Goal: Task Accomplishment & Management: Complete application form

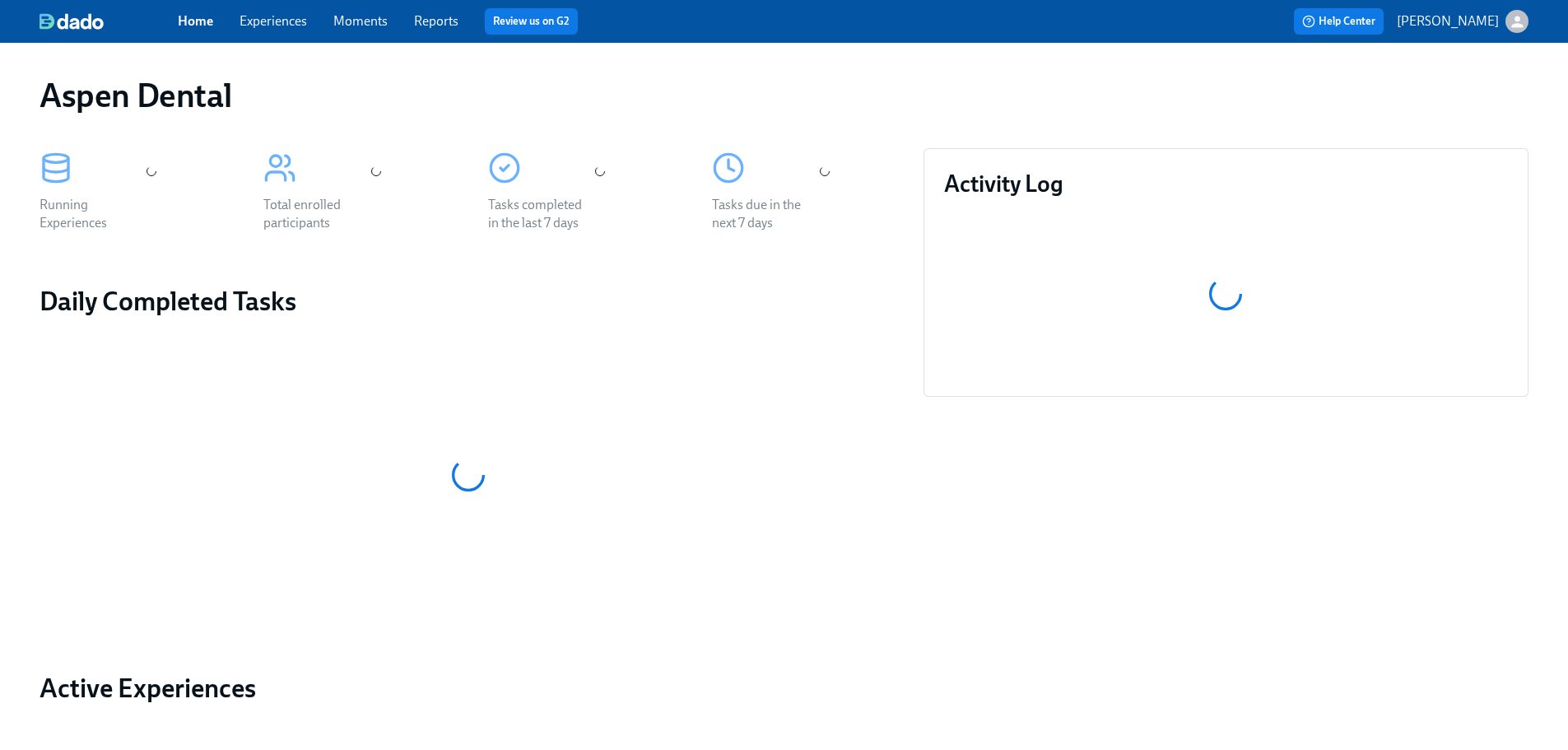
click at [429, 24] on link "Reports" at bounding box center [436, 21] width 44 height 16
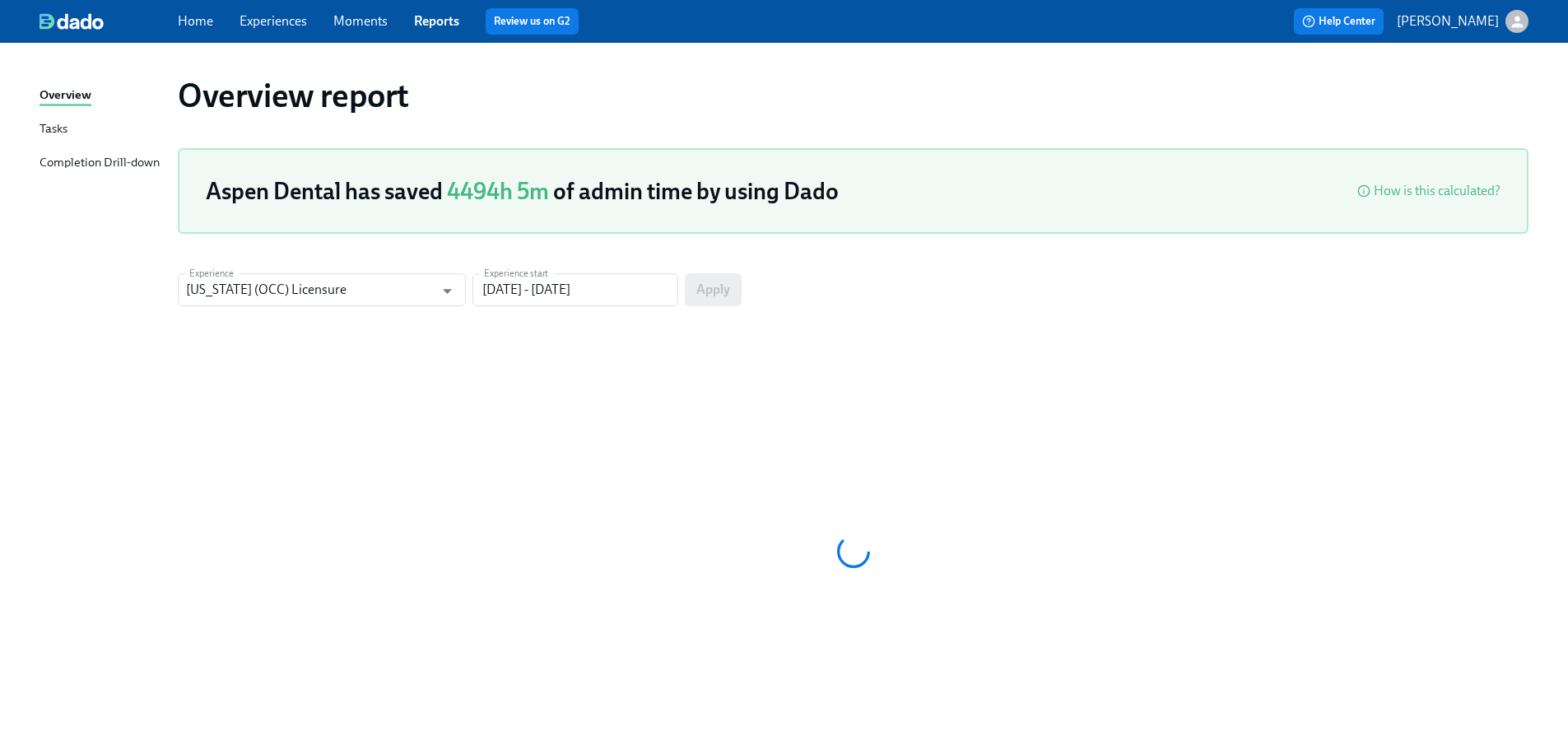
click at [136, 162] on div "Completion Drill-down" at bounding box center [99, 163] width 120 height 21
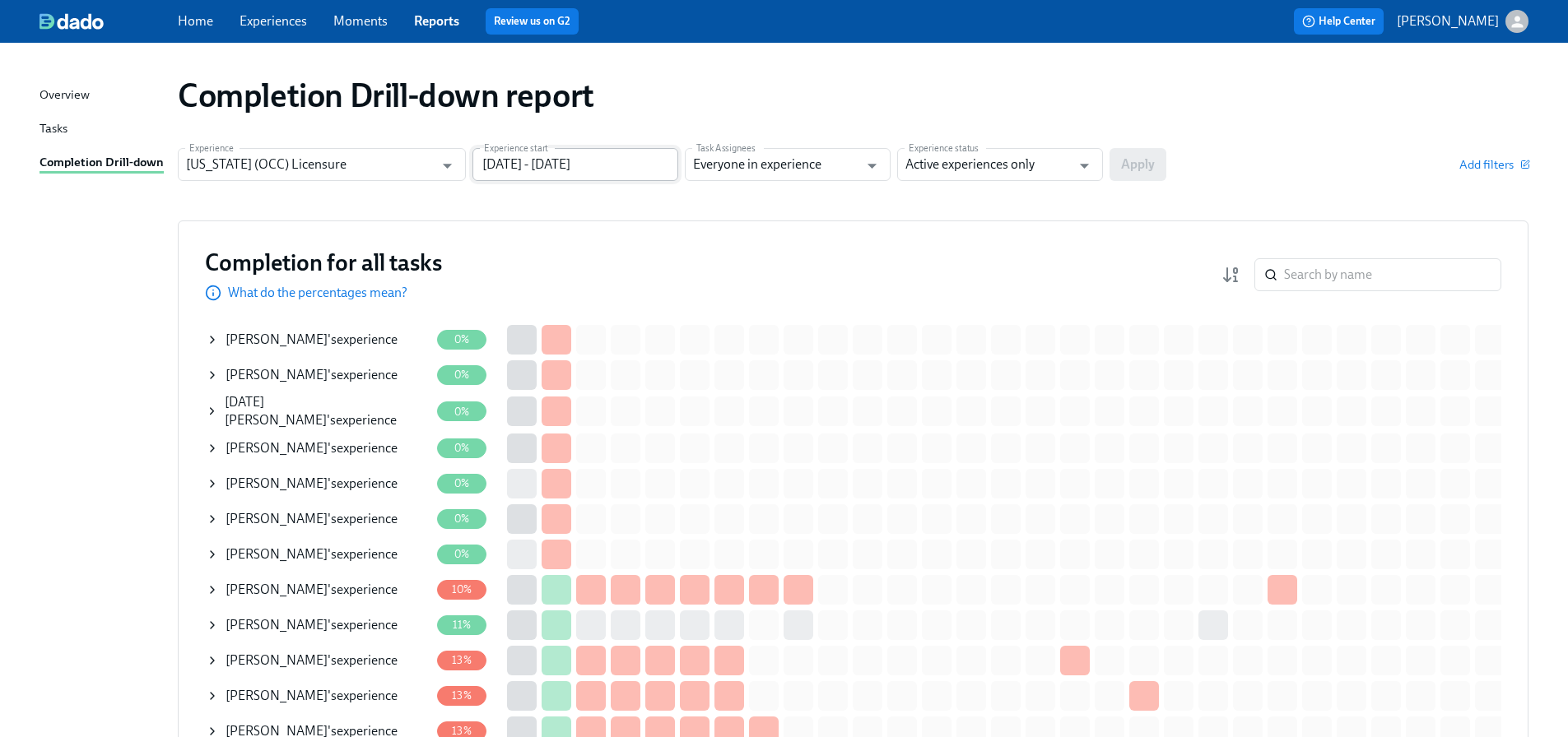
click at [658, 169] on input "07/16/2025 - 10/14/2025" at bounding box center [575, 165] width 205 height 33
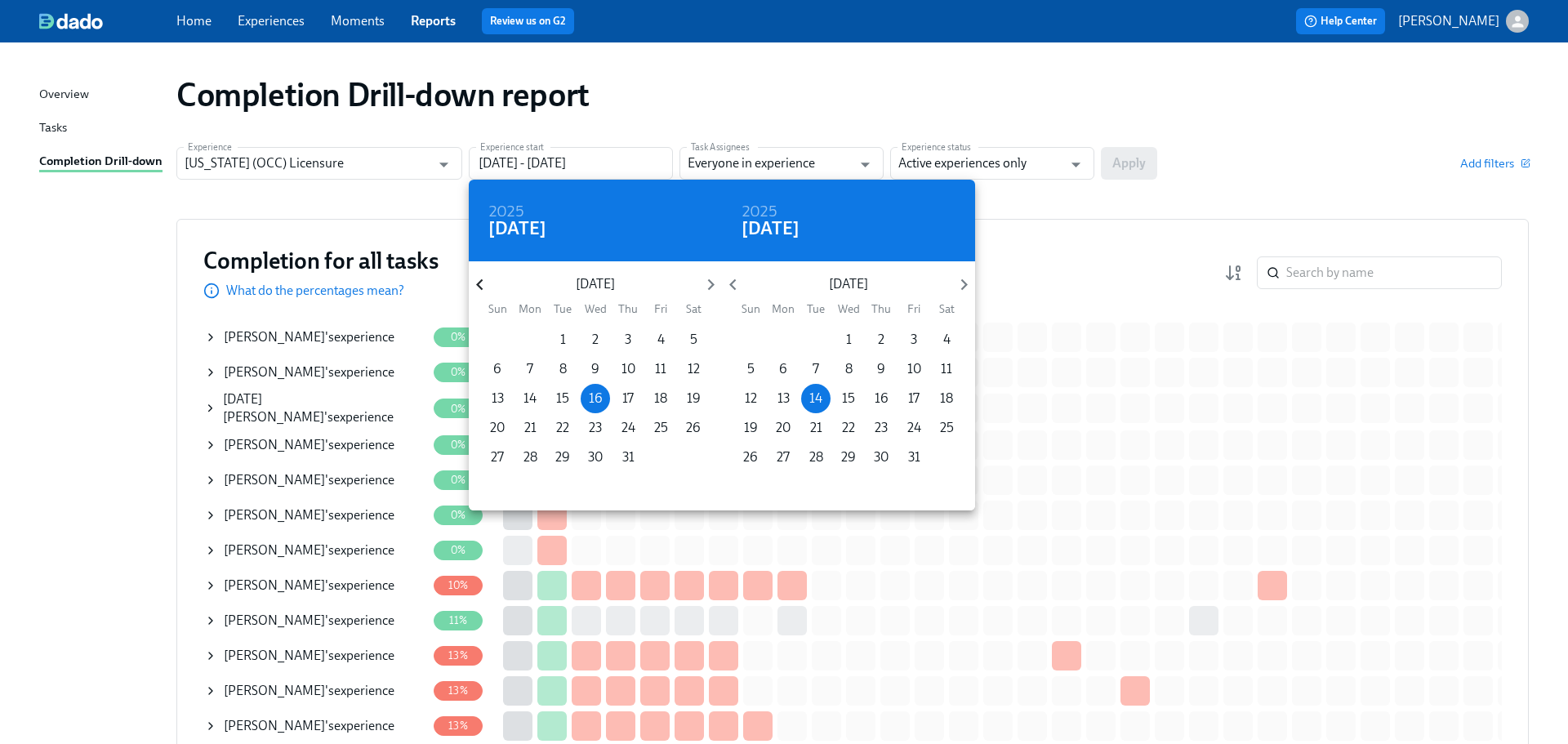
click at [481, 289] on icon "button" at bounding box center [480, 284] width 7 height 11
click at [481, 289] on icon "button" at bounding box center [480, 284] width 7 height 11
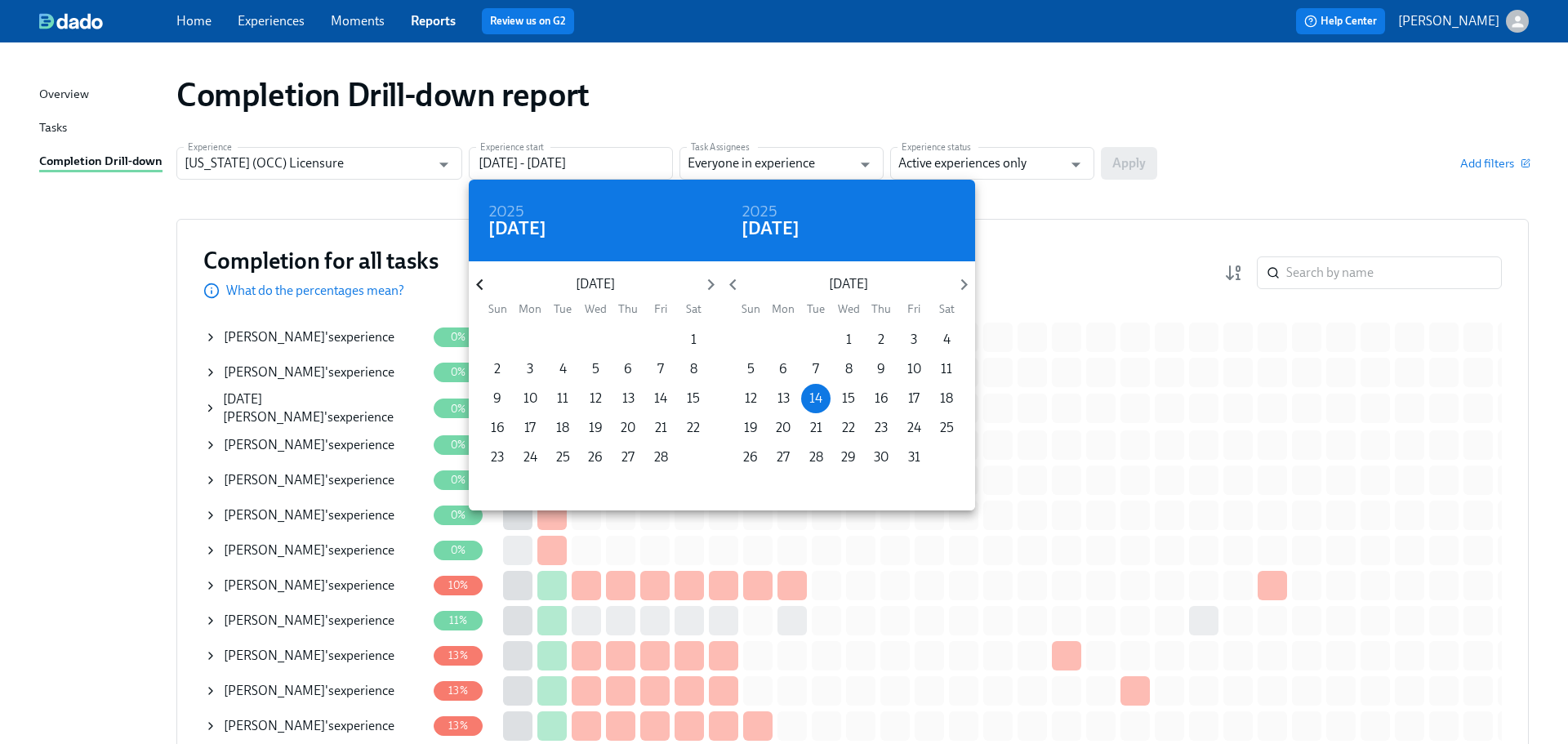
click at [481, 289] on icon "button" at bounding box center [480, 284] width 7 height 11
click at [481, 289] on icon "button" at bounding box center [480, 284] width 7 height 11
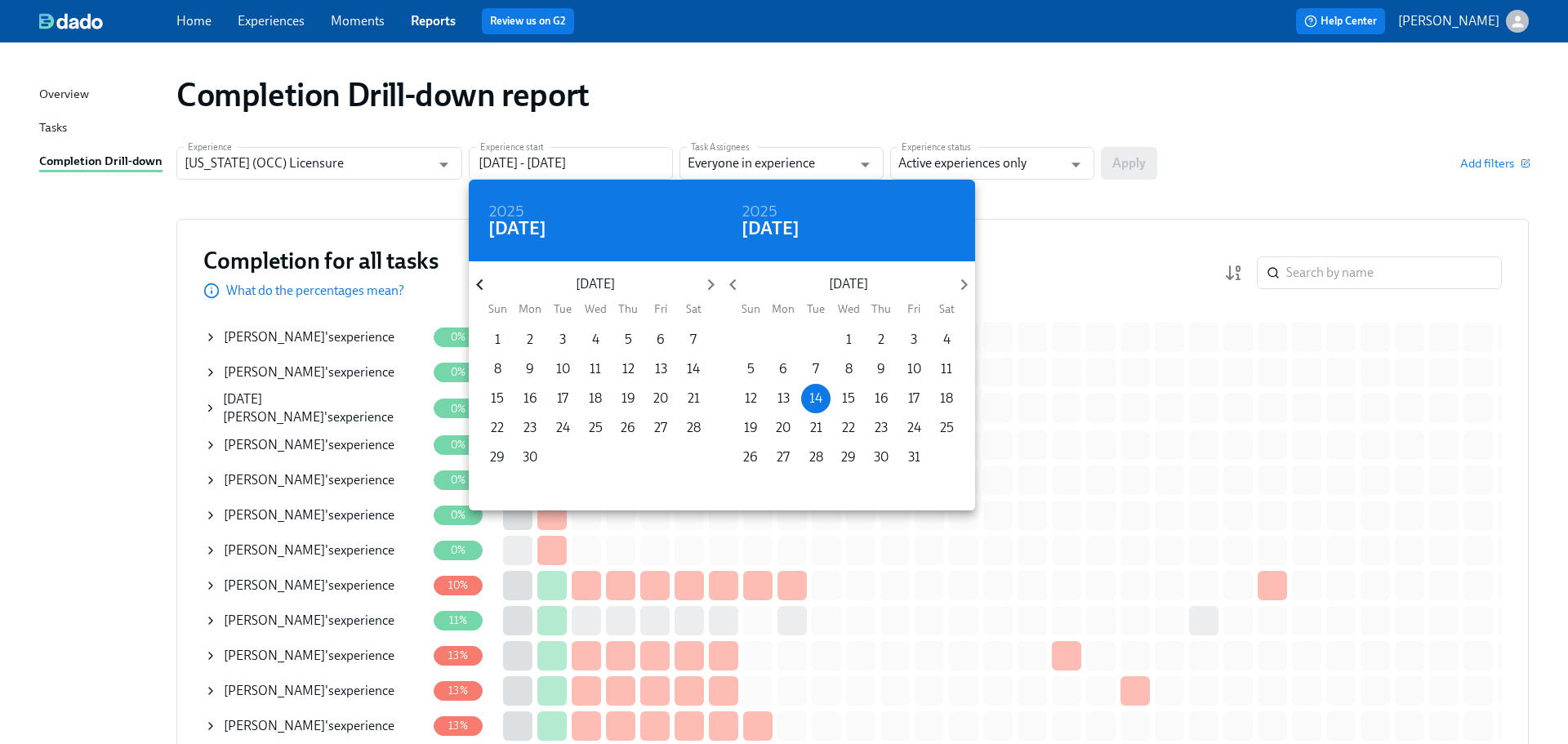
click at [482, 289] on icon "button" at bounding box center [480, 284] width 7 height 11
click at [631, 341] on span "1" at bounding box center [628, 339] width 29 height 18
type input "08/01/2024 - 10/14/2025"
click at [1007, 176] on div at bounding box center [784, 372] width 1568 height 744
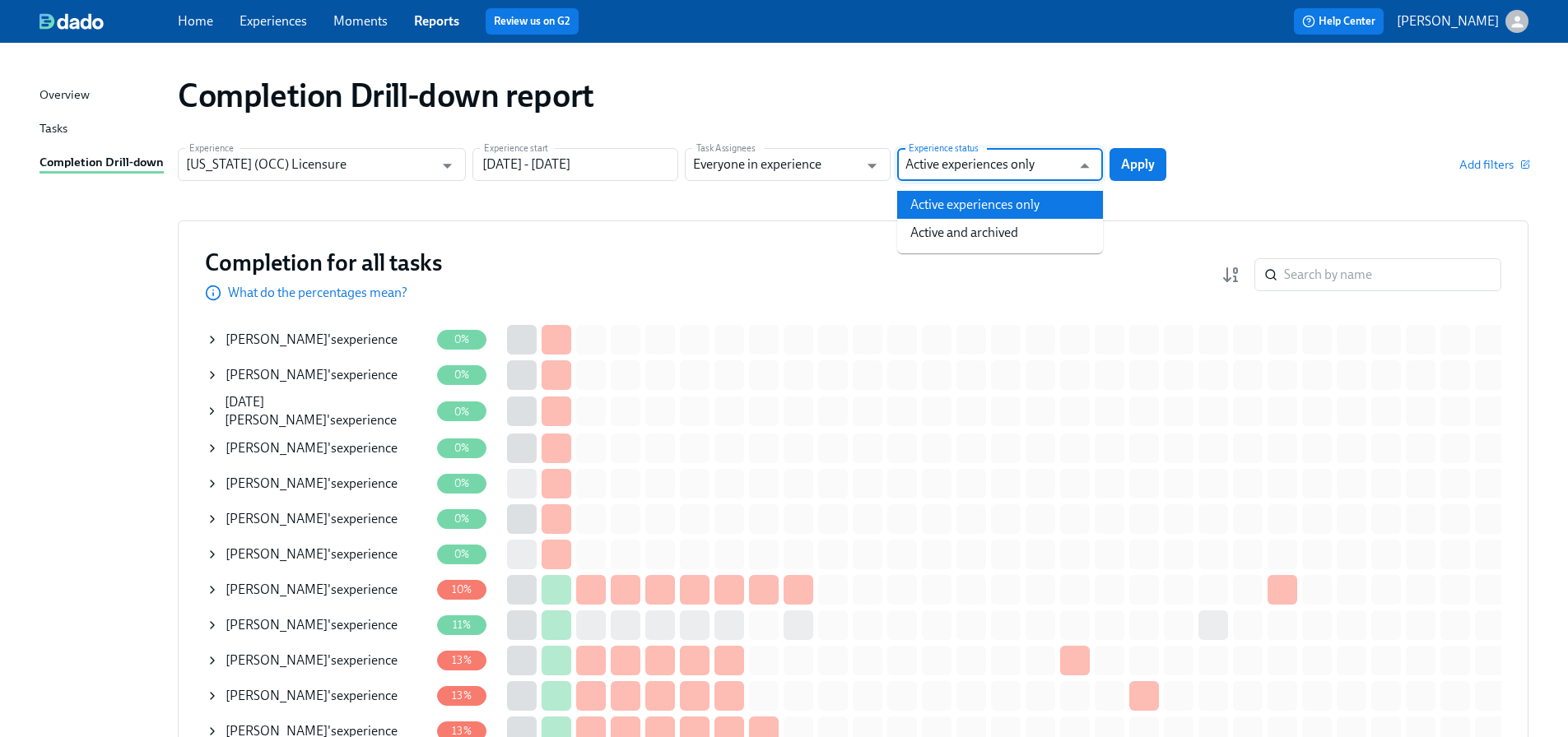
click at [1014, 170] on input "Active experiences only" at bounding box center [988, 165] width 166 height 33
click at [1012, 222] on li "Active and archived" at bounding box center [999, 233] width 205 height 28
type input "Active and archived"
click at [1151, 161] on span "Apply" at bounding box center [1137, 164] width 34 height 16
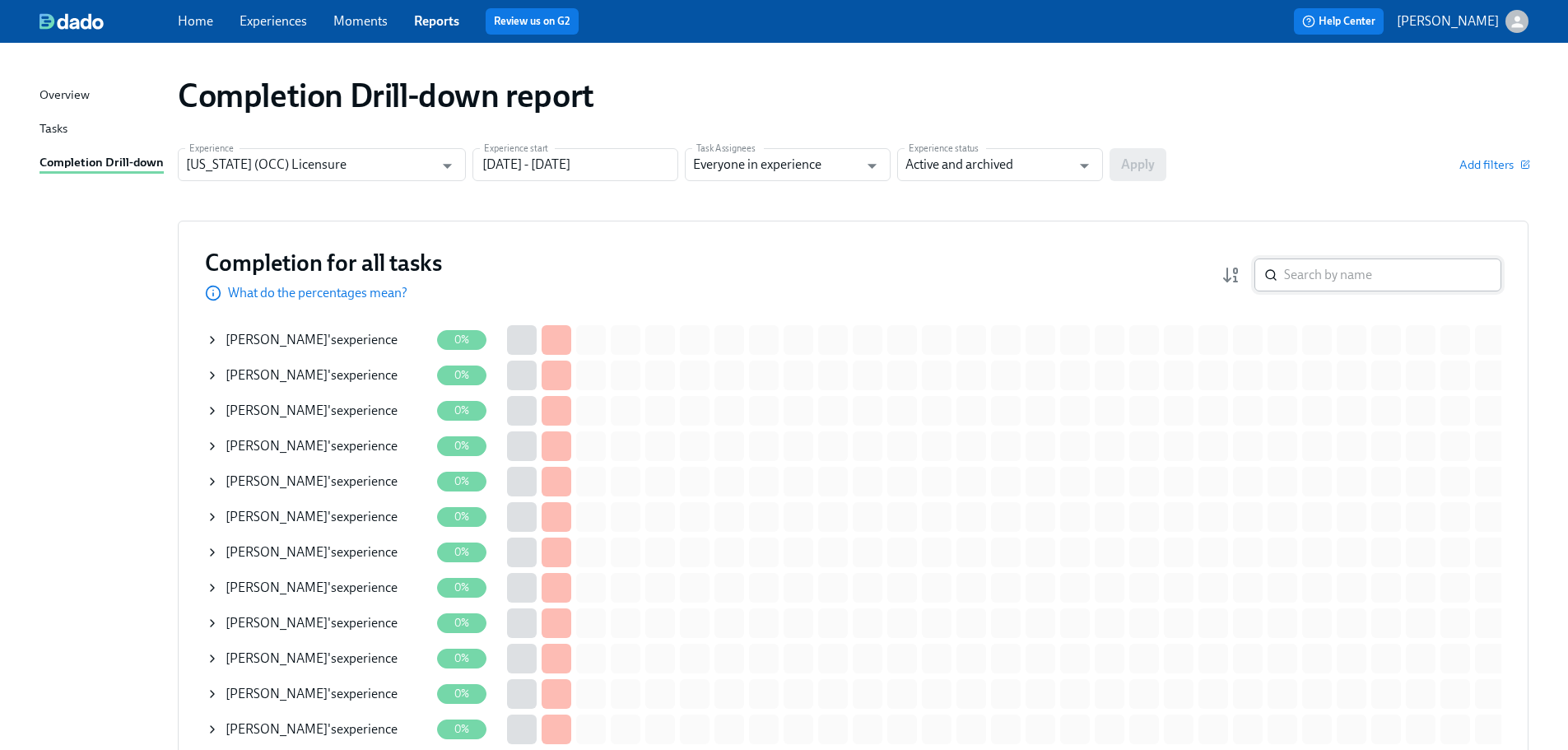
drag, startPoint x: 1414, startPoint y: 275, endPoint x: 1379, endPoint y: 271, distance: 35.2
click at [1414, 275] on input "search" at bounding box center [1393, 274] width 217 height 33
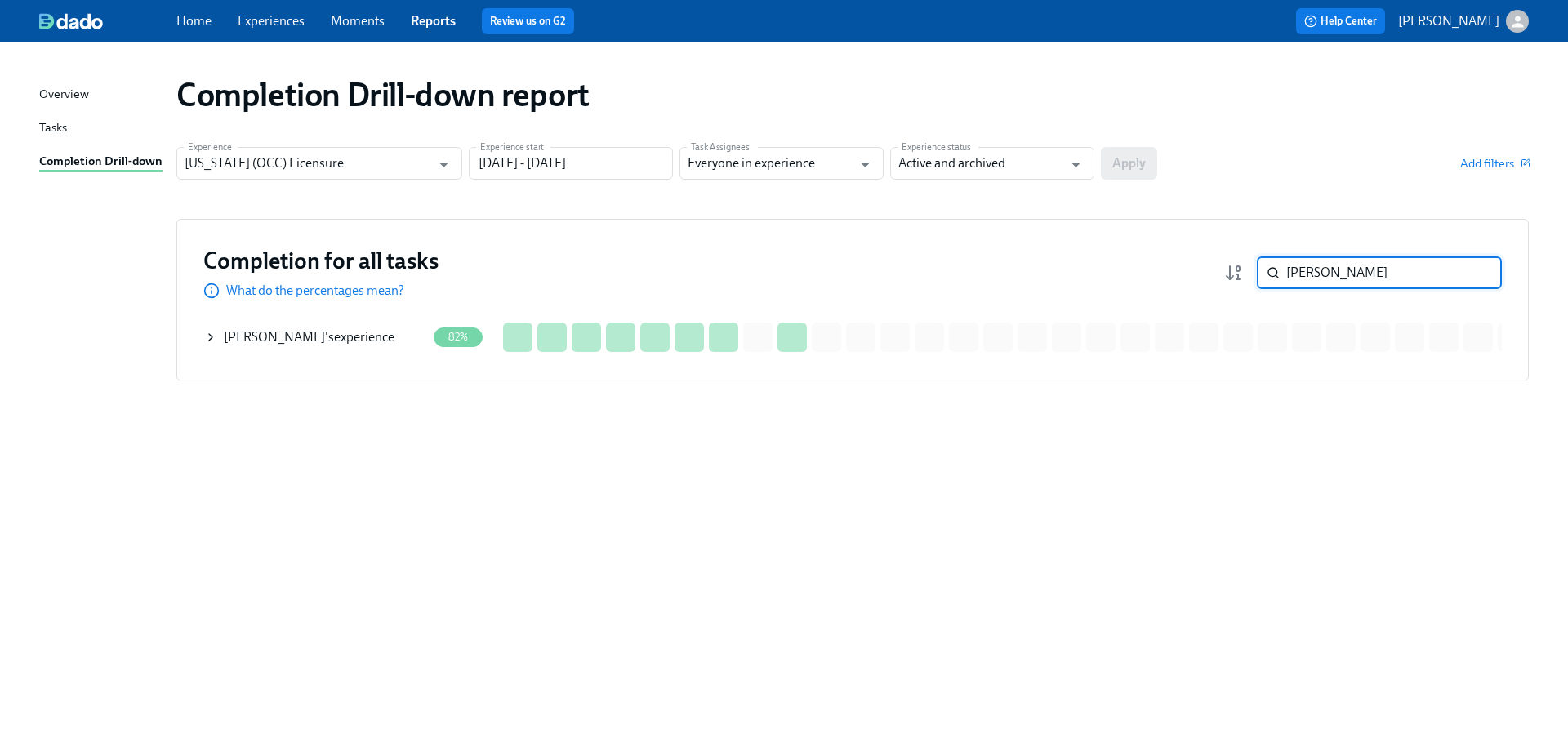
type input "ariana"
click at [283, 334] on span "Ariana Zeb" at bounding box center [274, 336] width 101 height 15
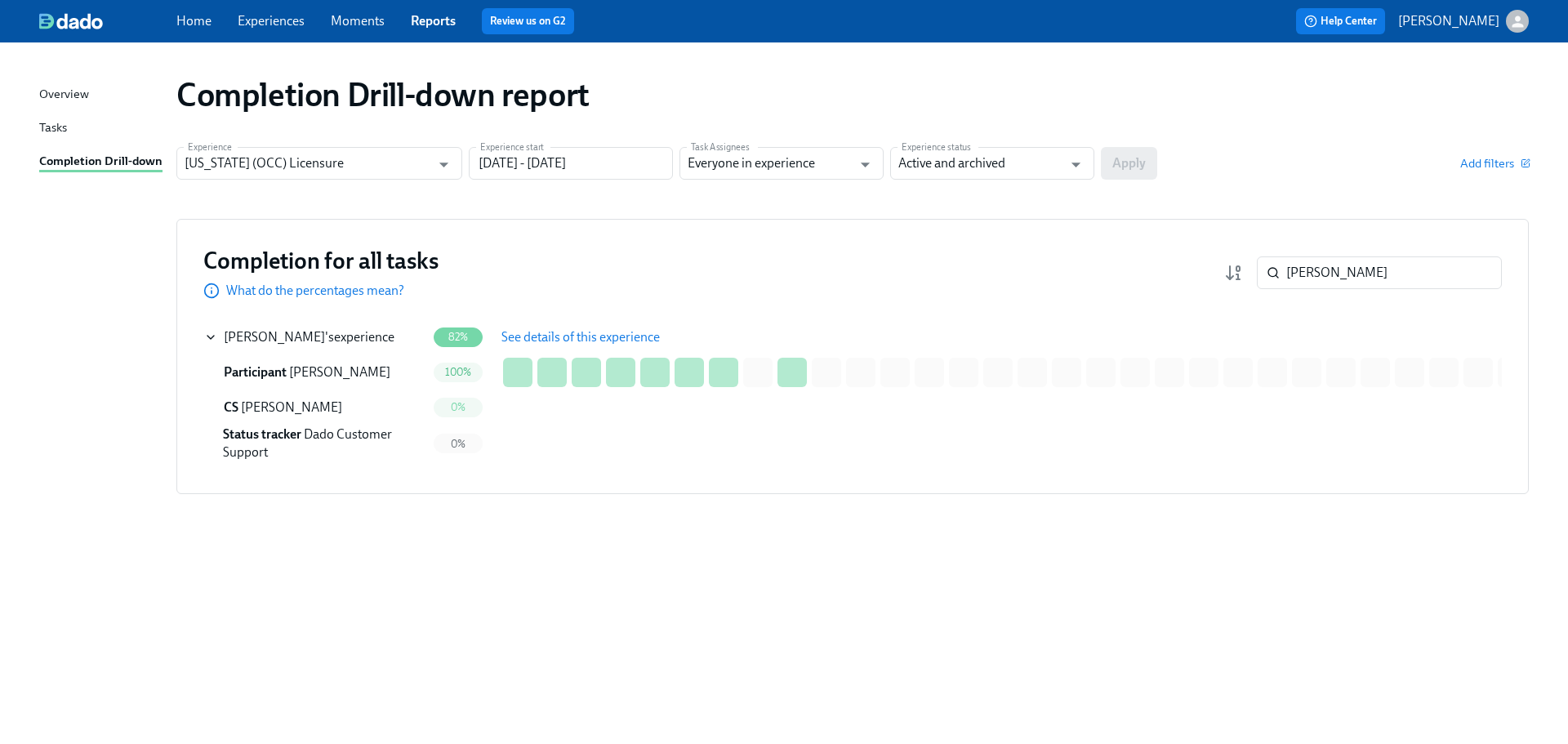
click at [588, 333] on span "See details of this experience" at bounding box center [581, 336] width 158 height 16
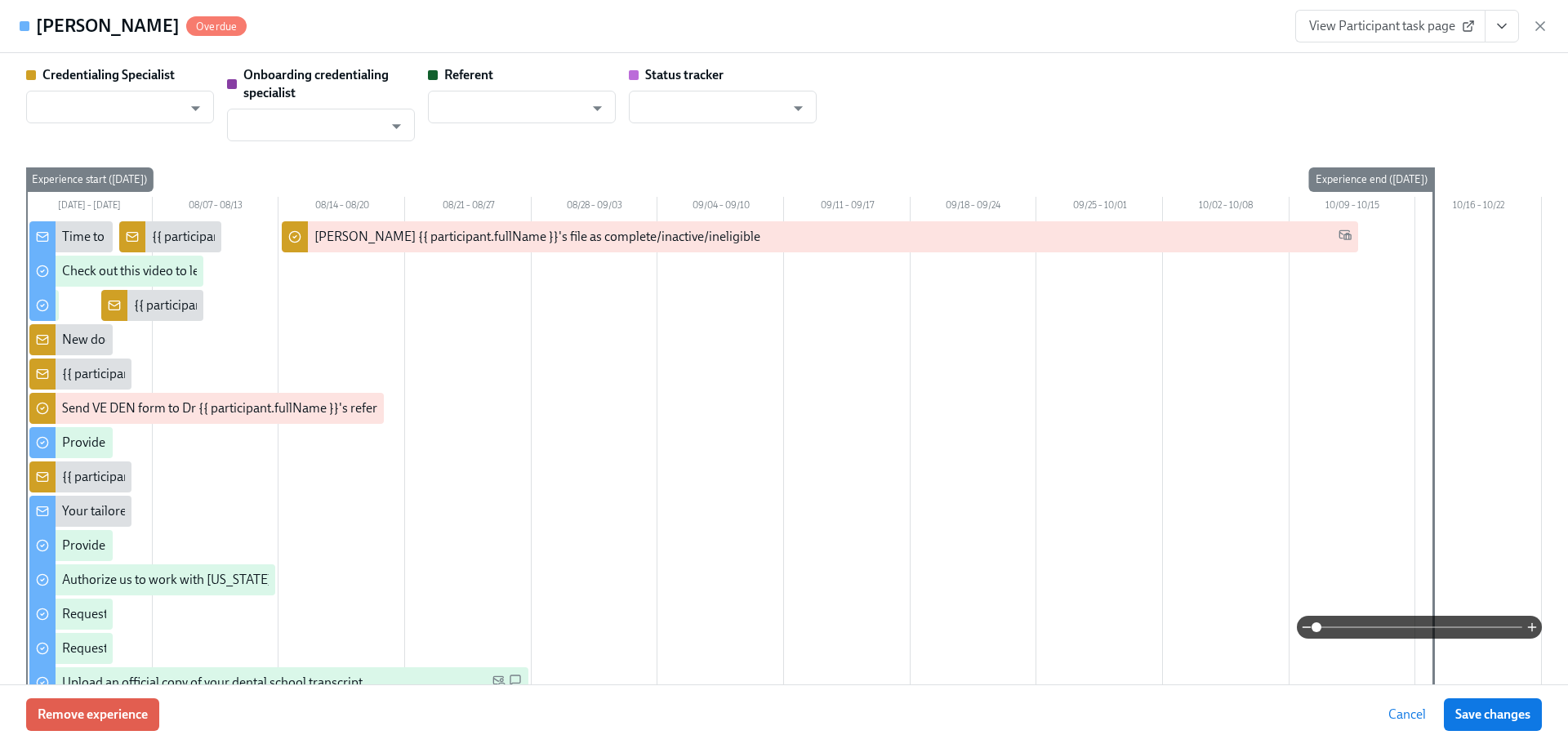
type input "Sarah Parkhurst"
type input "Denise DeGaramo Carver"
type input "Dado Customer Support"
click at [1377, 32] on span "View Participant task page" at bounding box center [1391, 26] width 163 height 16
click at [1374, 27] on span "View Participant task page" at bounding box center [1391, 26] width 163 height 16
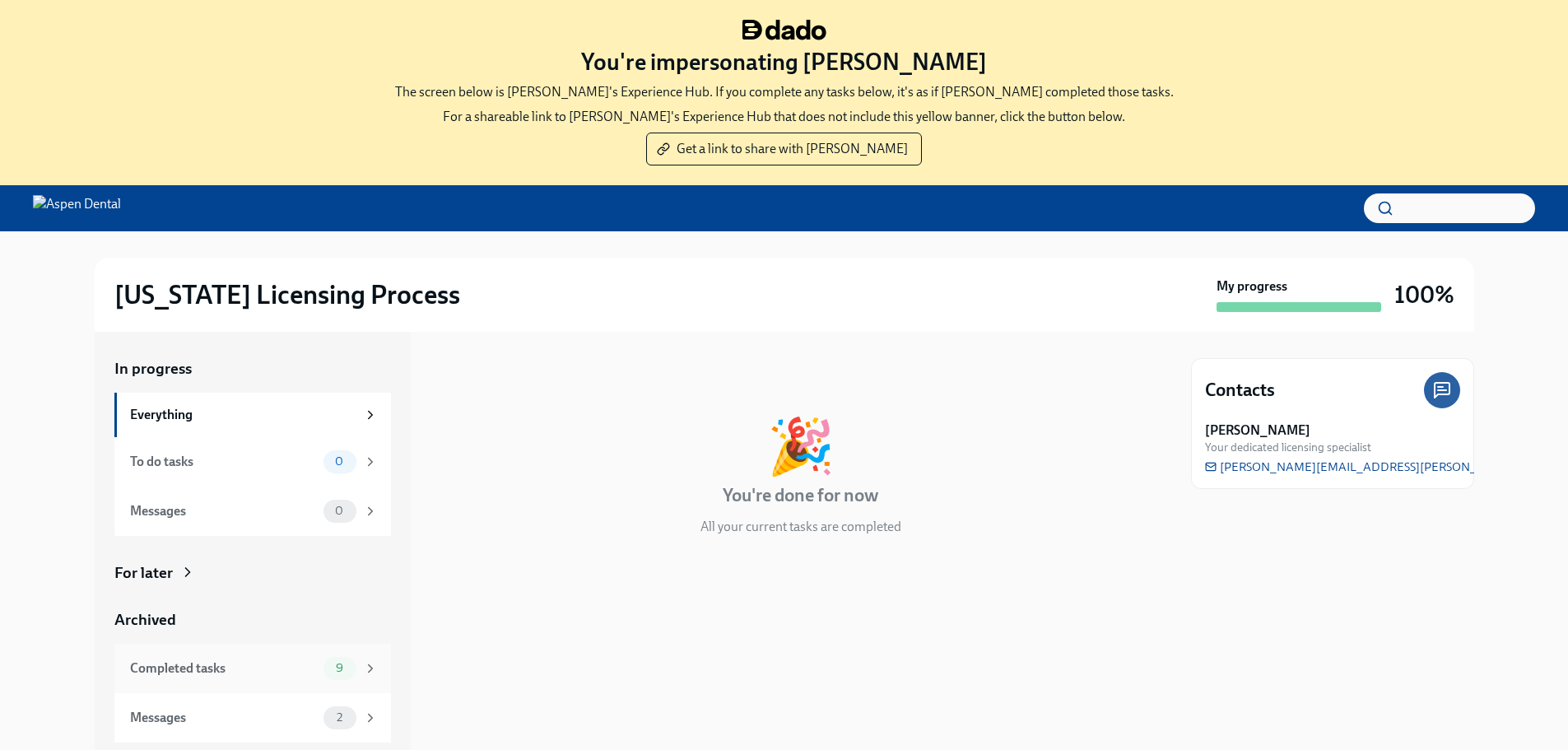
click at [259, 659] on div "Completed tasks" at bounding box center [224, 668] width 186 height 18
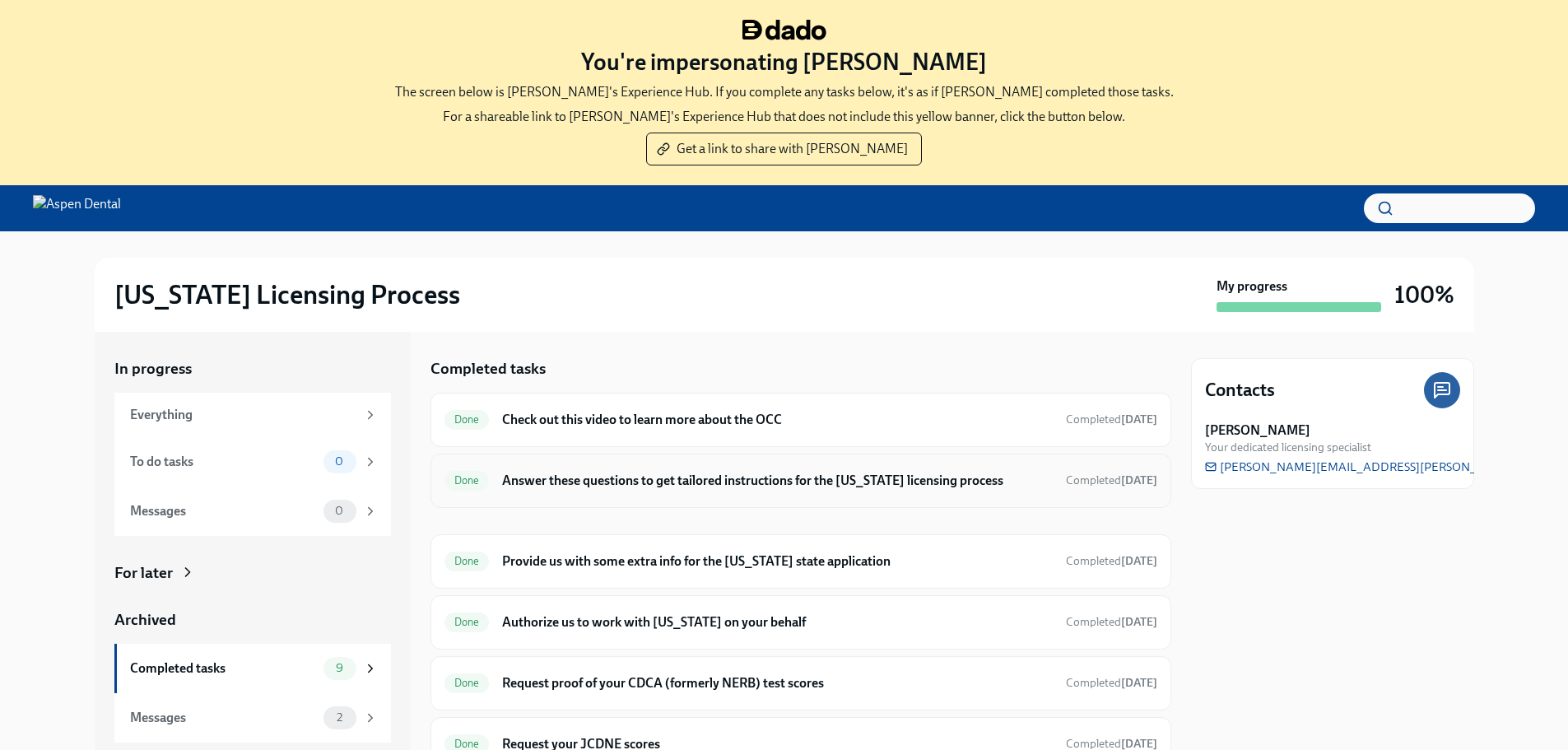
click at [754, 477] on h6 "Answer these questions to get tailored instructions for the [US_STATE] licensin…" at bounding box center [777, 480] width 550 height 18
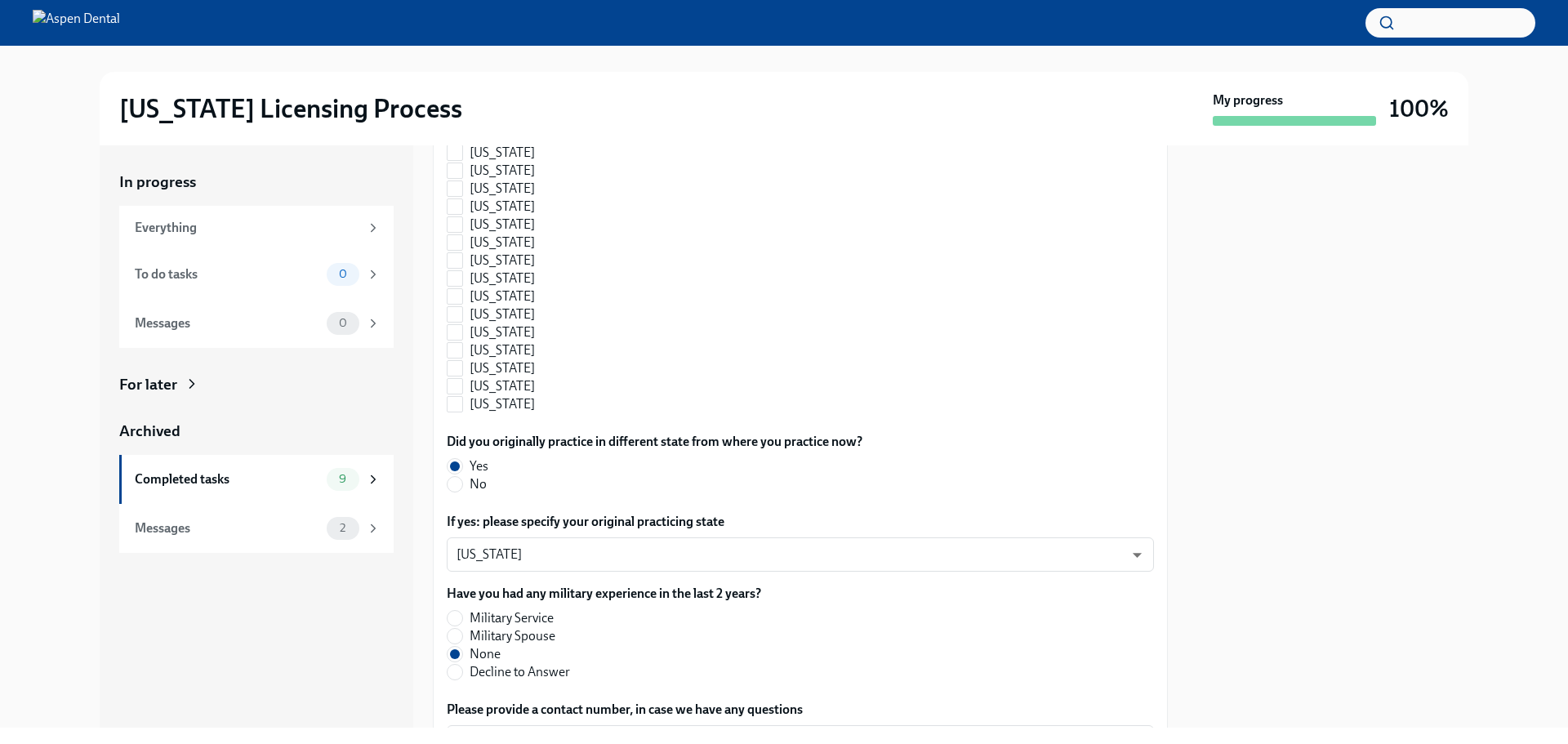
scroll to position [1732, 0]
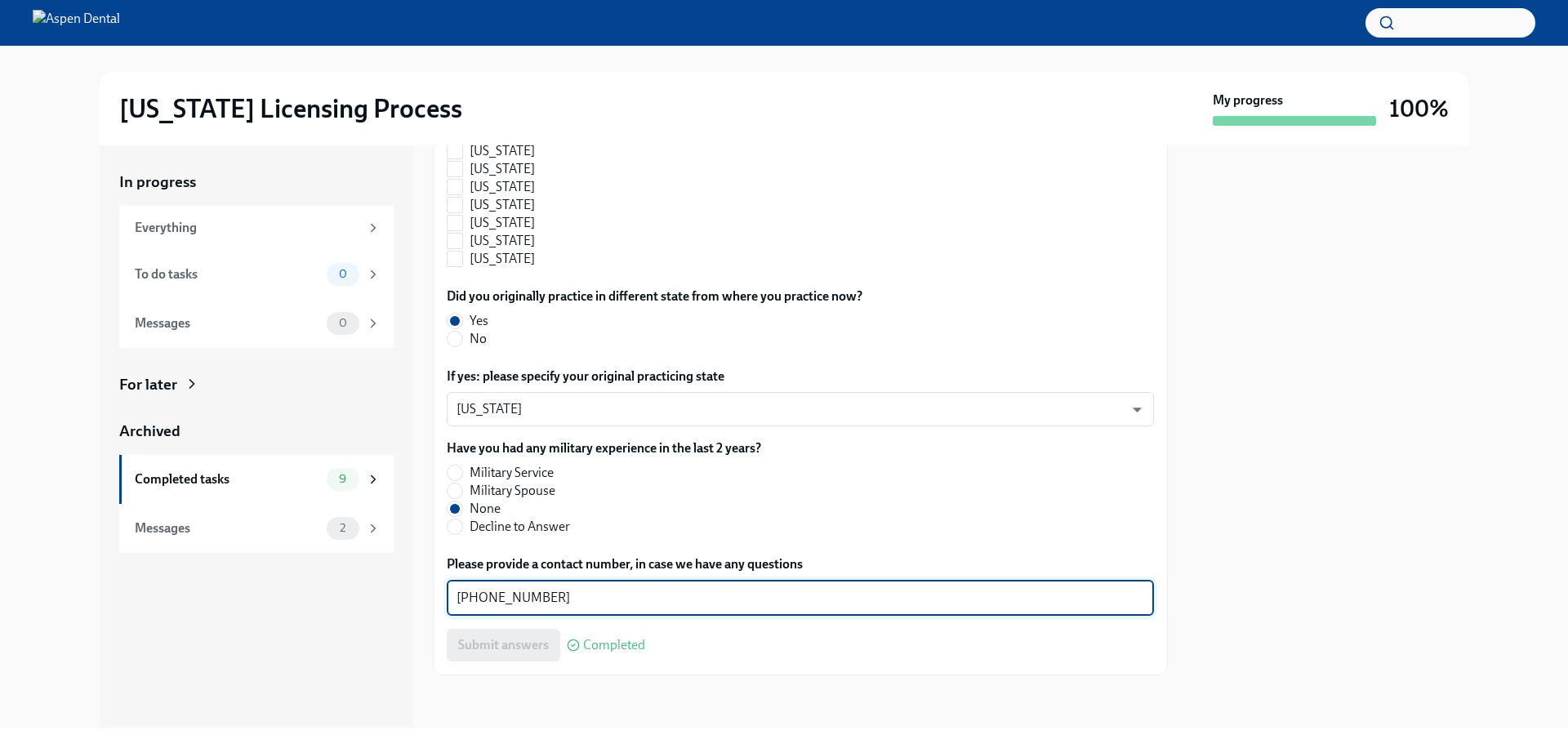
drag, startPoint x: 558, startPoint y: 596, endPoint x: 441, endPoint y: 597, distance: 117.0
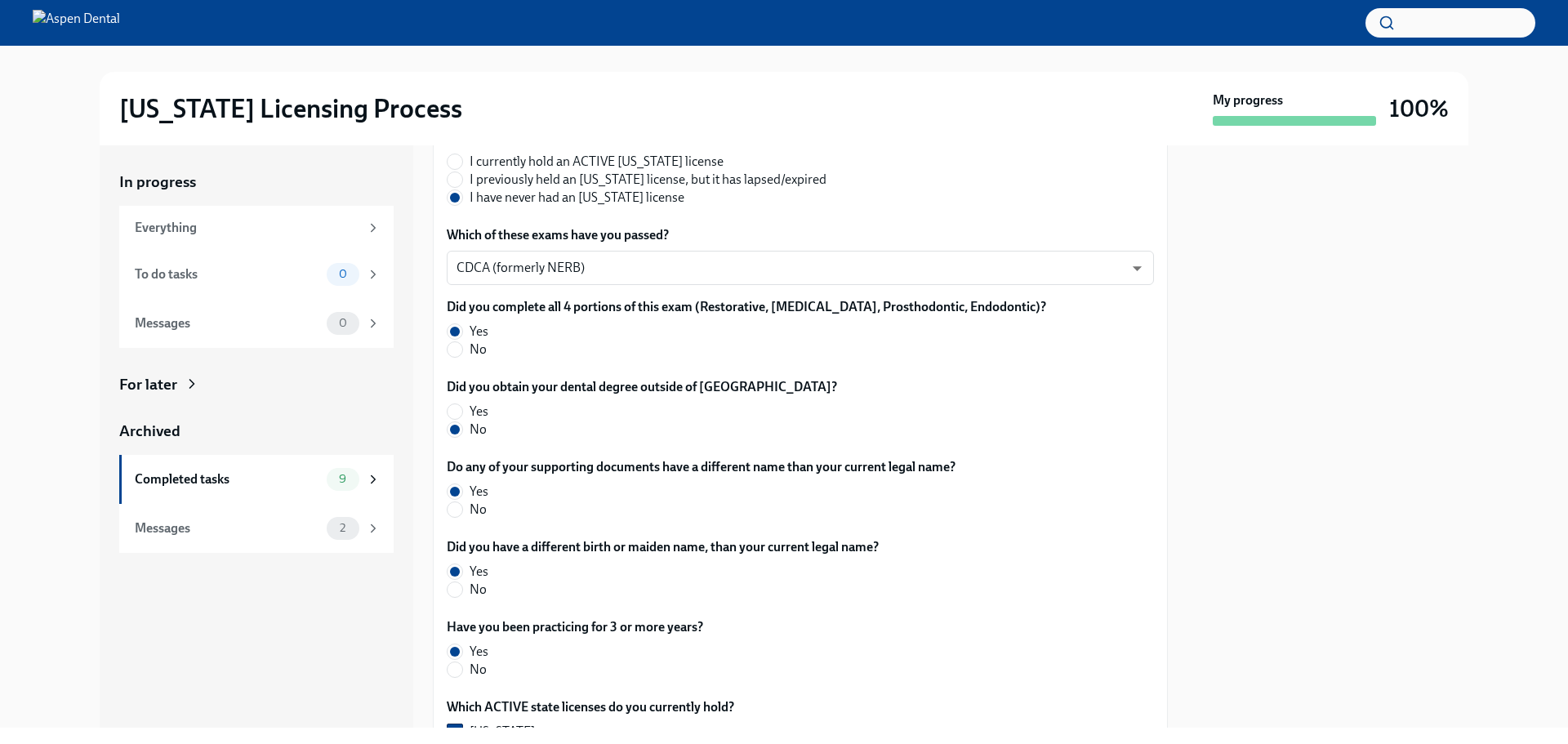
scroll to position [343, 0]
click at [1374, 211] on div at bounding box center [1328, 437] width 281 height 582
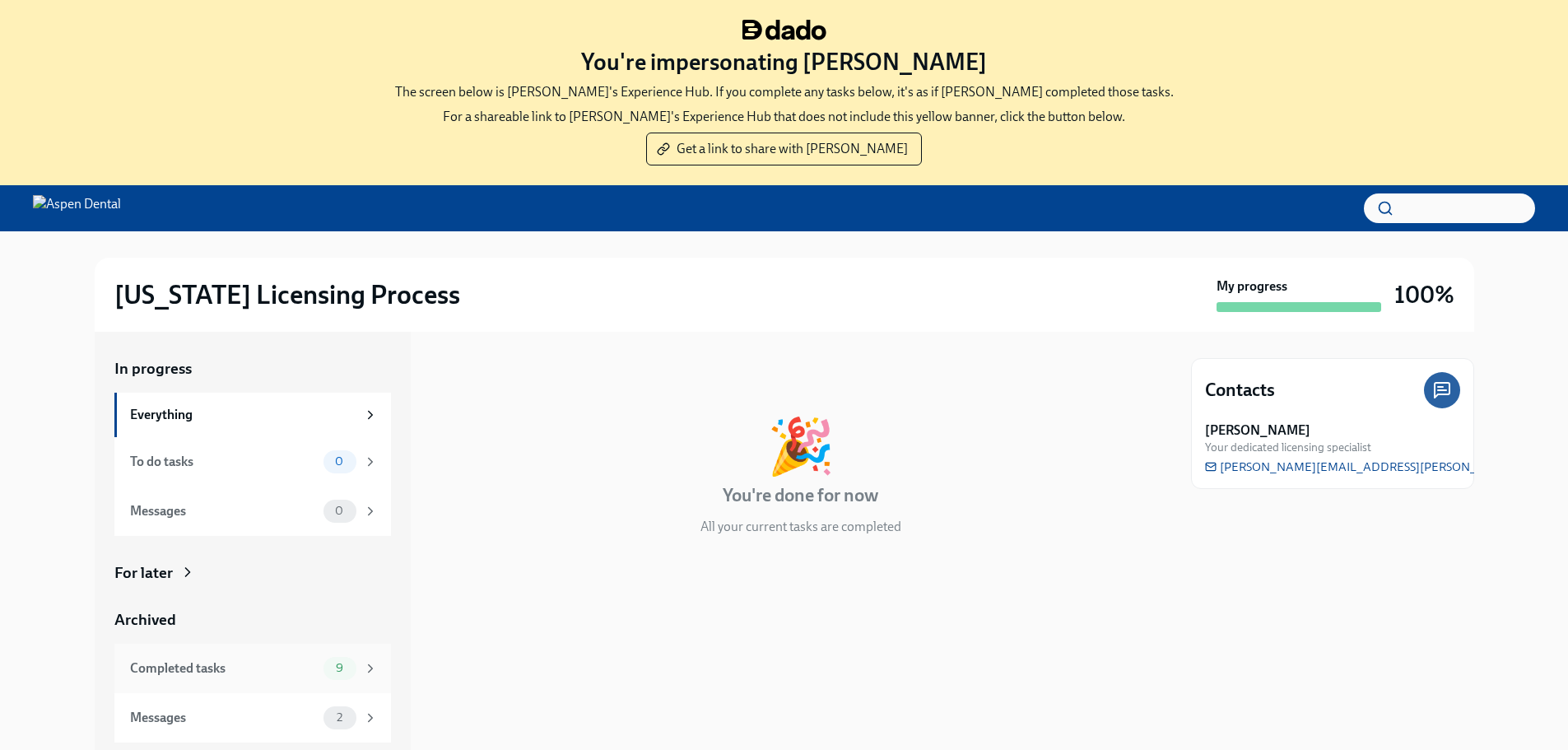
click at [236, 666] on div "Completed tasks" at bounding box center [224, 668] width 186 height 18
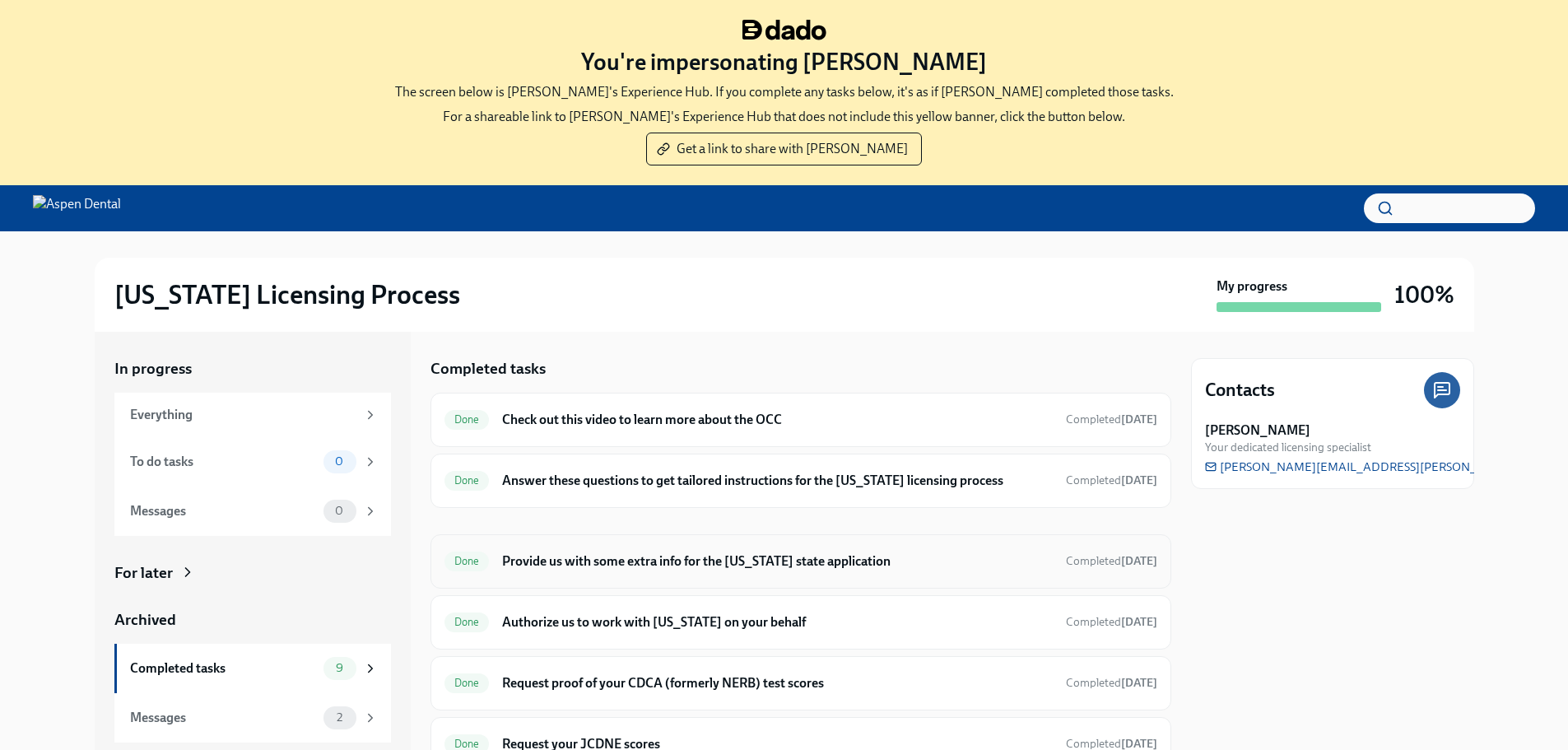
click at [648, 561] on h6 "Provide us with some extra info for the [US_STATE] state application" at bounding box center [777, 561] width 550 height 18
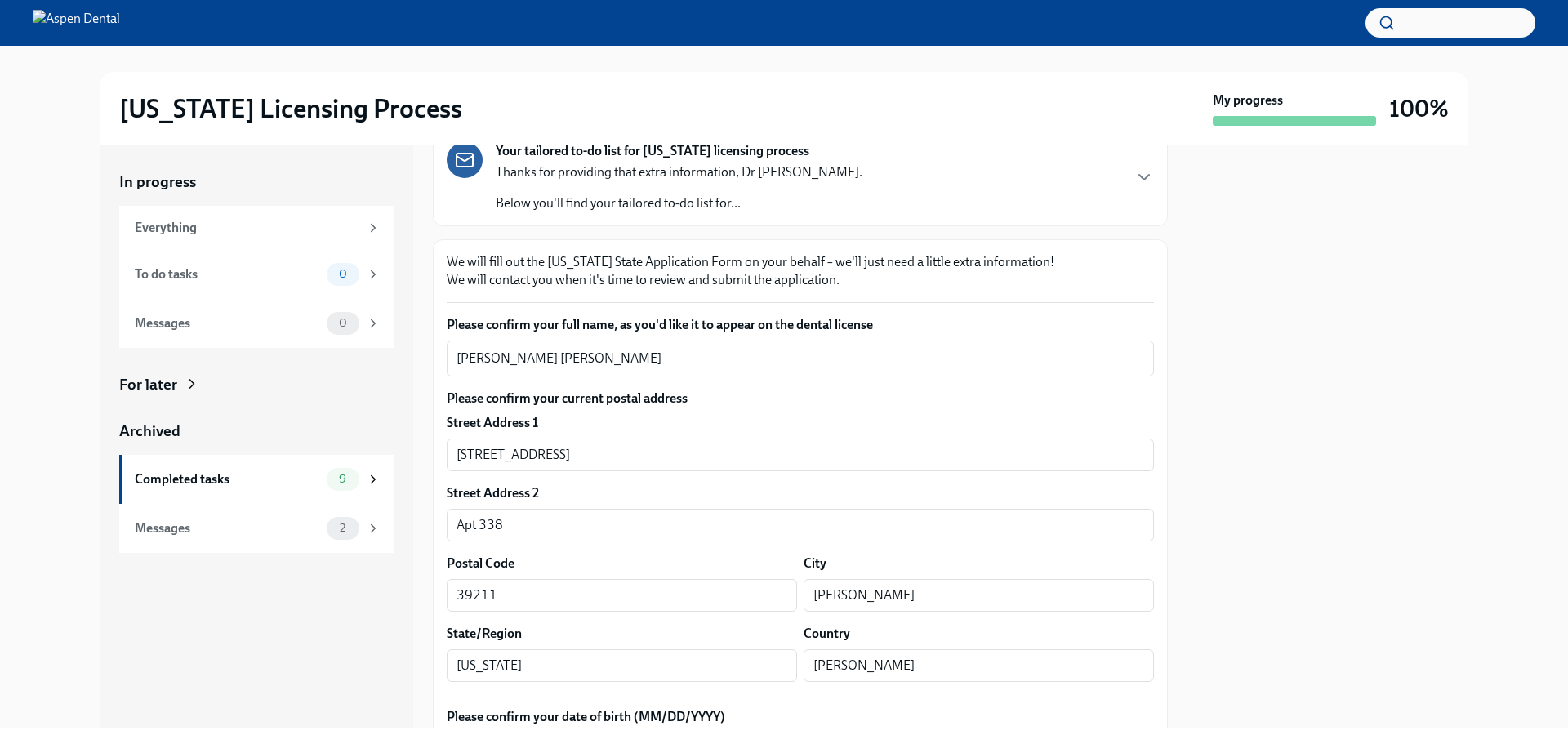
scroll to position [81, 0]
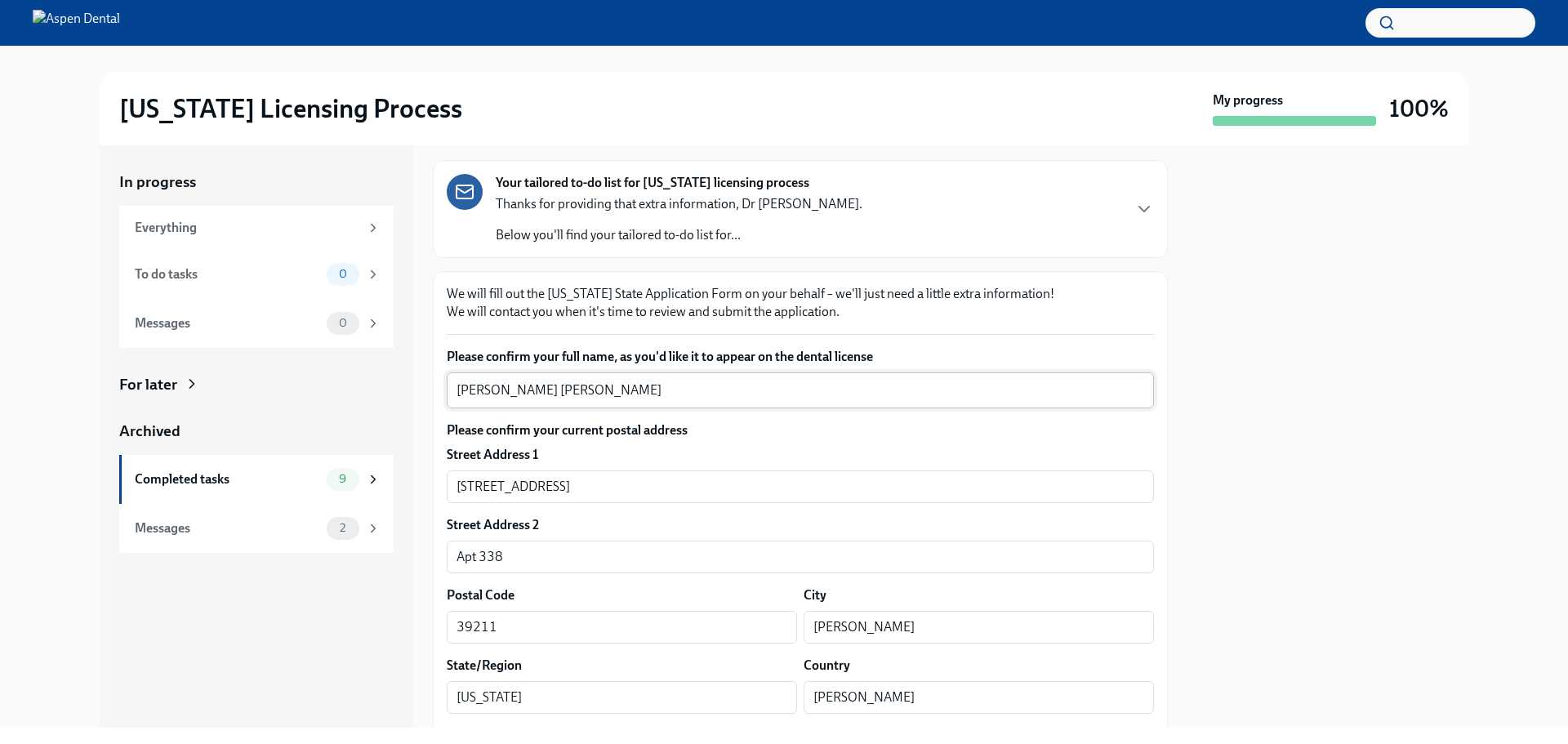
click at [470, 396] on textarea "[PERSON_NAME] [PERSON_NAME]" at bounding box center [800, 390] width 688 height 20
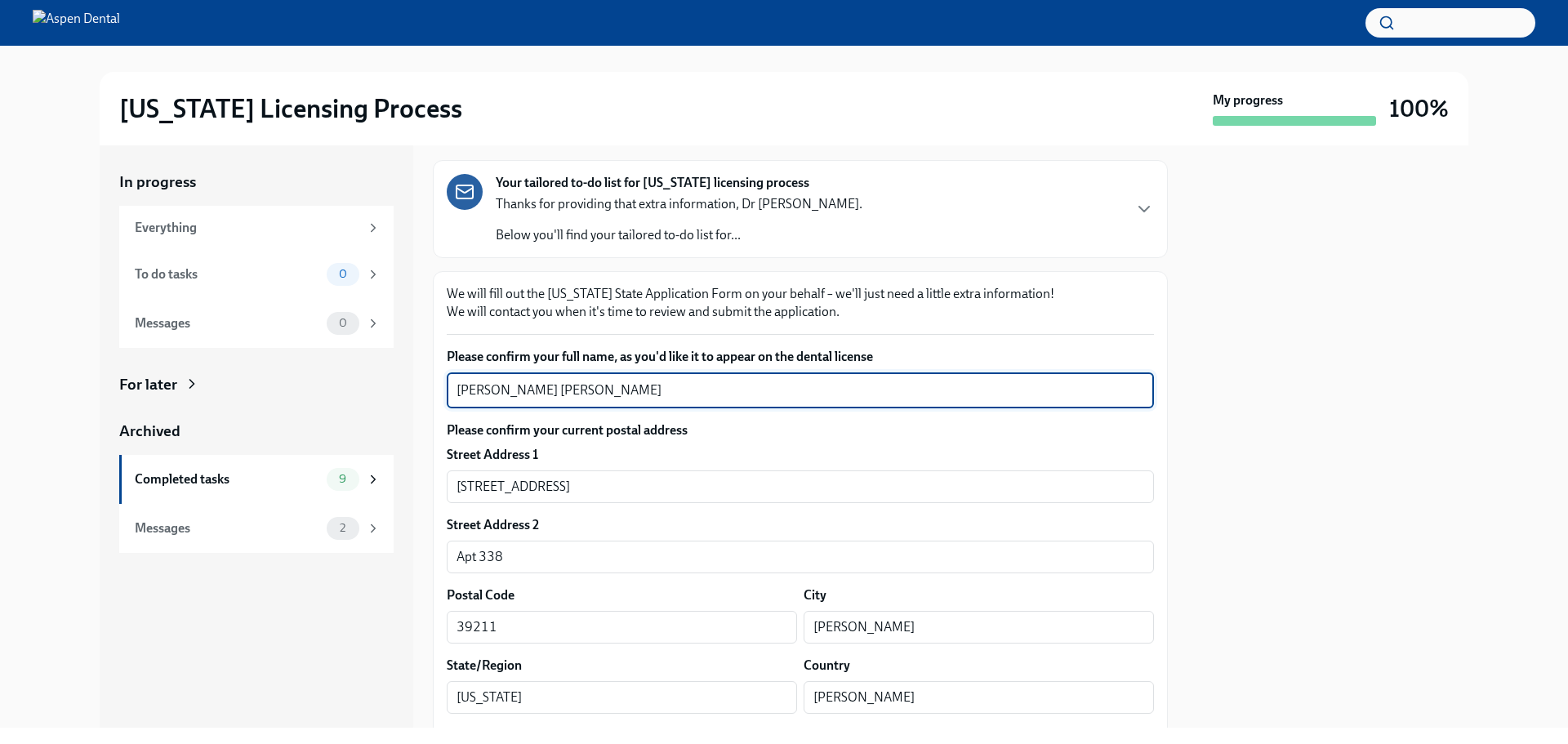
click at [470, 396] on textarea "[PERSON_NAME] [PERSON_NAME]" at bounding box center [800, 390] width 688 height 20
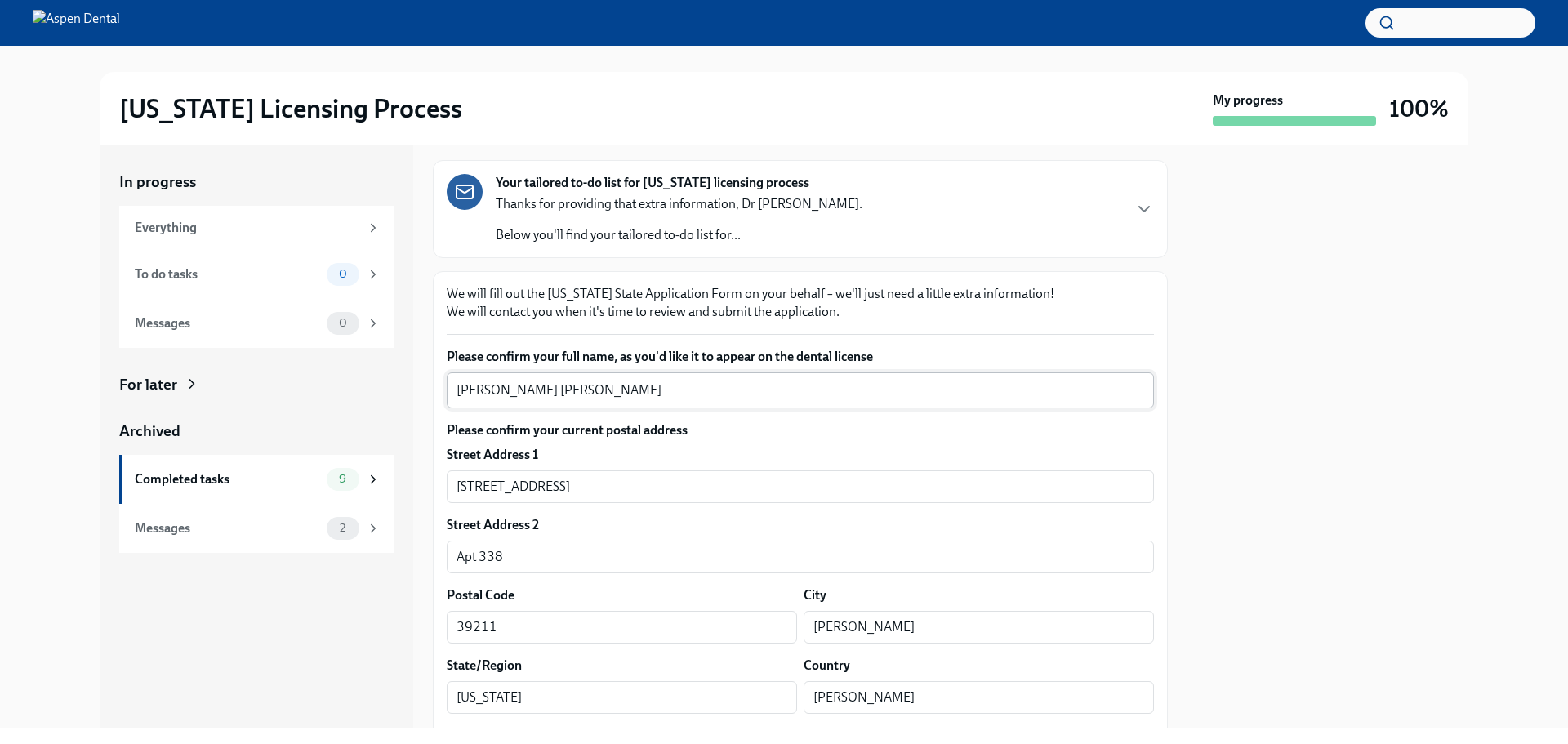
click at [525, 391] on textarea "Ariana Estefania Zeb" at bounding box center [800, 390] width 688 height 20
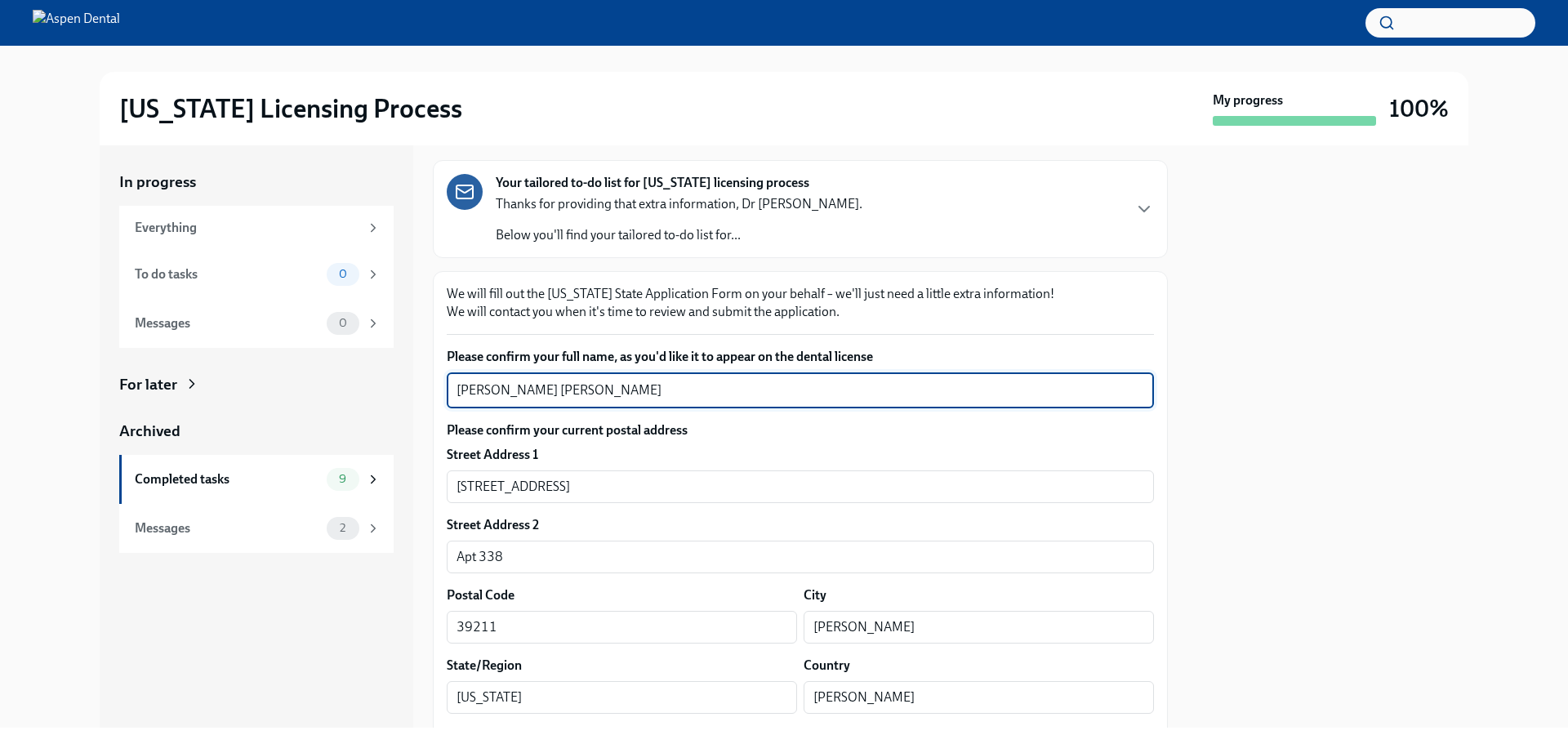
drag, startPoint x: 525, startPoint y: 390, endPoint x: 629, endPoint y: 396, distance: 104.2
click at [526, 390] on textarea "Ariana Estefania Zeb" at bounding box center [800, 390] width 688 height 20
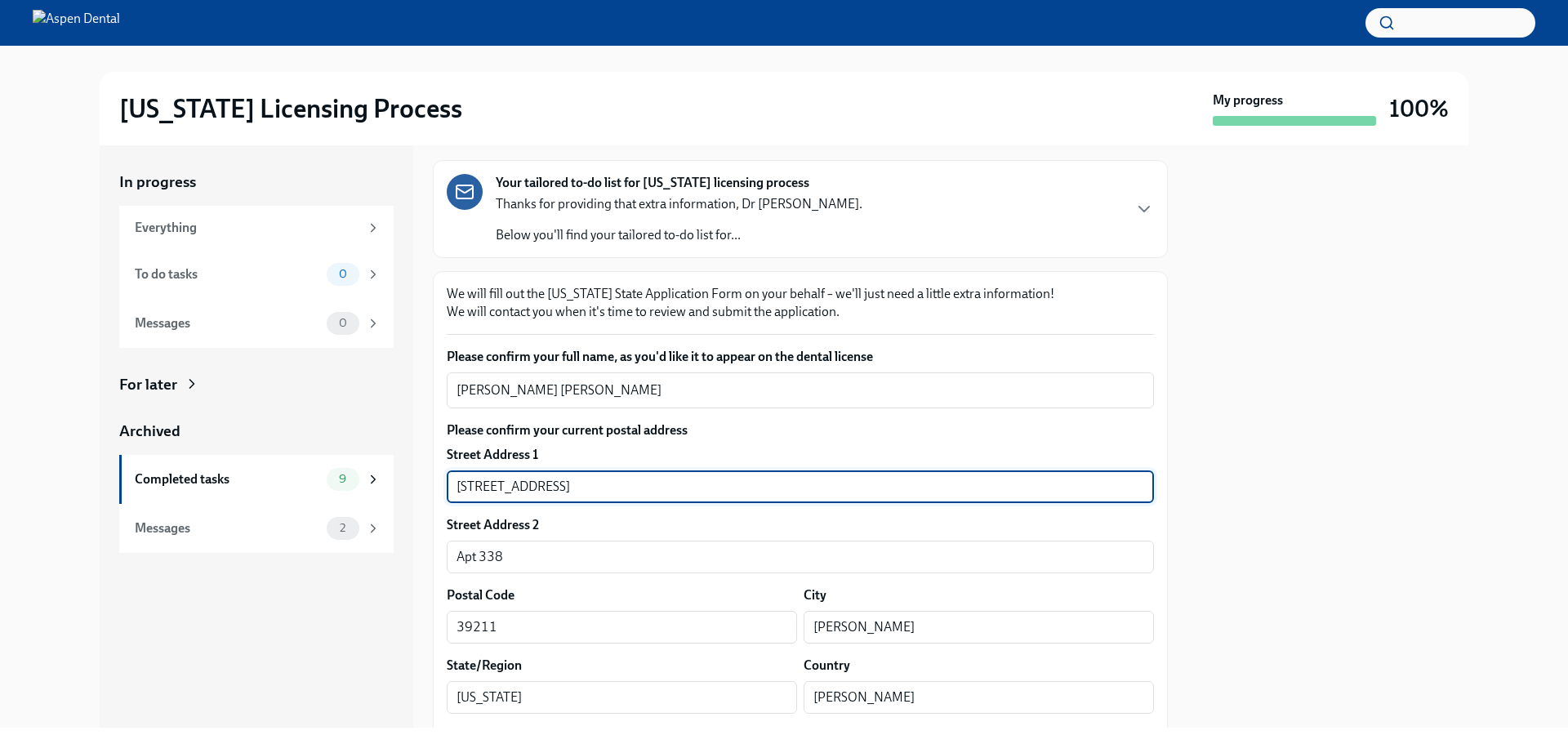
drag, startPoint x: 475, startPoint y: 489, endPoint x: 441, endPoint y: 489, distance: 34.0
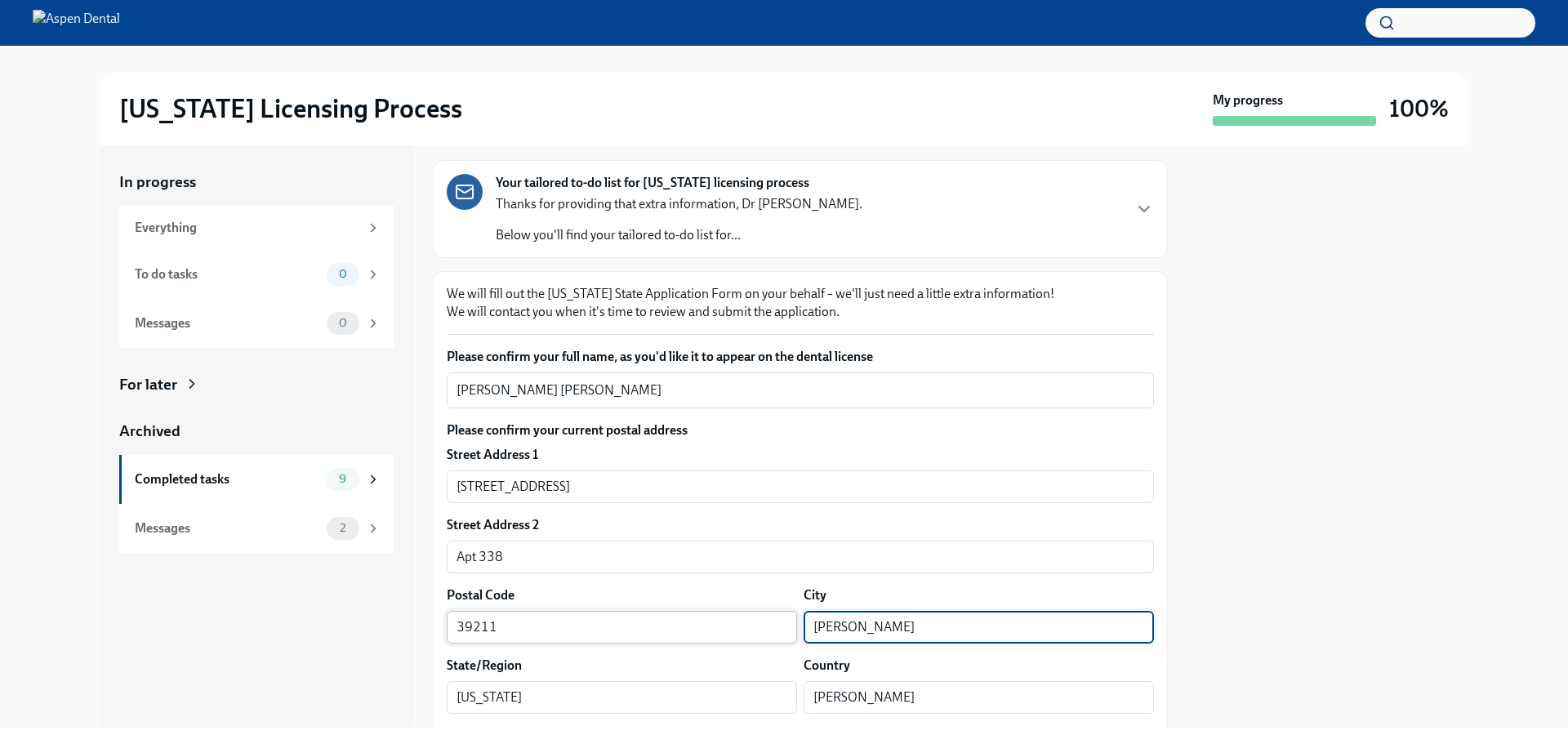
drag, startPoint x: 850, startPoint y: 622, endPoint x: 787, endPoint y: 628, distance: 63.3
click at [787, 628] on div "Postal Code 39211 ​ City Jackson ​" at bounding box center [801, 615] width 707 height 57
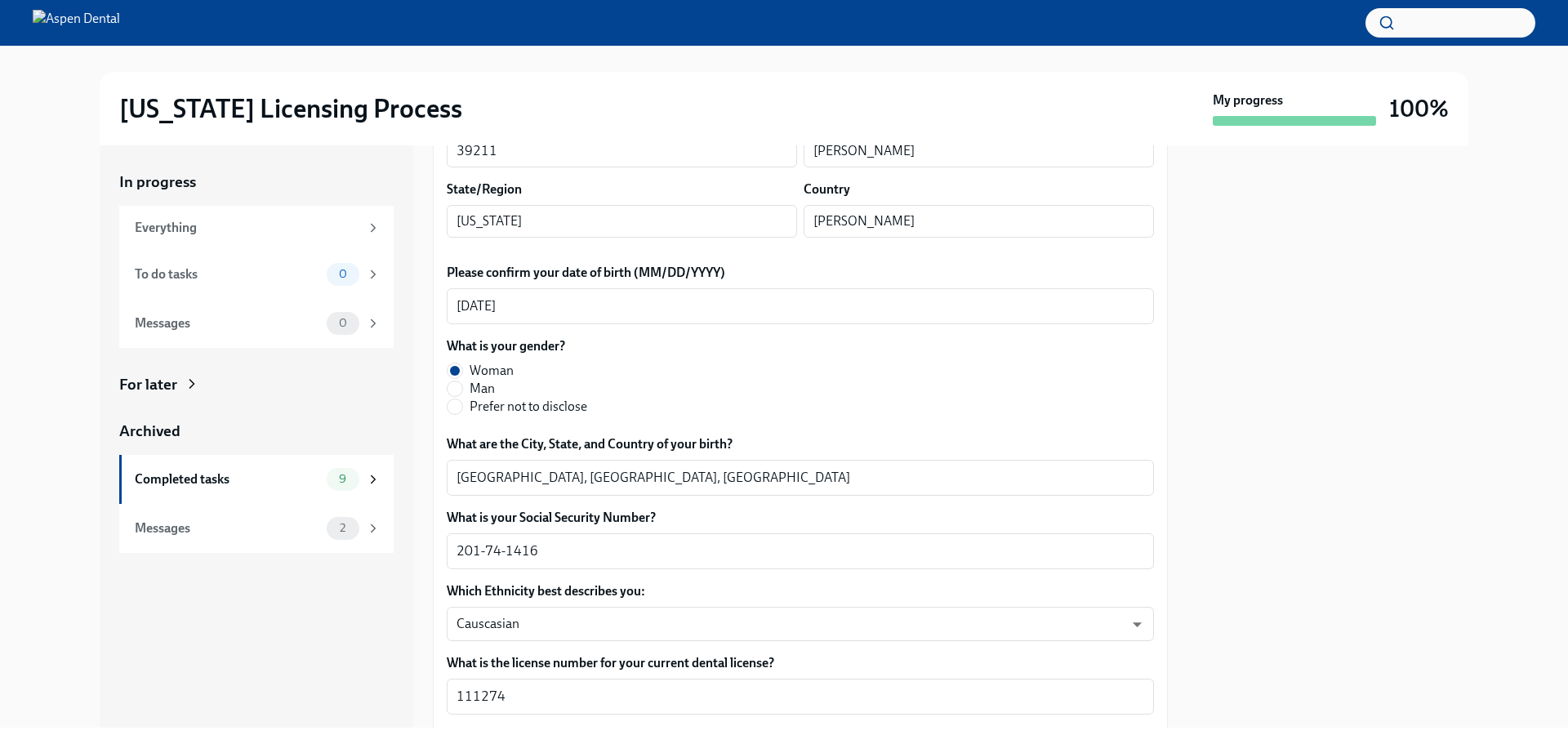
scroll to position [572, 0]
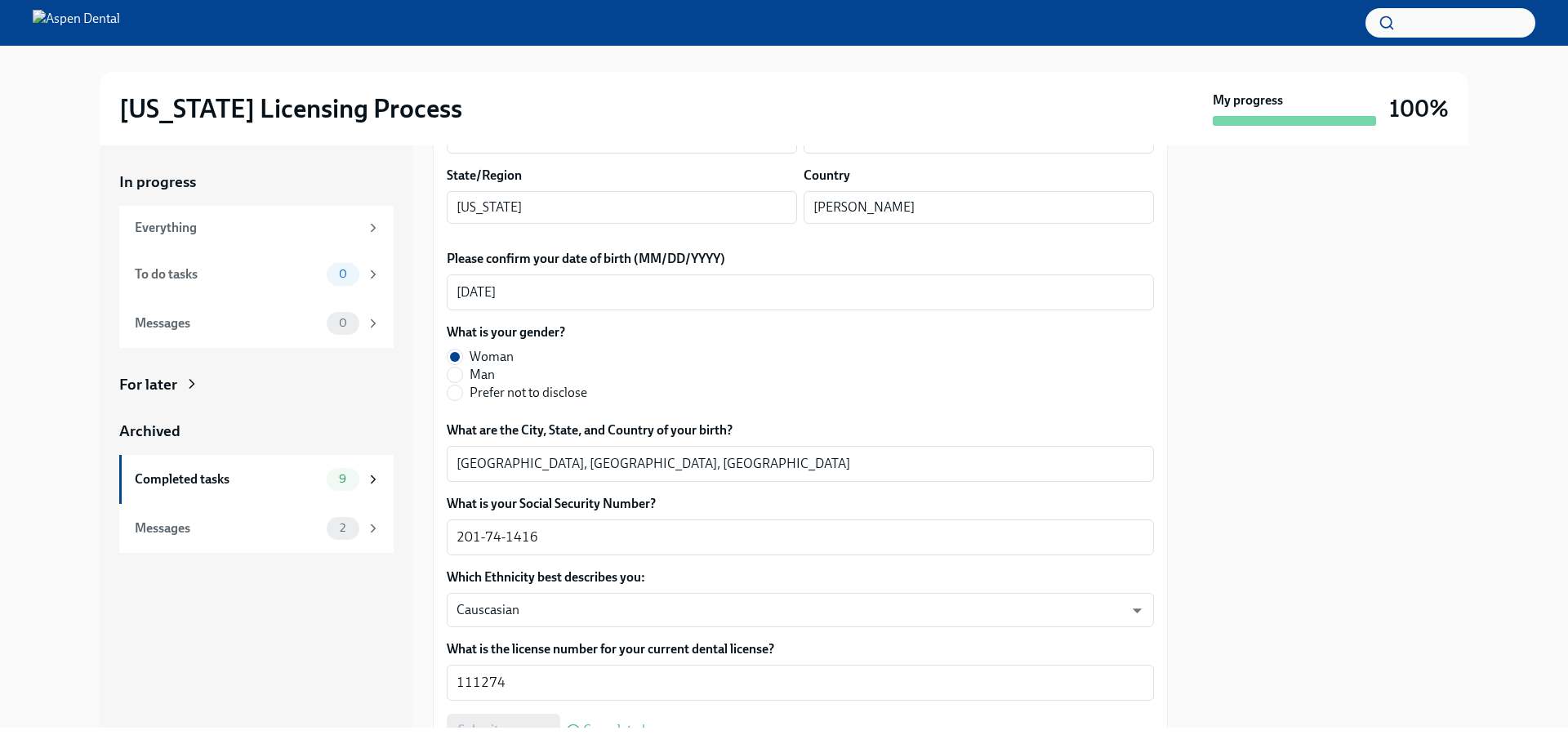
click at [1387, 303] on div at bounding box center [1328, 437] width 281 height 582
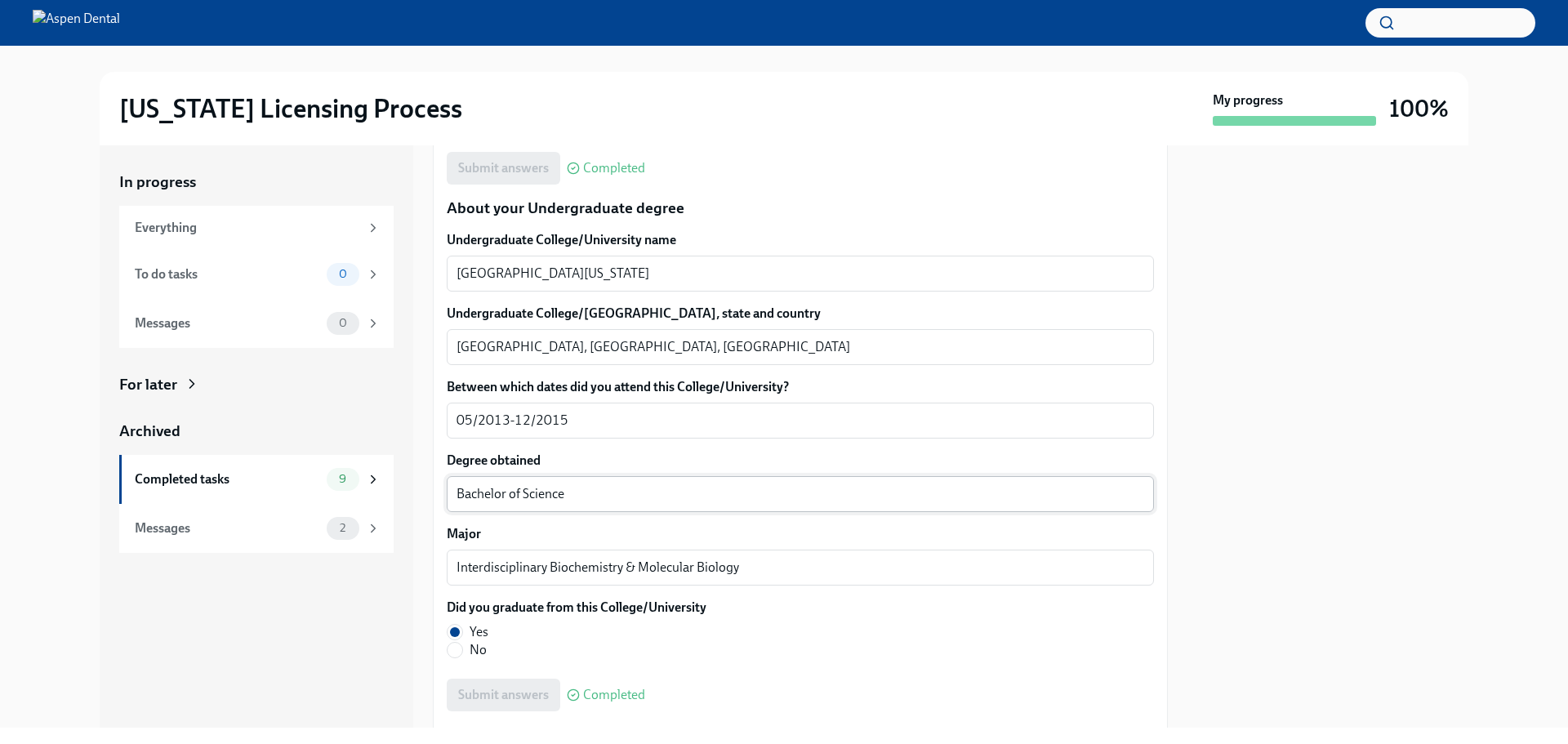
scroll to position [1551, 0]
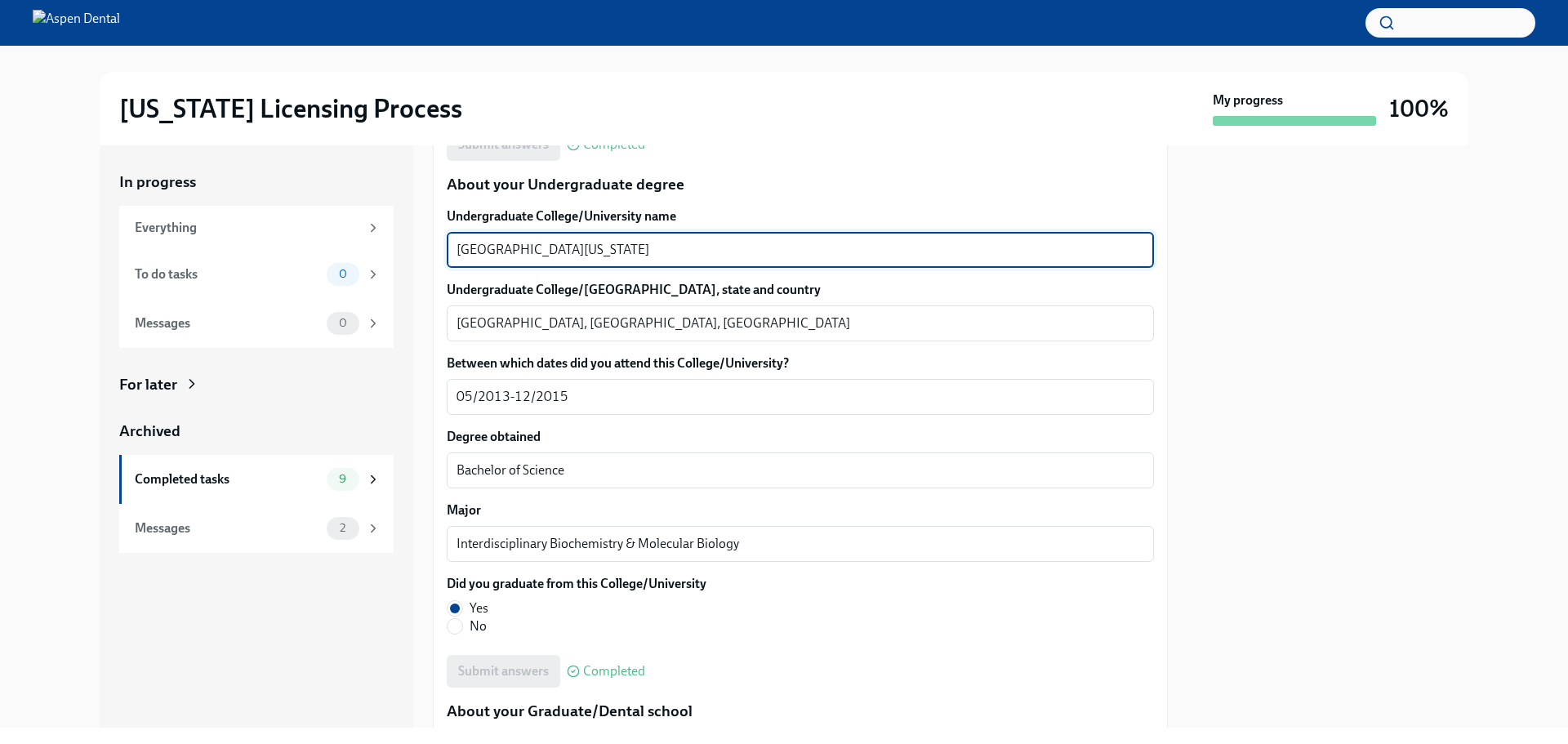
click at [581, 252] on textarea "University of Florida" at bounding box center [800, 249] width 688 height 20
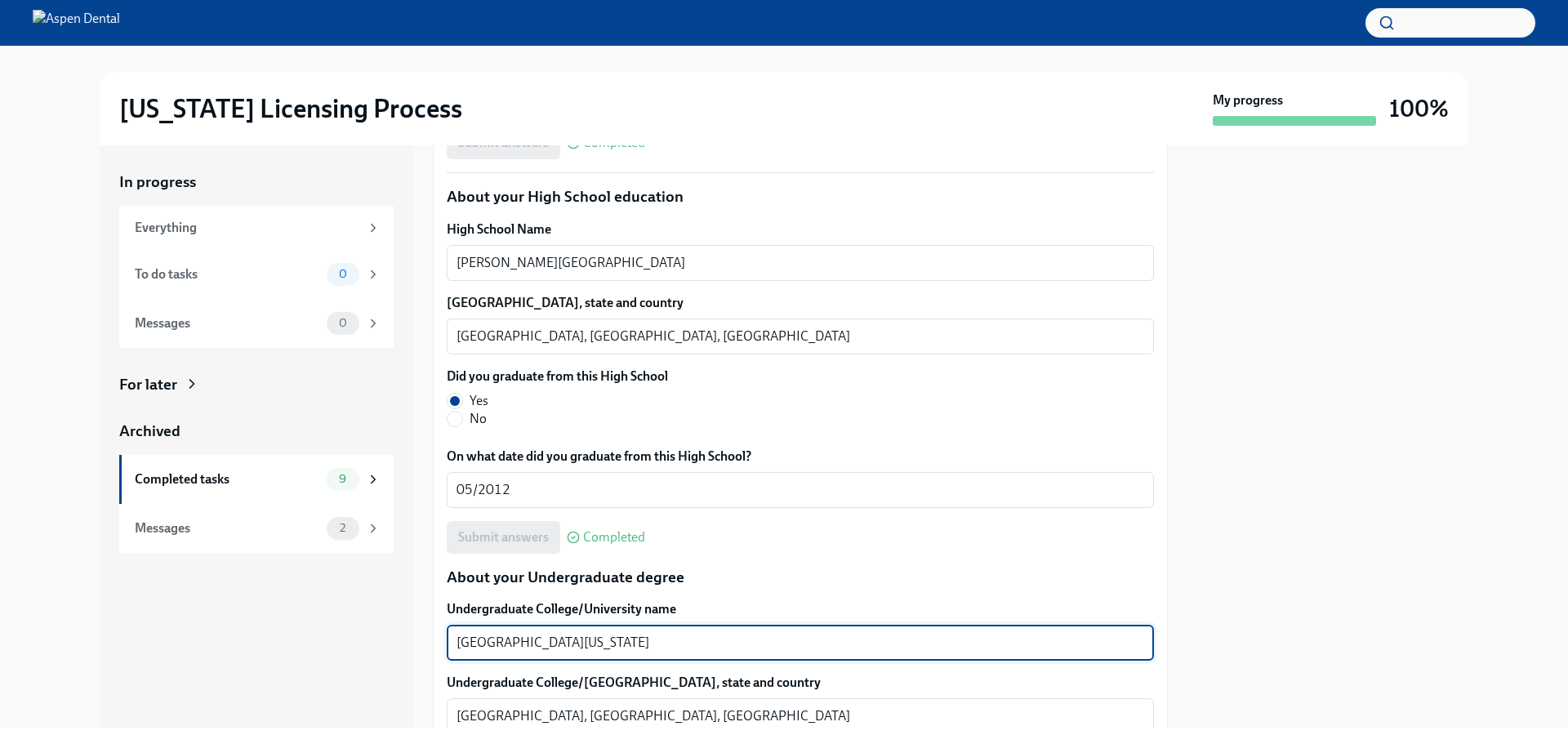
scroll to position [1143, 0]
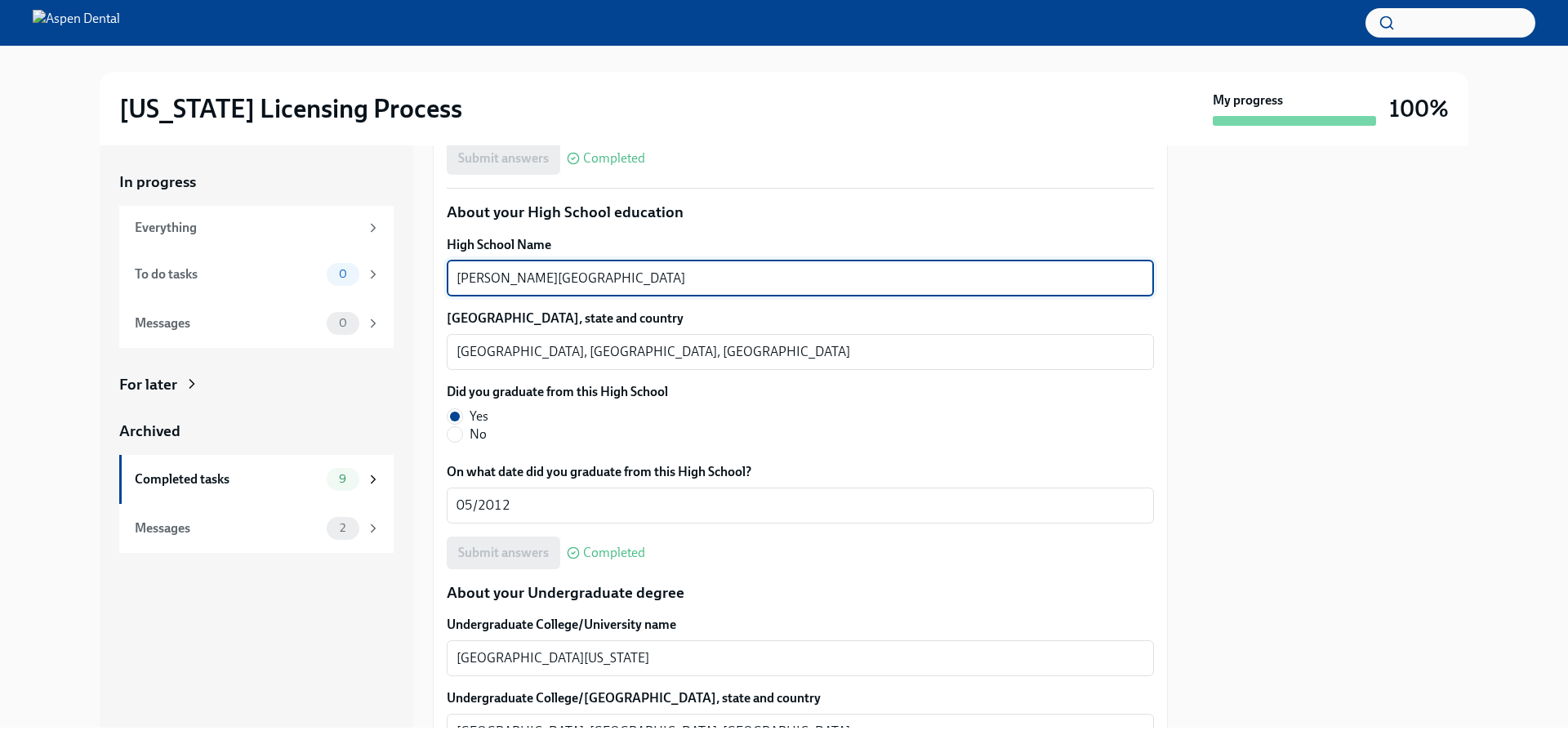
drag, startPoint x: 683, startPoint y: 281, endPoint x: 500, endPoint y: 286, distance: 183.1
click at [451, 286] on div "Stanton College Preparatory School x ​" at bounding box center [801, 278] width 707 height 36
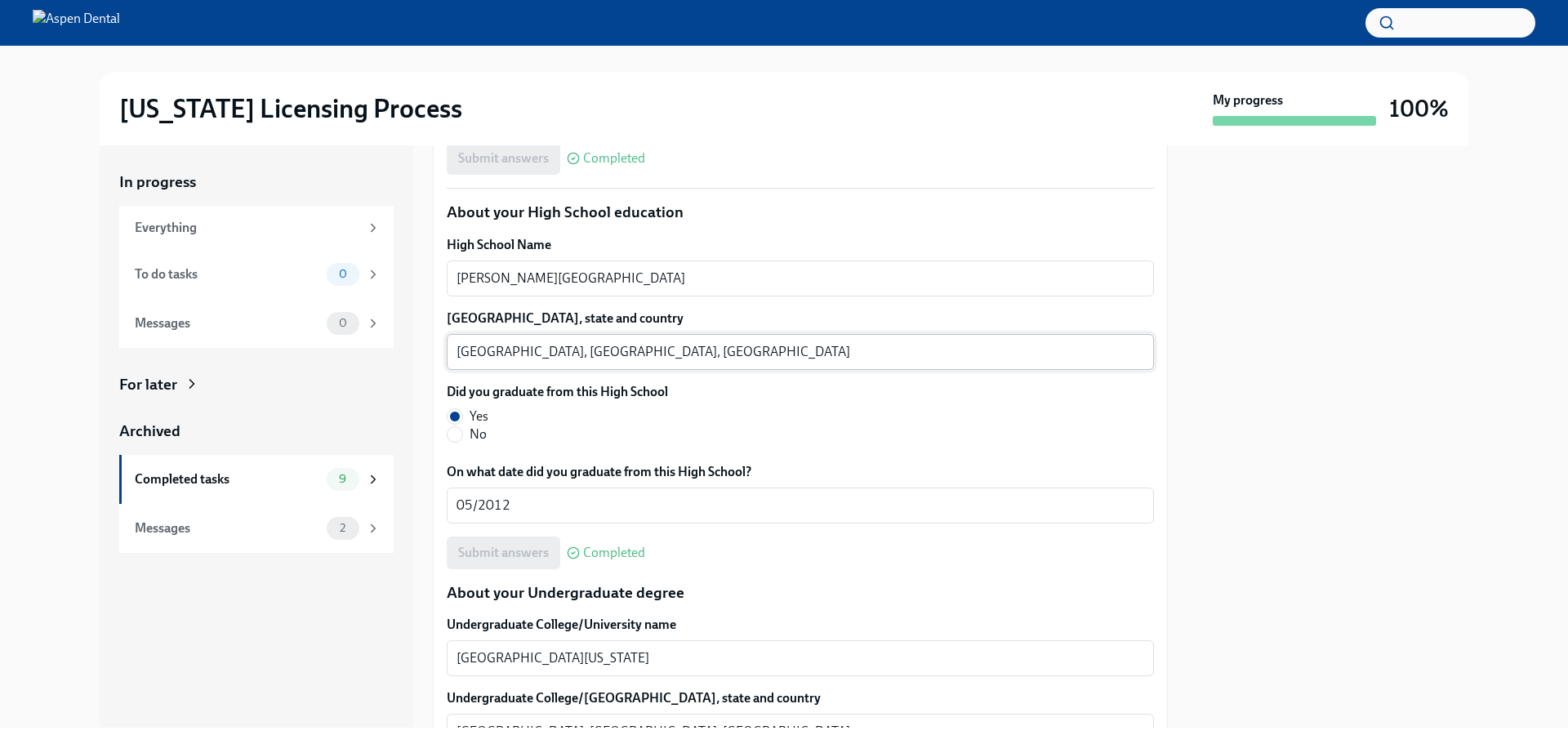
click at [482, 352] on textarea "Jacksonville, FL, USA" at bounding box center [800, 352] width 688 height 20
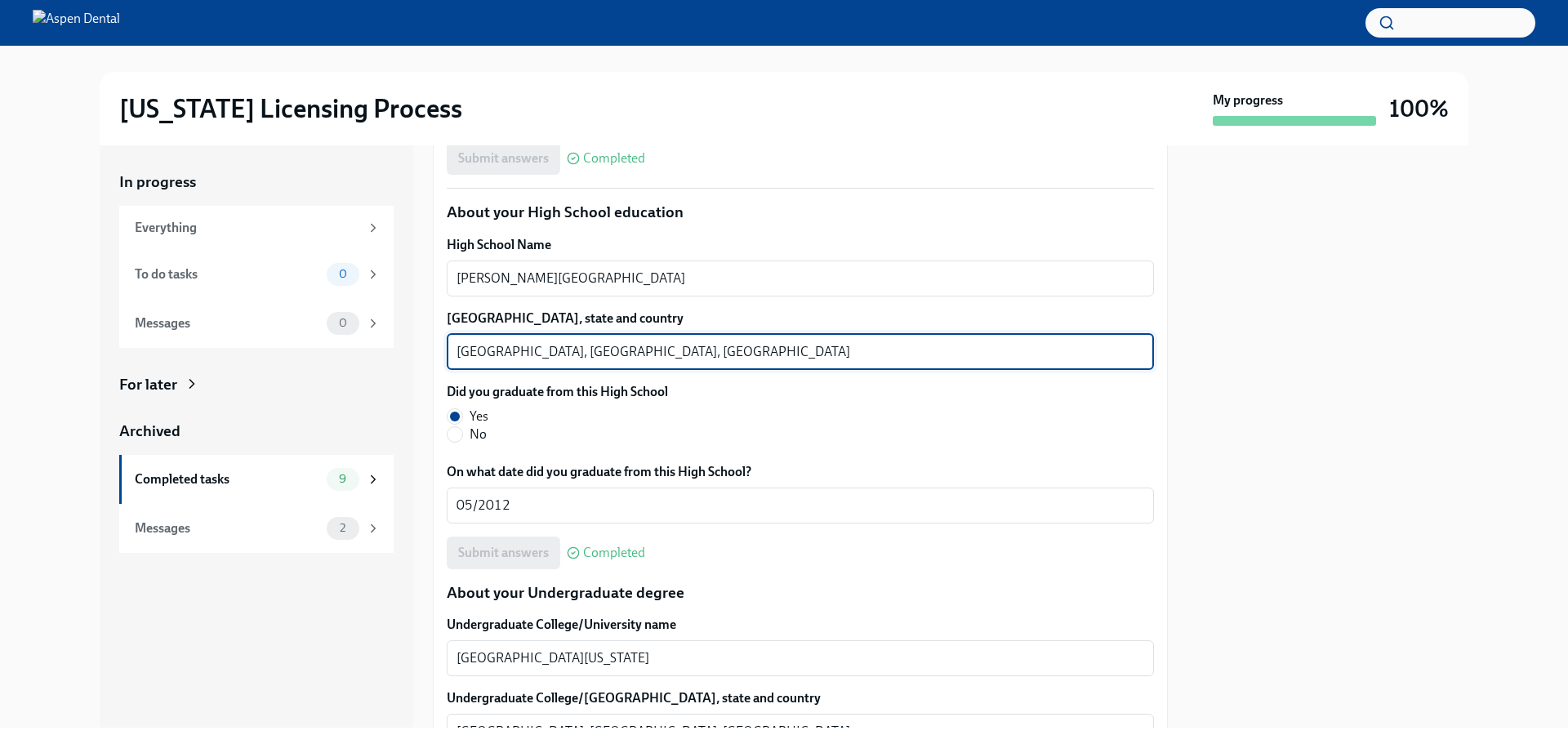
click at [482, 352] on textarea "Jacksonville, FL, USA" at bounding box center [800, 352] width 688 height 20
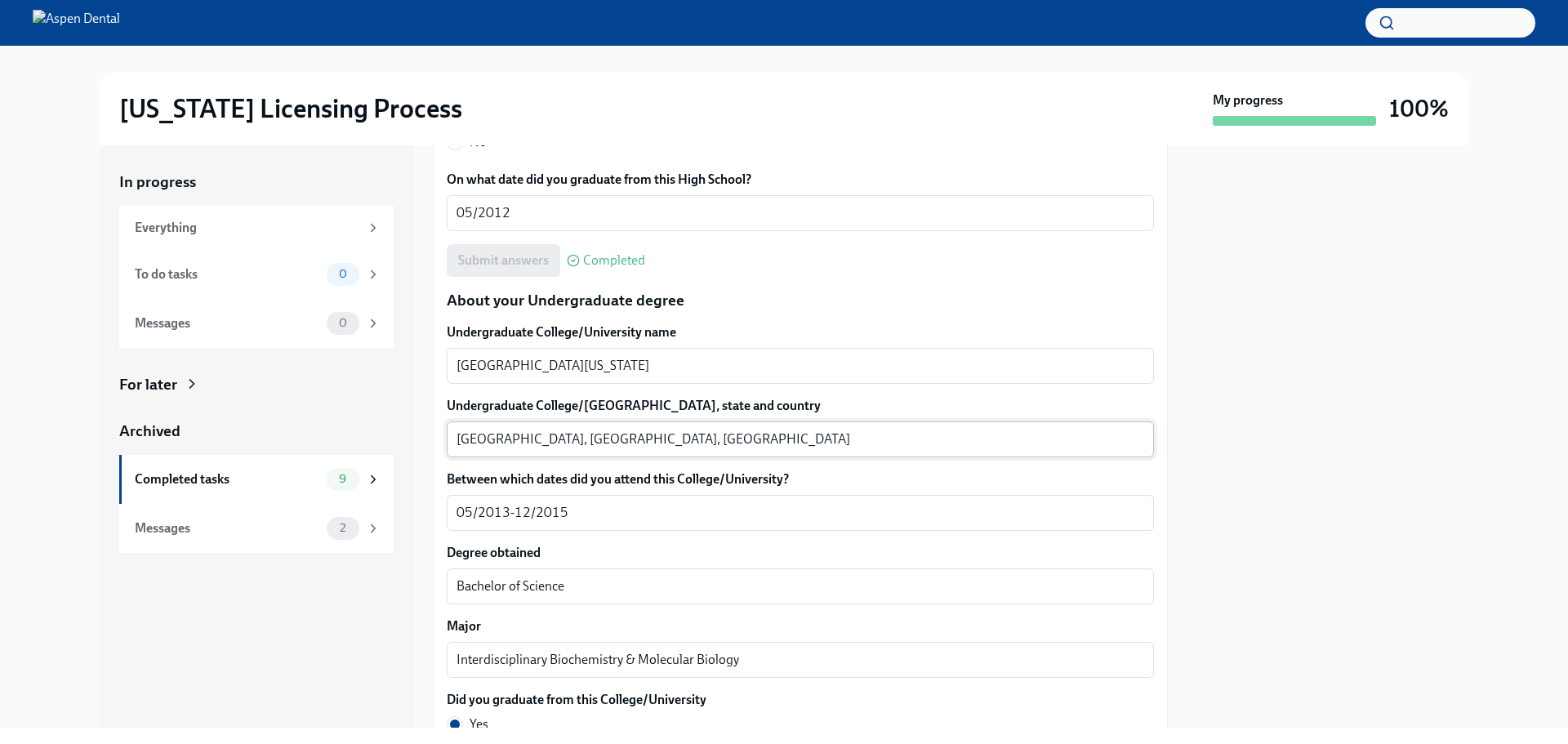
scroll to position [1470, 0]
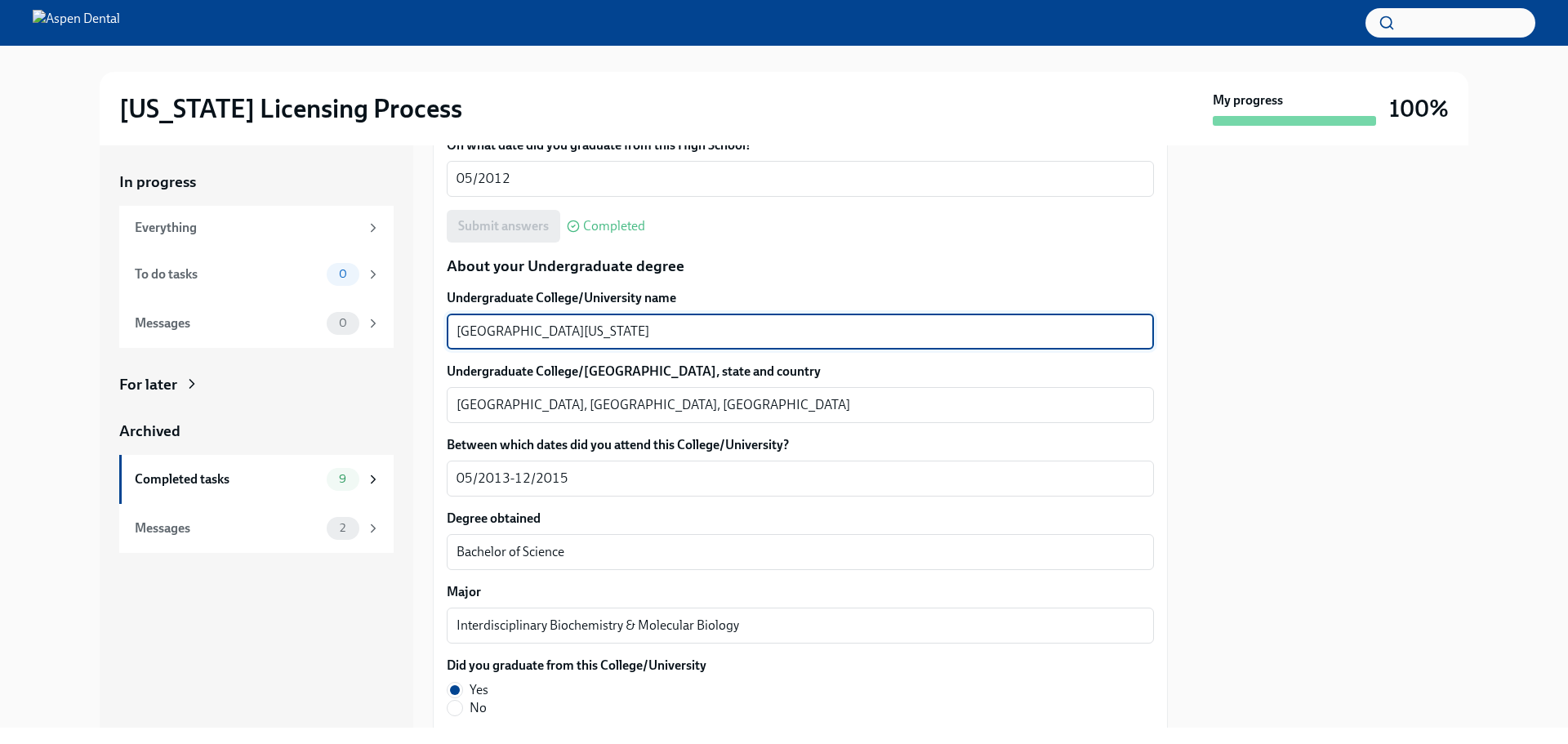
drag, startPoint x: 526, startPoint y: 330, endPoint x: 424, endPoint y: 327, distance: 102.0
click at [424, 327] on div "In progress Everything To do tasks 0 Messages 0 For later Archived Completed ta…" at bounding box center [784, 437] width 1368 height 582
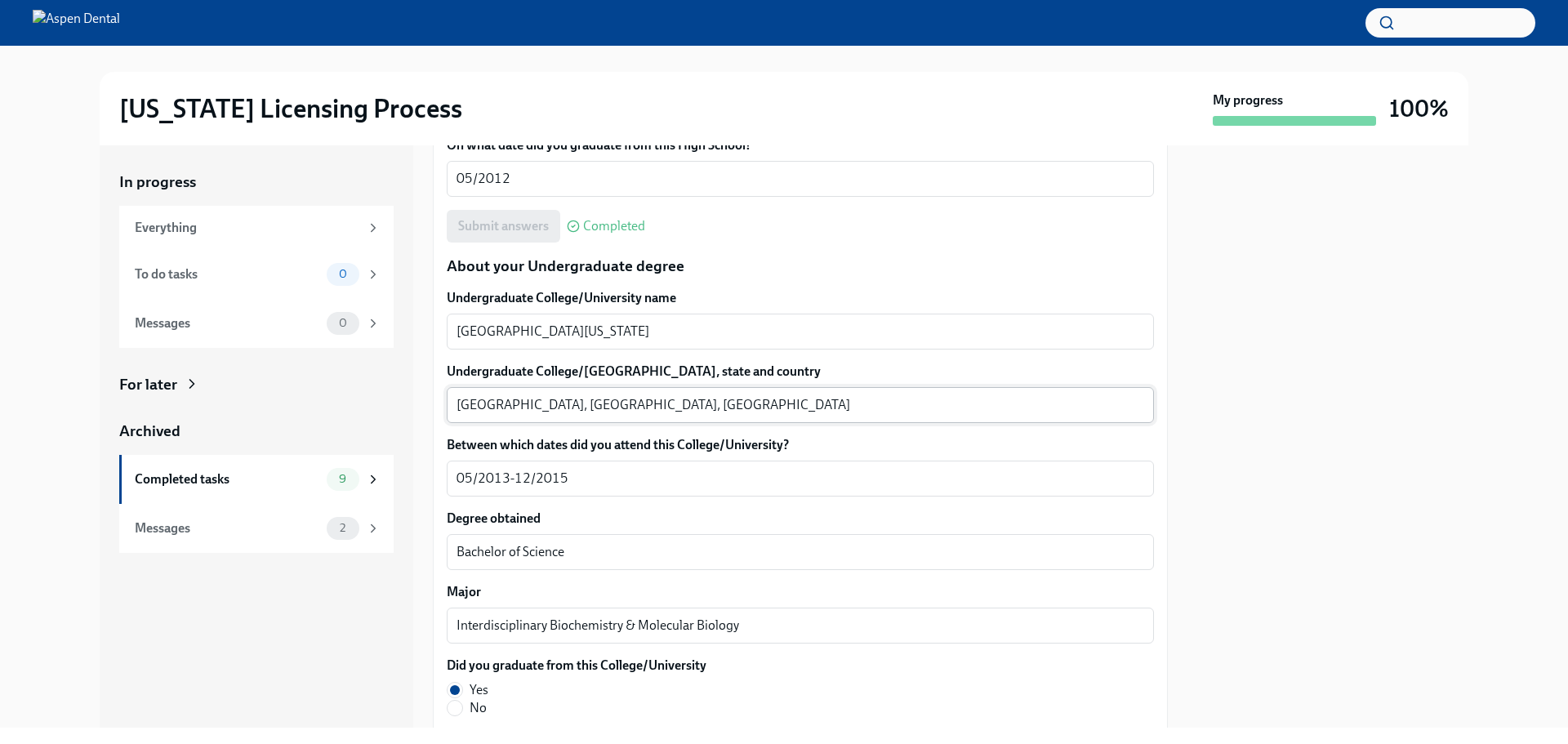
click at [498, 402] on textarea "Gainesville, FL, USA" at bounding box center [800, 405] width 688 height 20
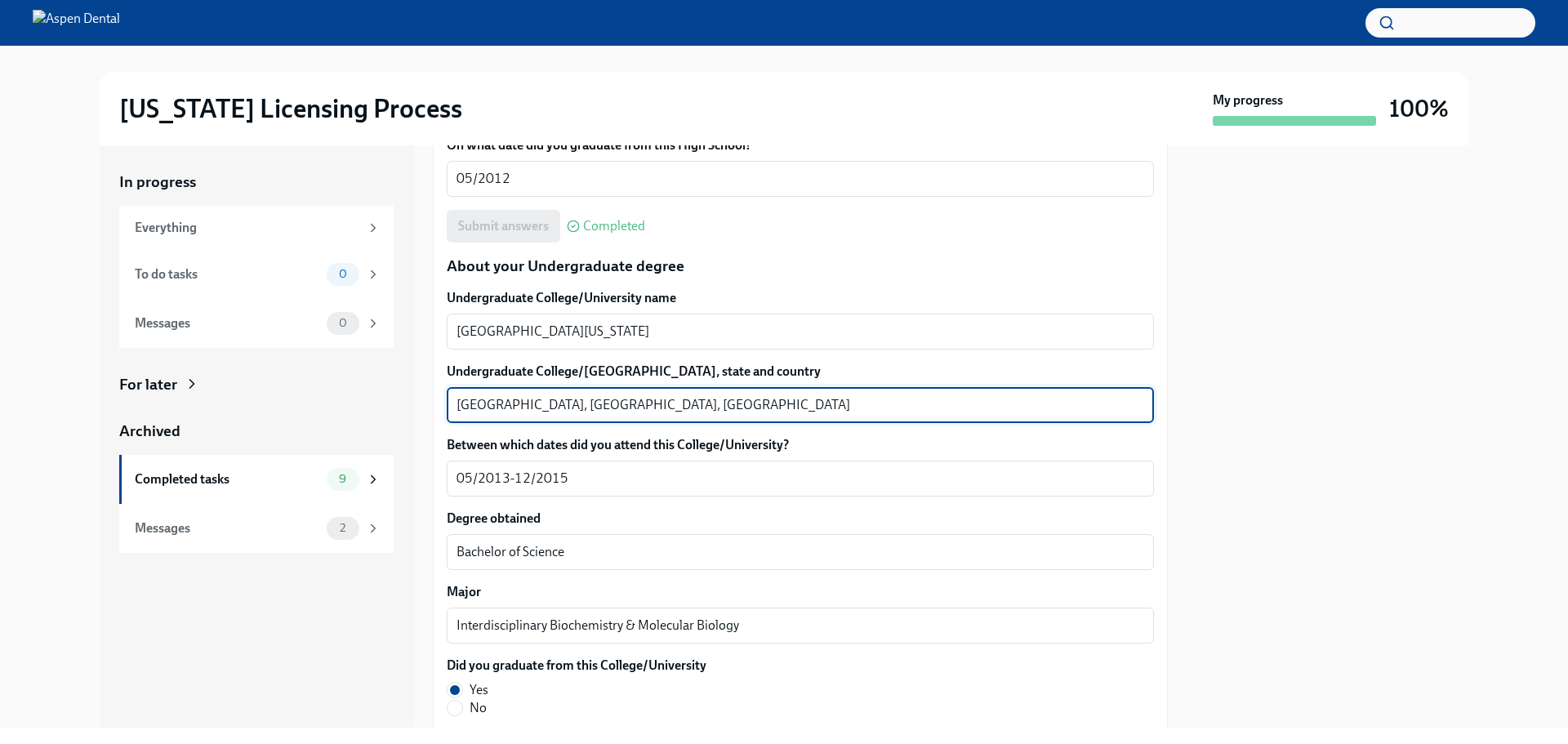
click at [498, 402] on textarea "Gainesville, FL, USA" at bounding box center [800, 405] width 688 height 20
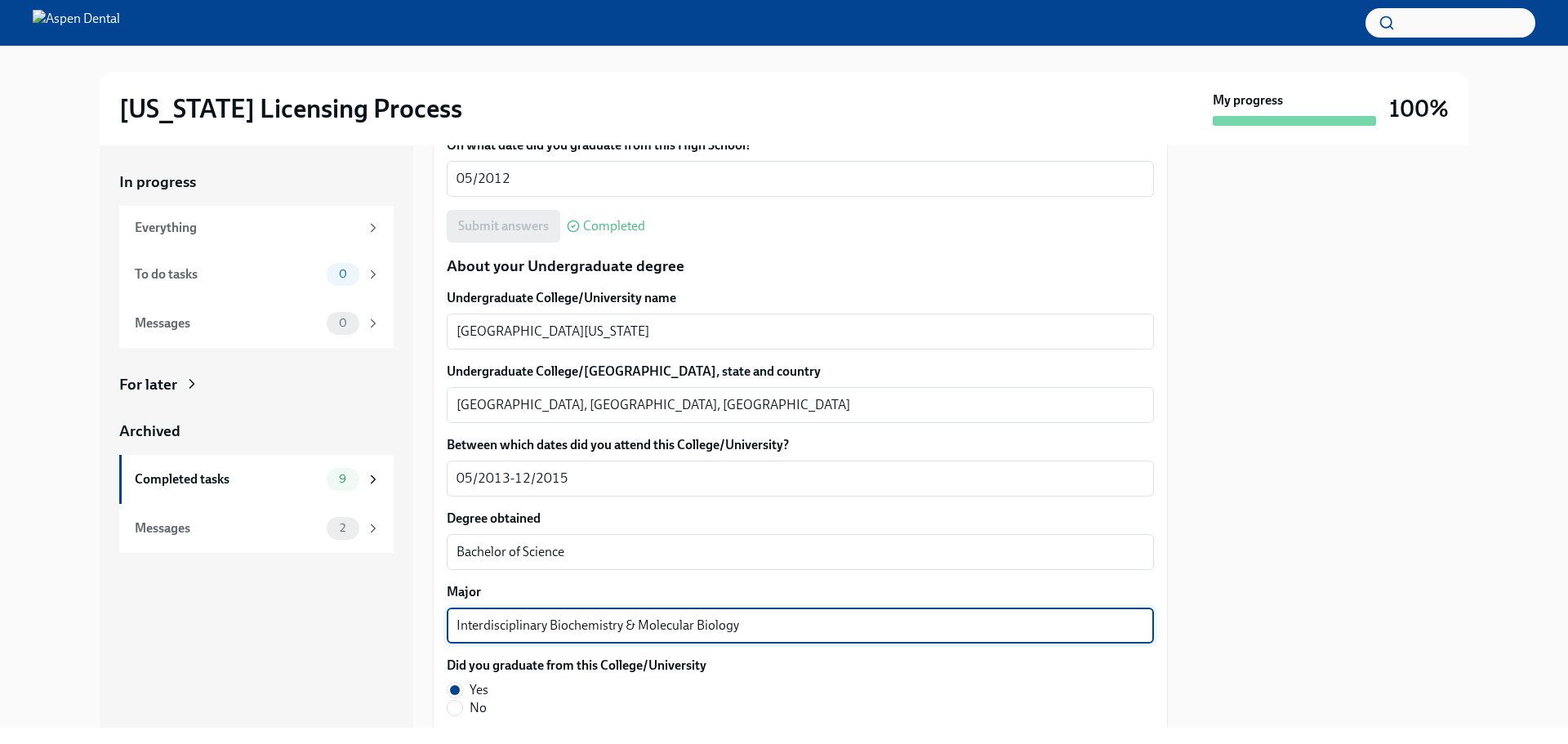
drag, startPoint x: 659, startPoint y: 635, endPoint x: 396, endPoint y: 630, distance: 263.0
click at [396, 630] on div "In progress Everything To do tasks 0 Messages 0 For later Archived Completed ta…" at bounding box center [784, 437] width 1368 height 582
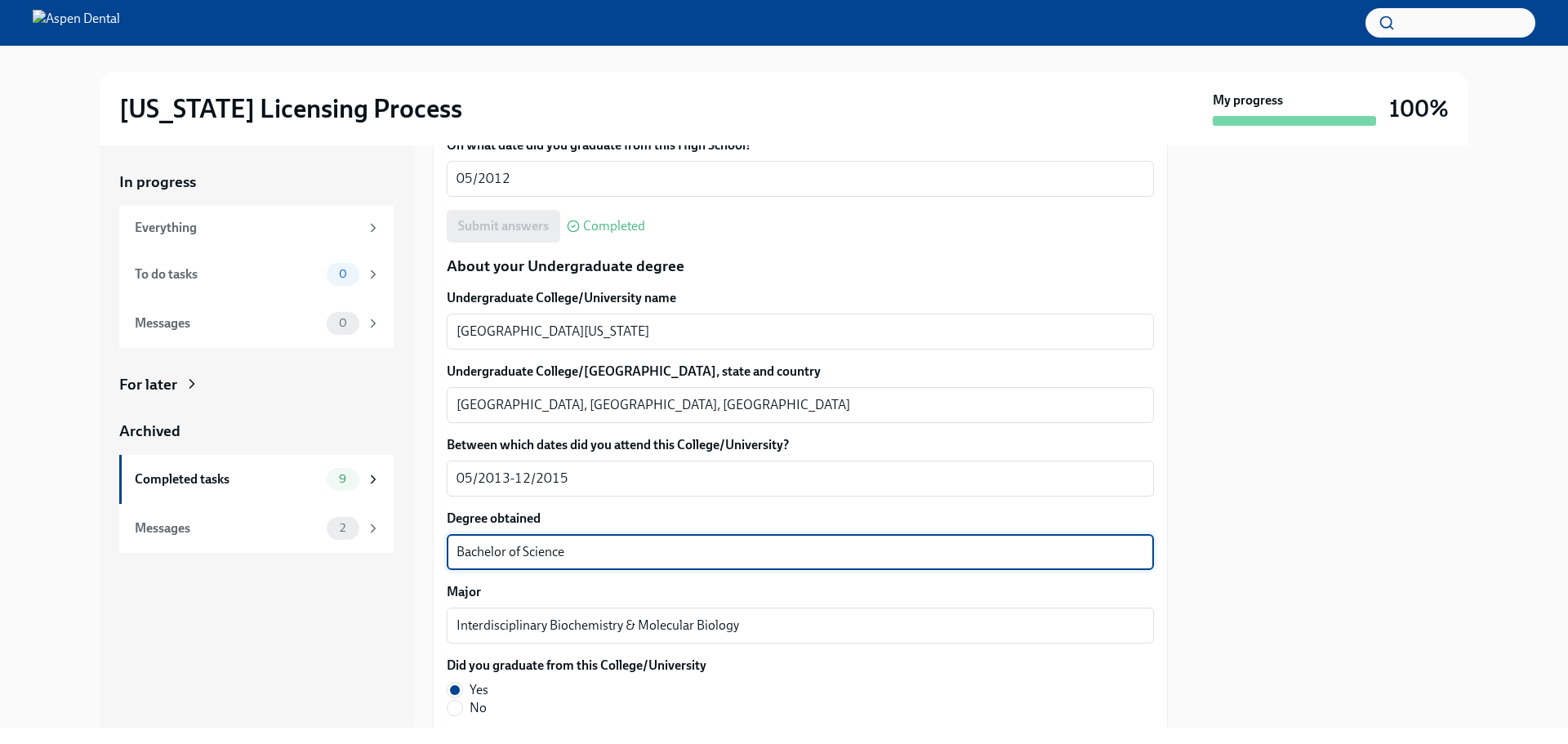
drag, startPoint x: 520, startPoint y: 549, endPoint x: 411, endPoint y: 545, distance: 109.1
click at [411, 545] on div "In progress Everything To do tasks 0 Messages 0 For later Archived Completed ta…" at bounding box center [784, 437] width 1368 height 582
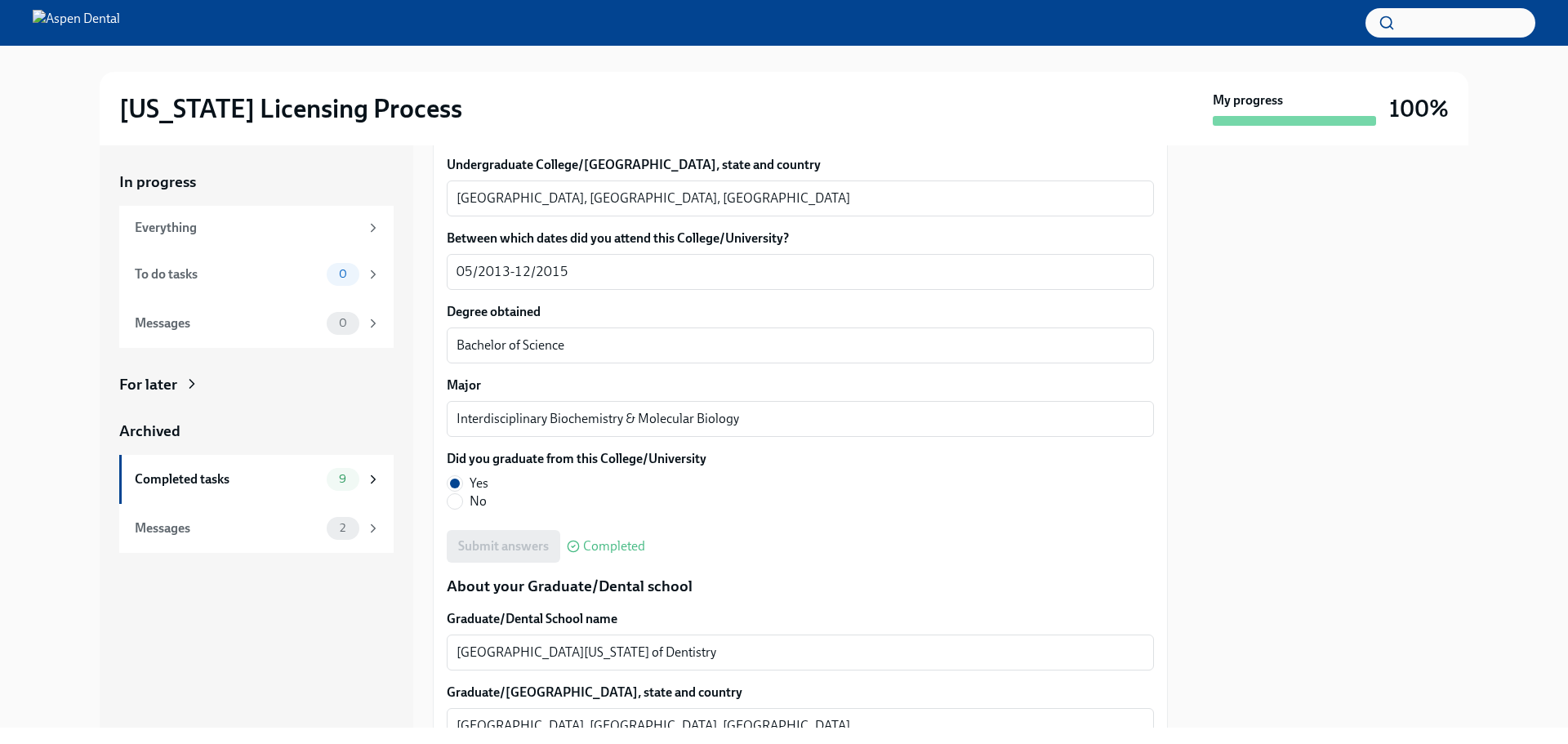
scroll to position [1960, 0]
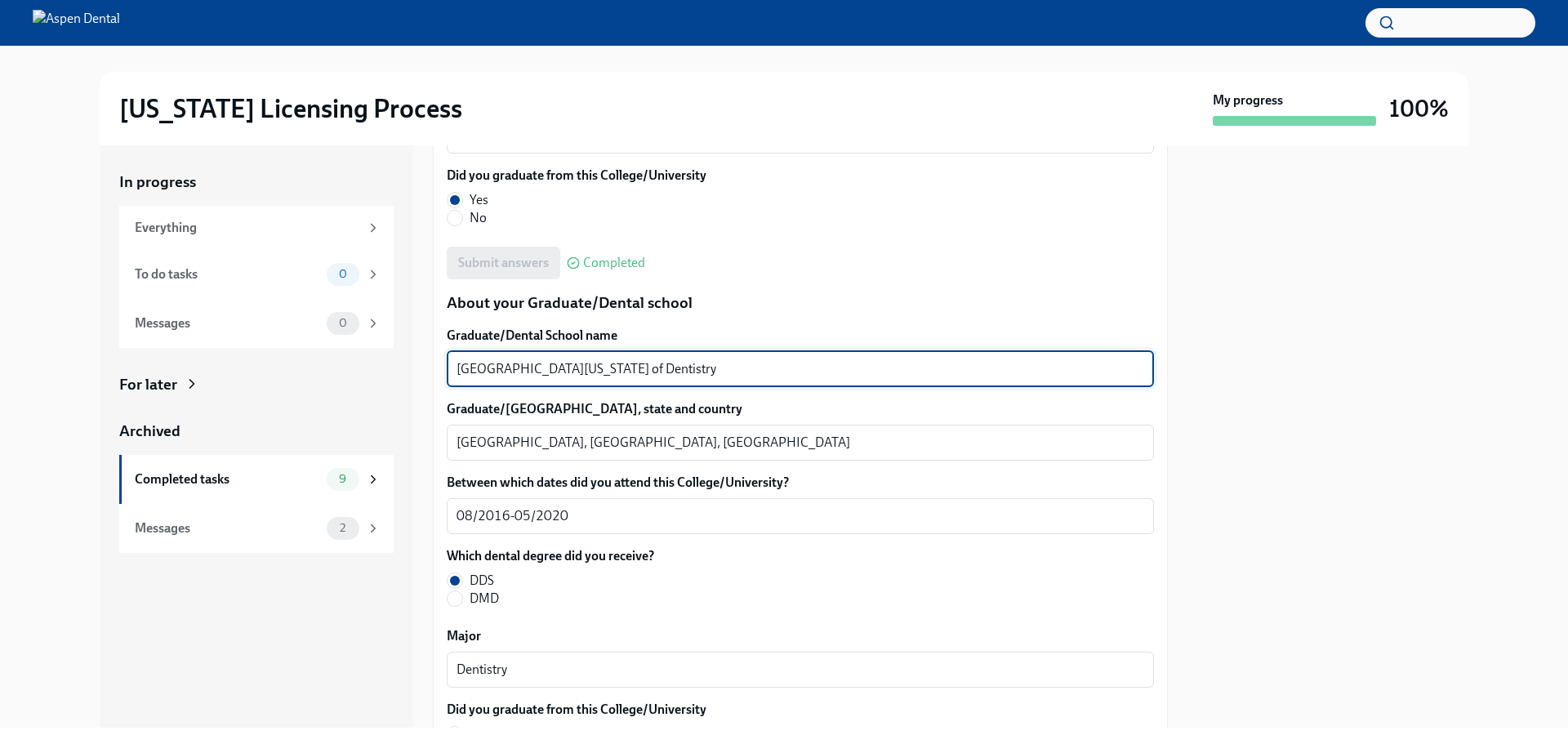
drag, startPoint x: 701, startPoint y: 371, endPoint x: 411, endPoint y: 360, distance: 290.2
click at [411, 360] on div "In progress Everything To do tasks 0 Messages 0 For later Archived Completed ta…" at bounding box center [784, 437] width 1368 height 582
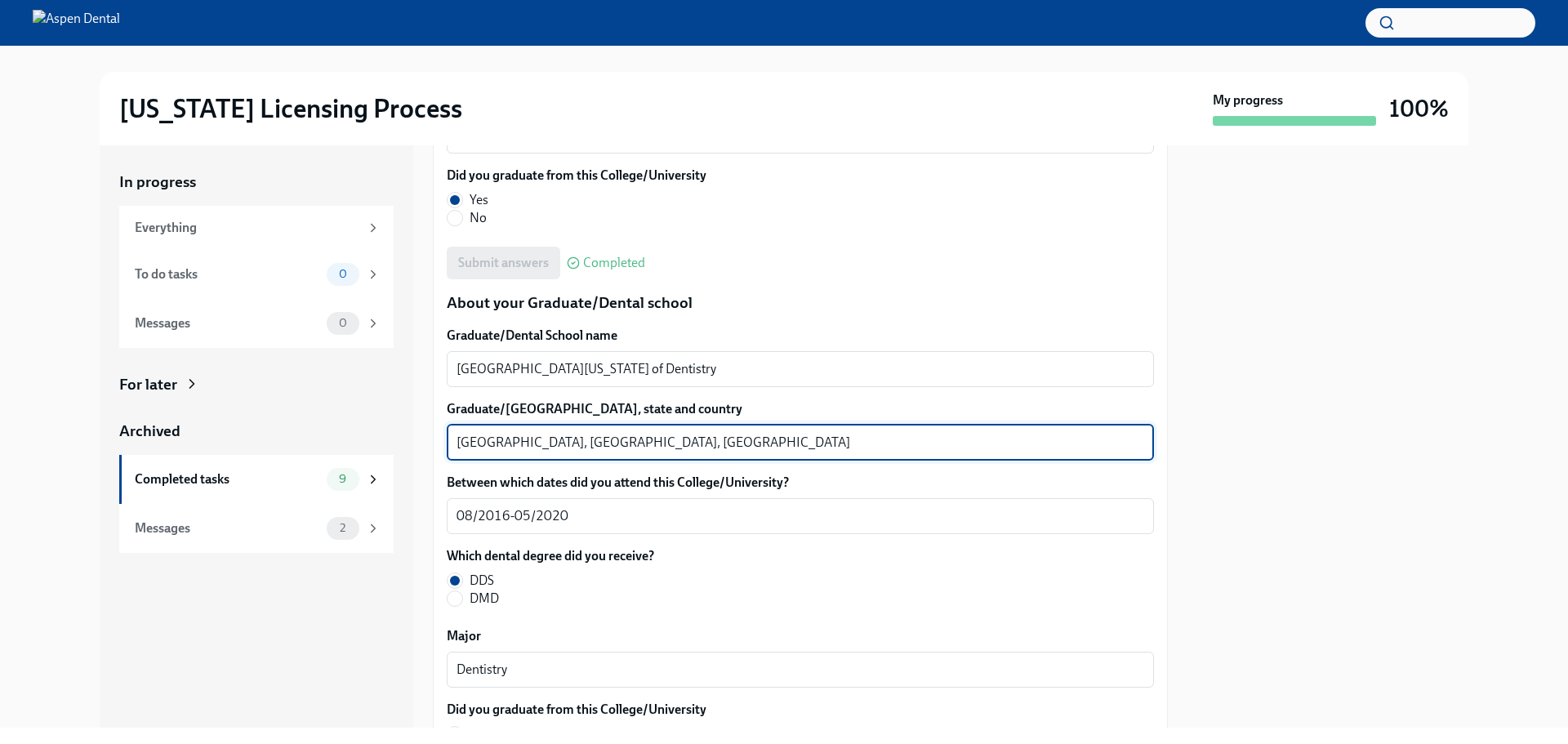
click at [477, 439] on textarea "Baltimore, MD, USA" at bounding box center [800, 442] width 688 height 20
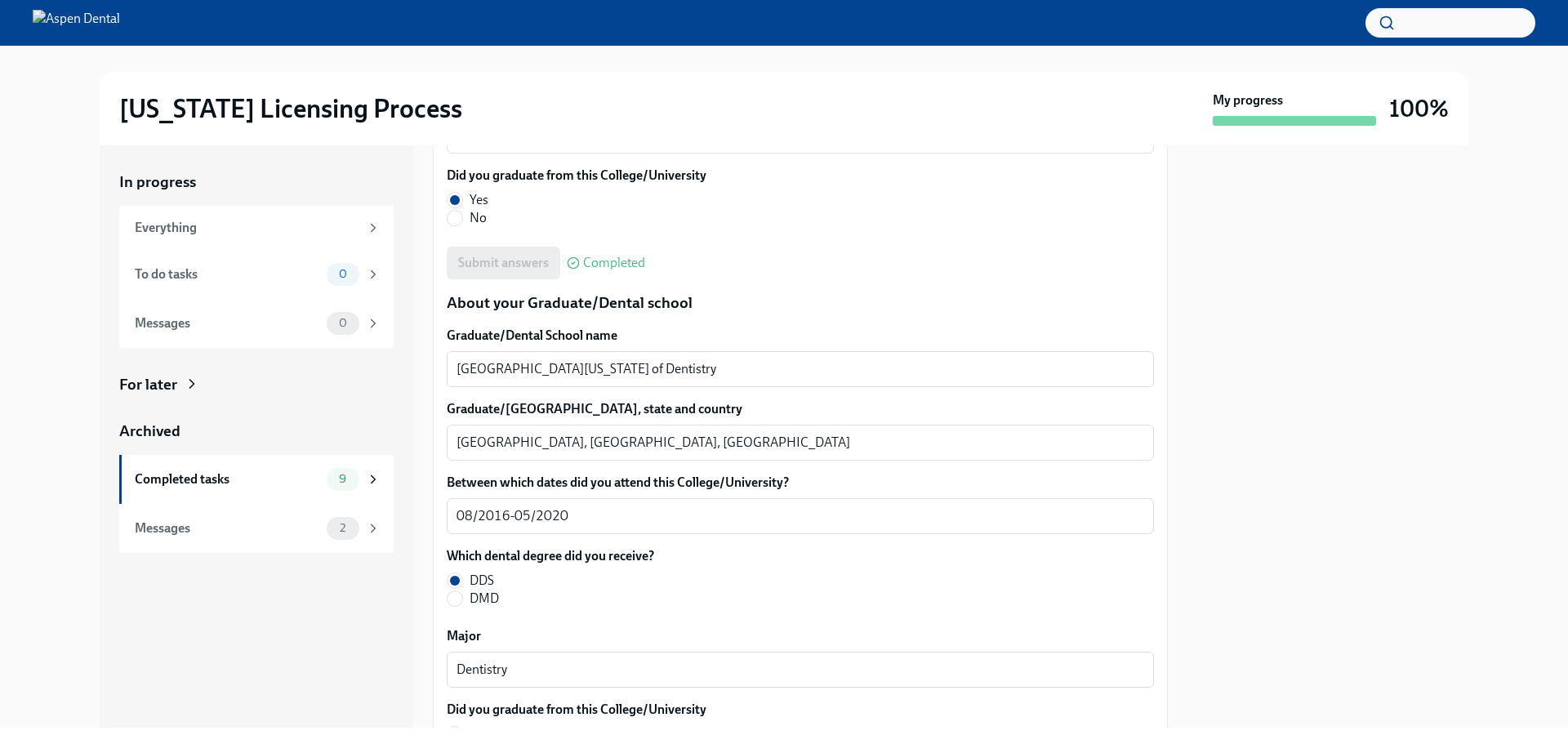
click at [1525, 386] on div "In progress Everything To do tasks 0 Messages 0 For later Archived Completed ta…" at bounding box center [784, 437] width 1516 height 582
click at [1416, 256] on div at bounding box center [1328, 437] width 281 height 582
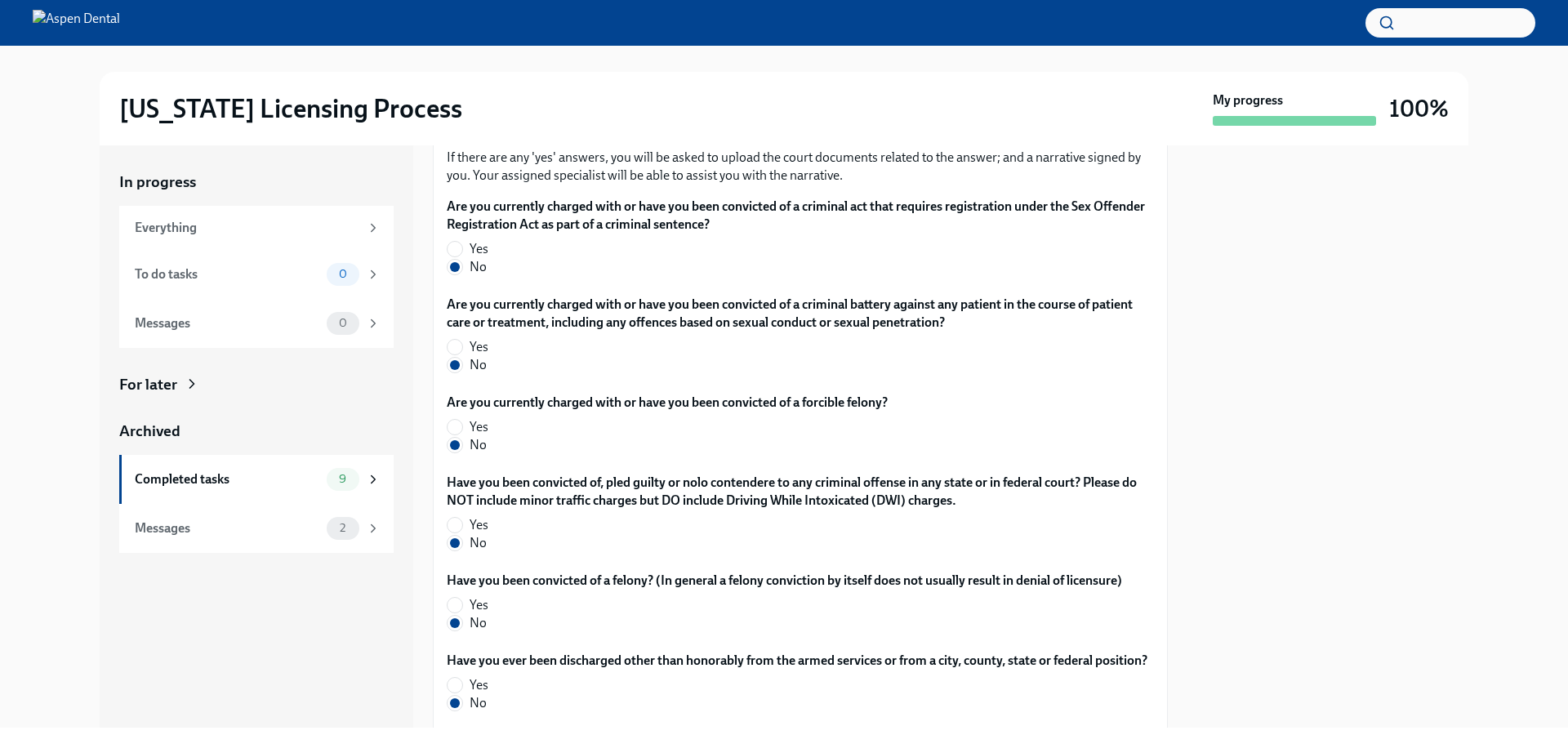
scroll to position [2640, 0]
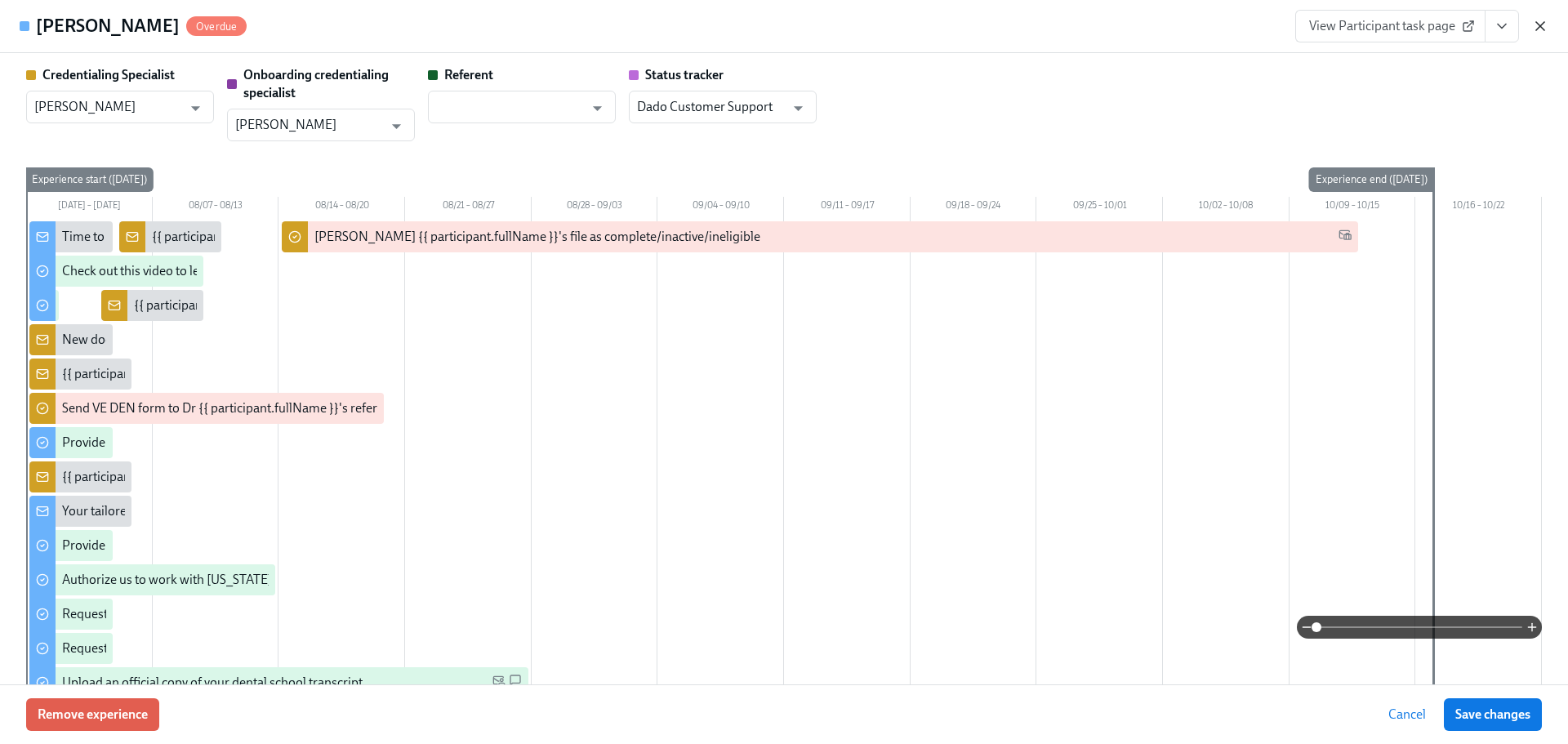
click at [1541, 22] on icon "button" at bounding box center [1540, 26] width 16 height 16
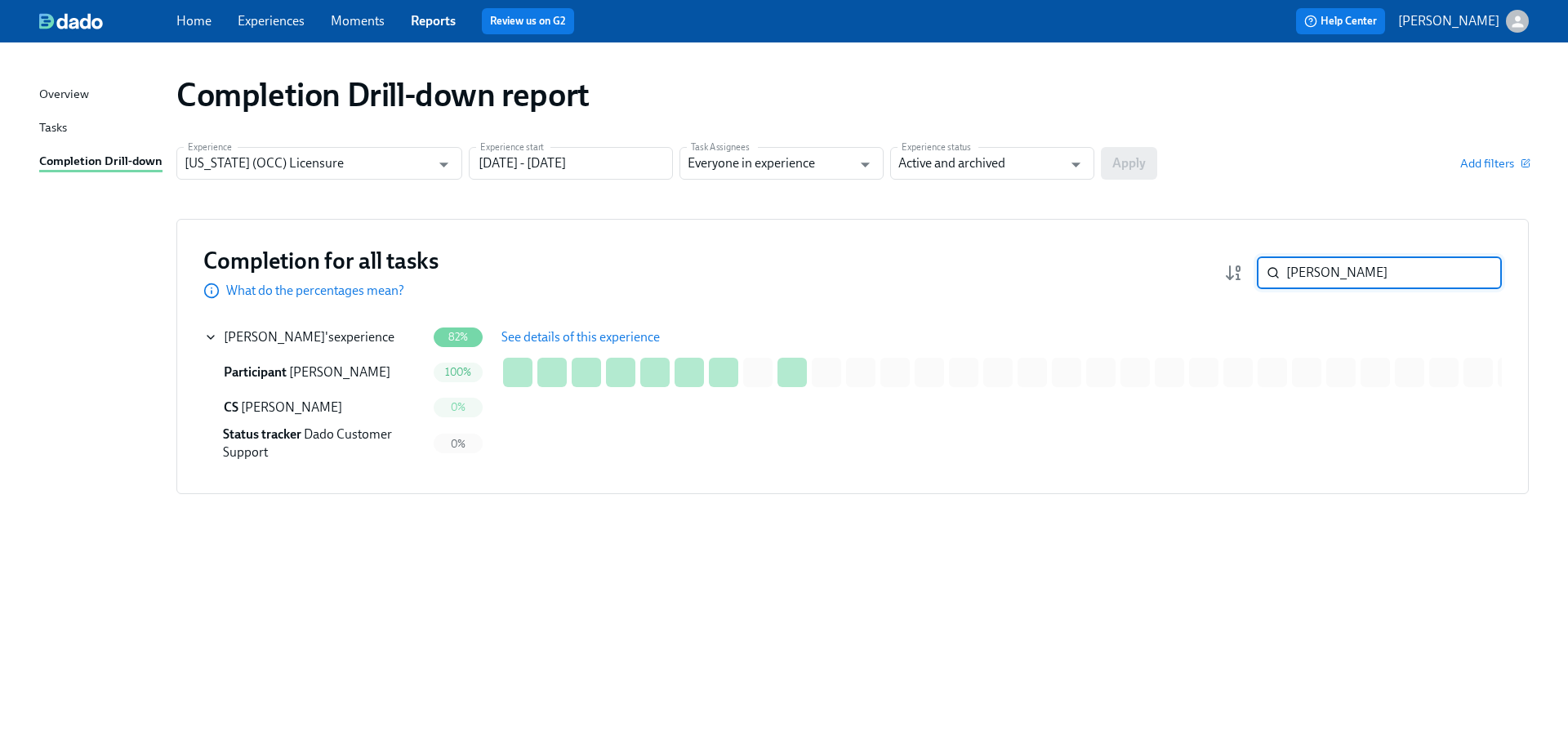
drag, startPoint x: 1273, startPoint y: 274, endPoint x: 1215, endPoint y: 274, distance: 58.0
click at [1215, 274] on div "Completion for all tasks What do the percentages mean? ariana ​" at bounding box center [852, 272] width 1298 height 54
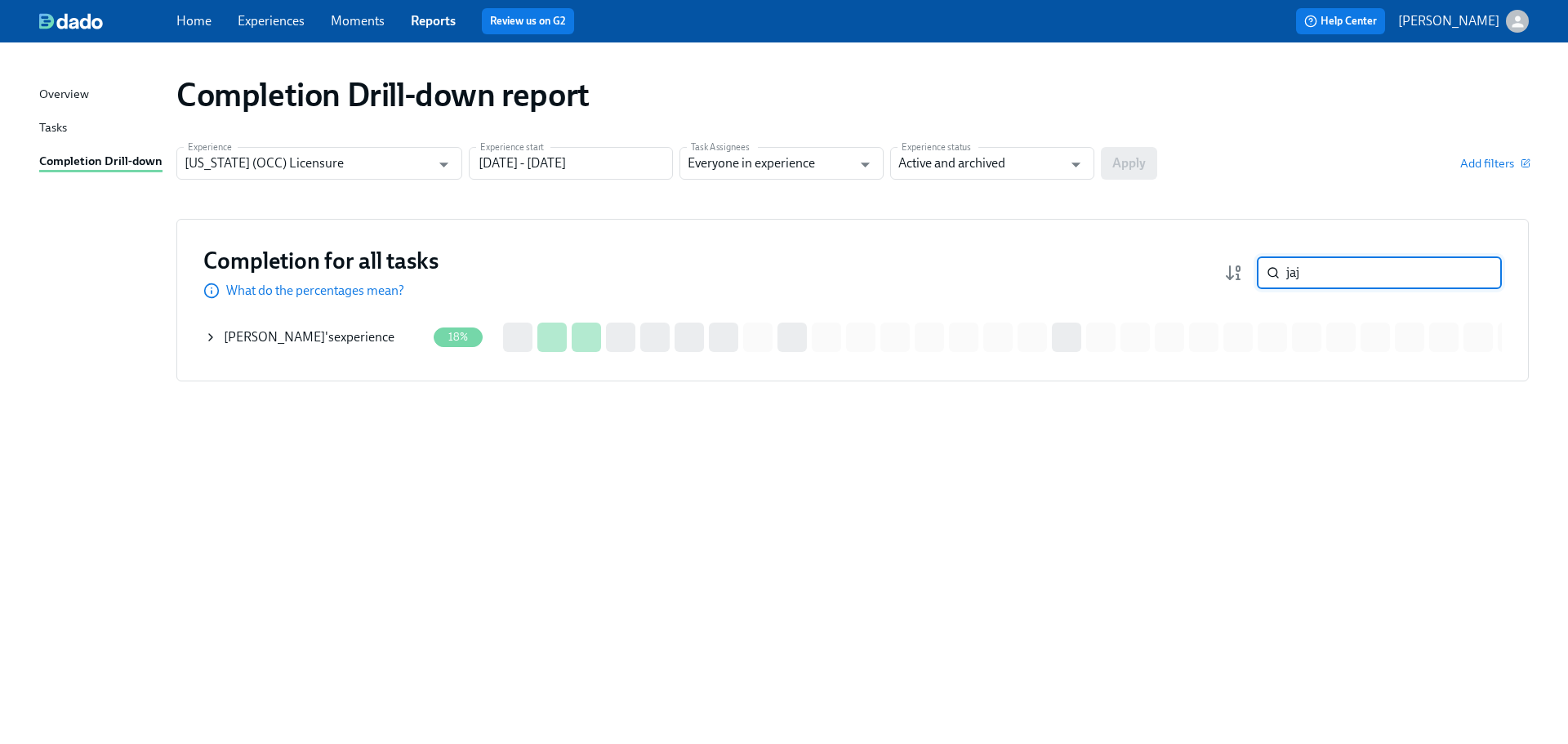
type input "jaj"
click at [396, 345] on div "Kane Jajieh 's experience" at bounding box center [314, 337] width 222 height 33
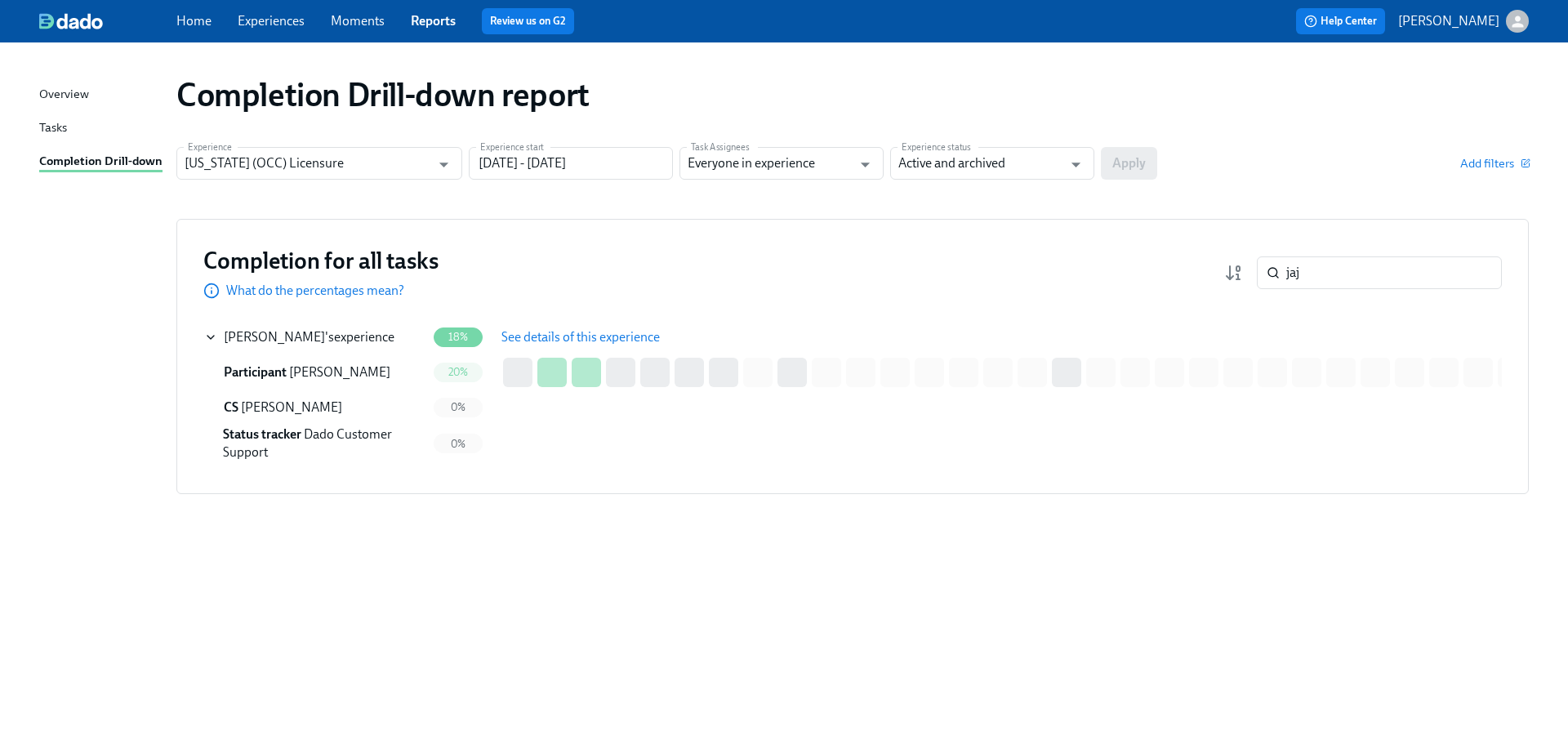
click at [546, 332] on span "See details of this experience" at bounding box center [581, 336] width 158 height 16
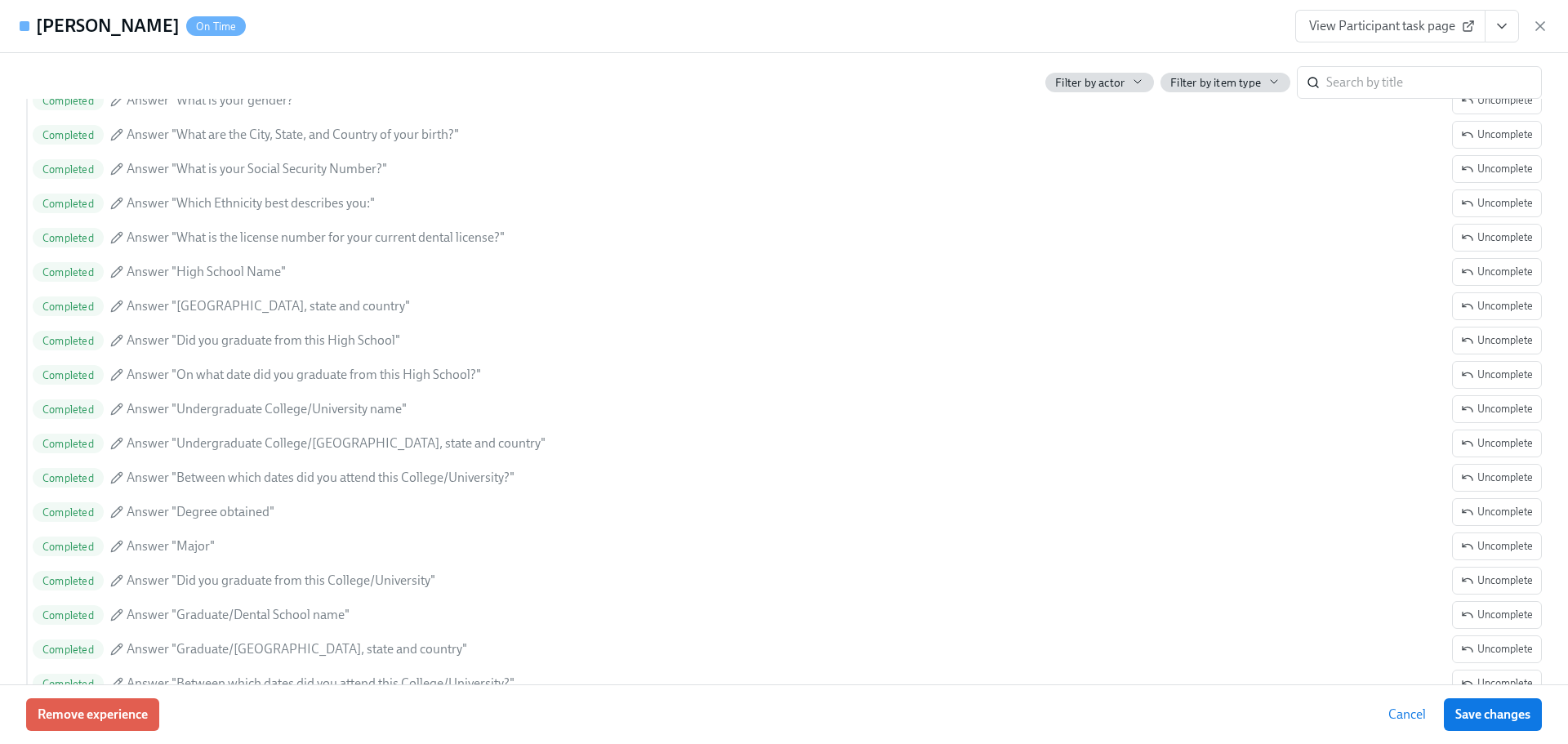
scroll to position [1715, 0]
click at [1382, 17] on link "View Participant task page" at bounding box center [1390, 26] width 190 height 33
click at [1418, 28] on span "View Participant task page" at bounding box center [1391, 26] width 163 height 16
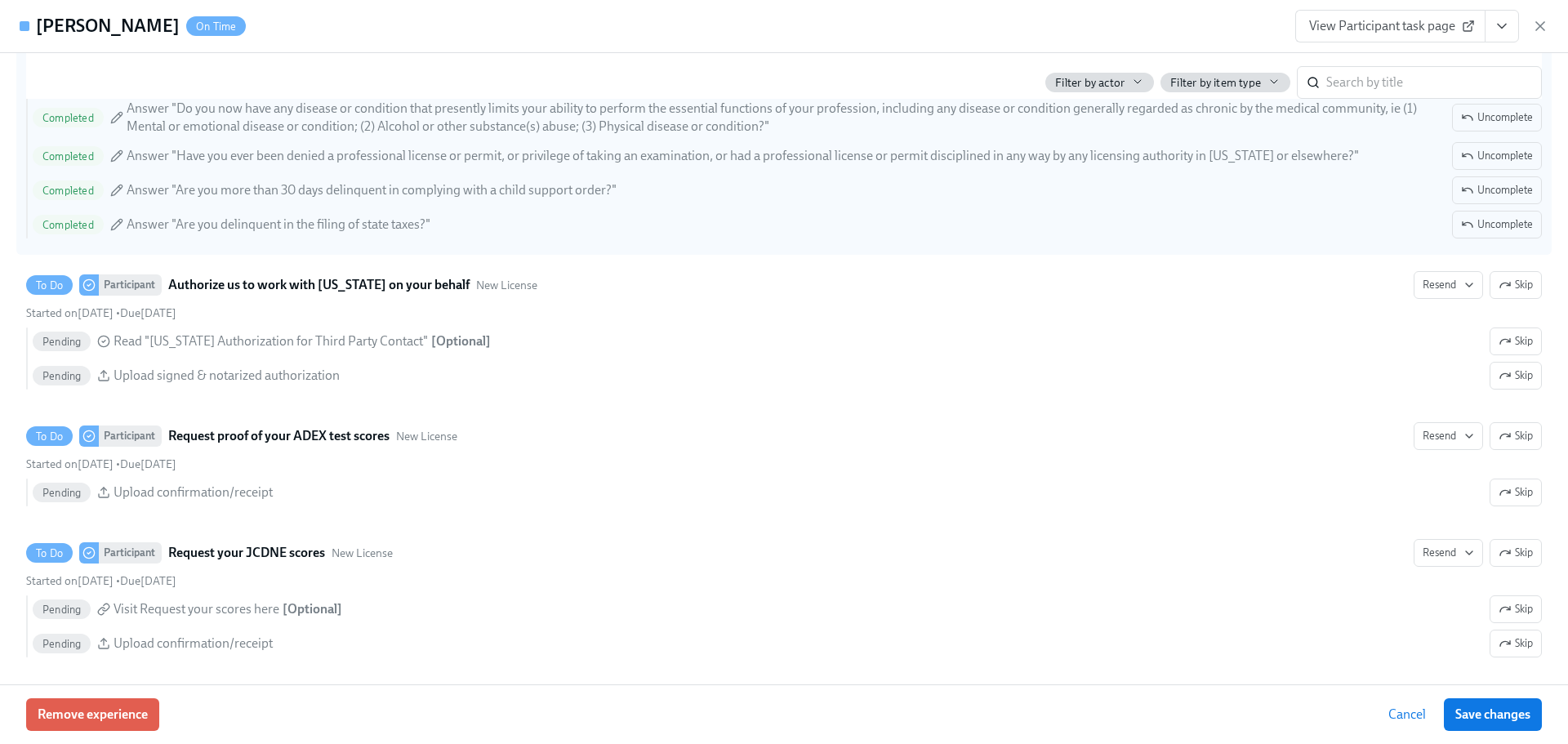
scroll to position [2694, 0]
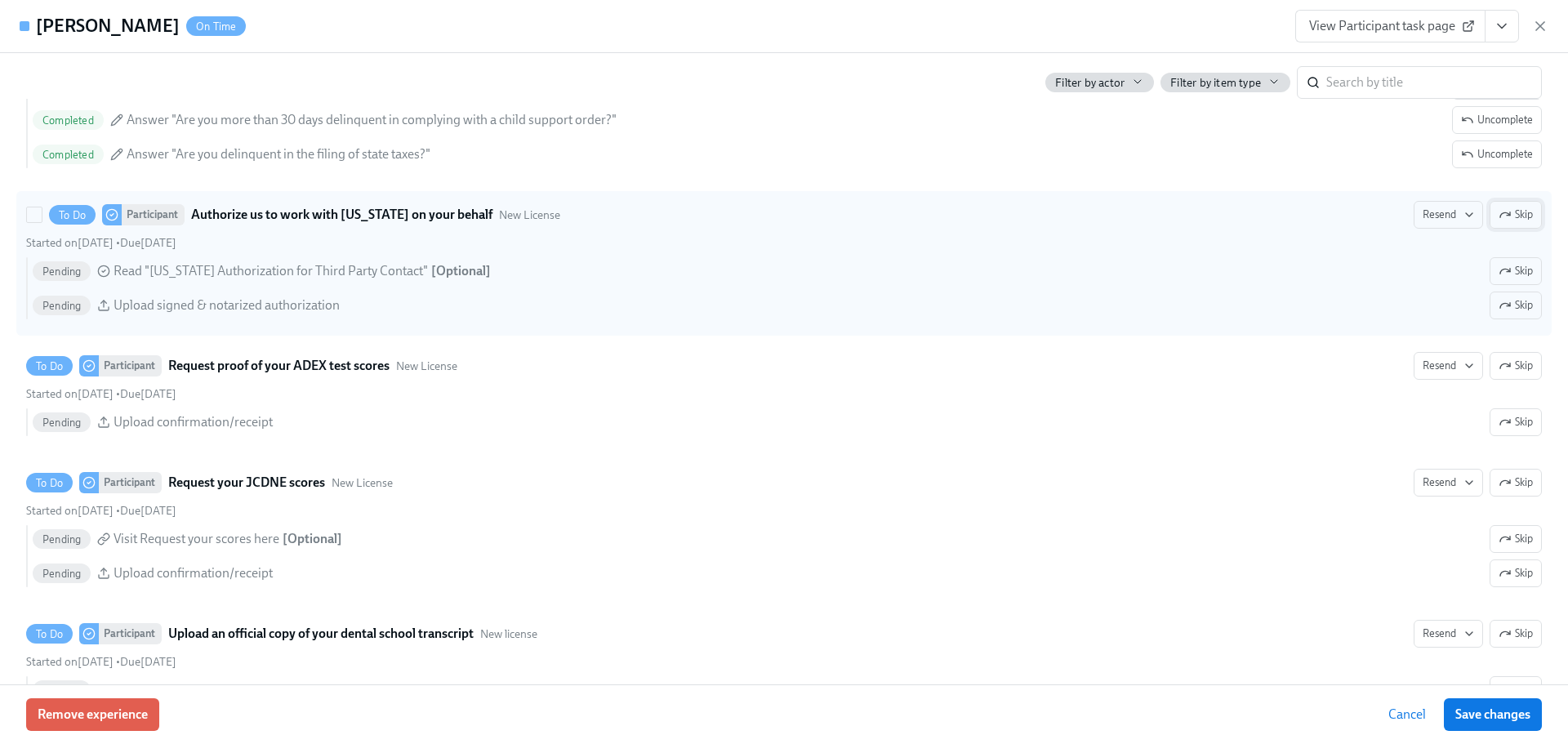
click at [1511, 217] on span "Skip" at bounding box center [1516, 214] width 34 height 16
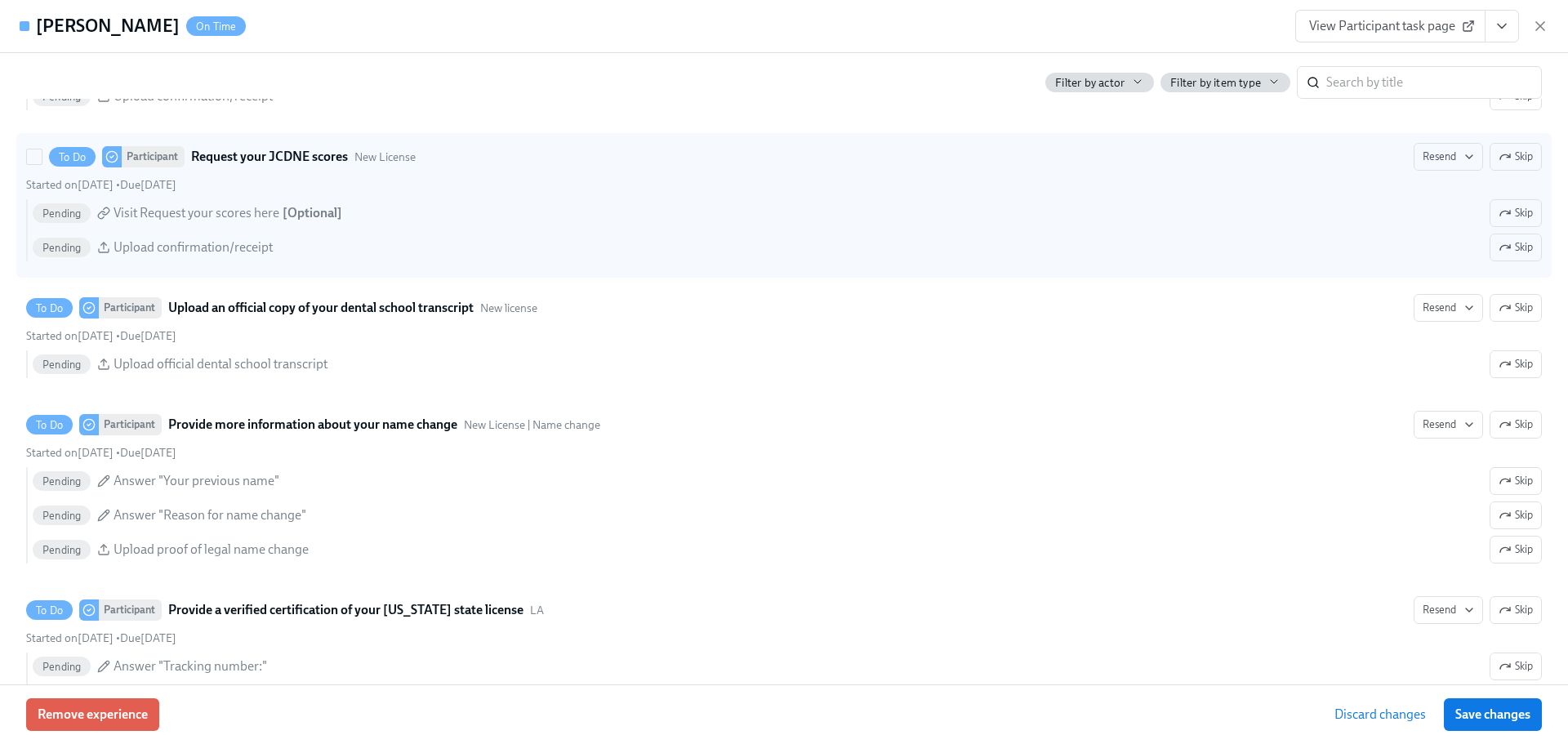
scroll to position [3021, 0]
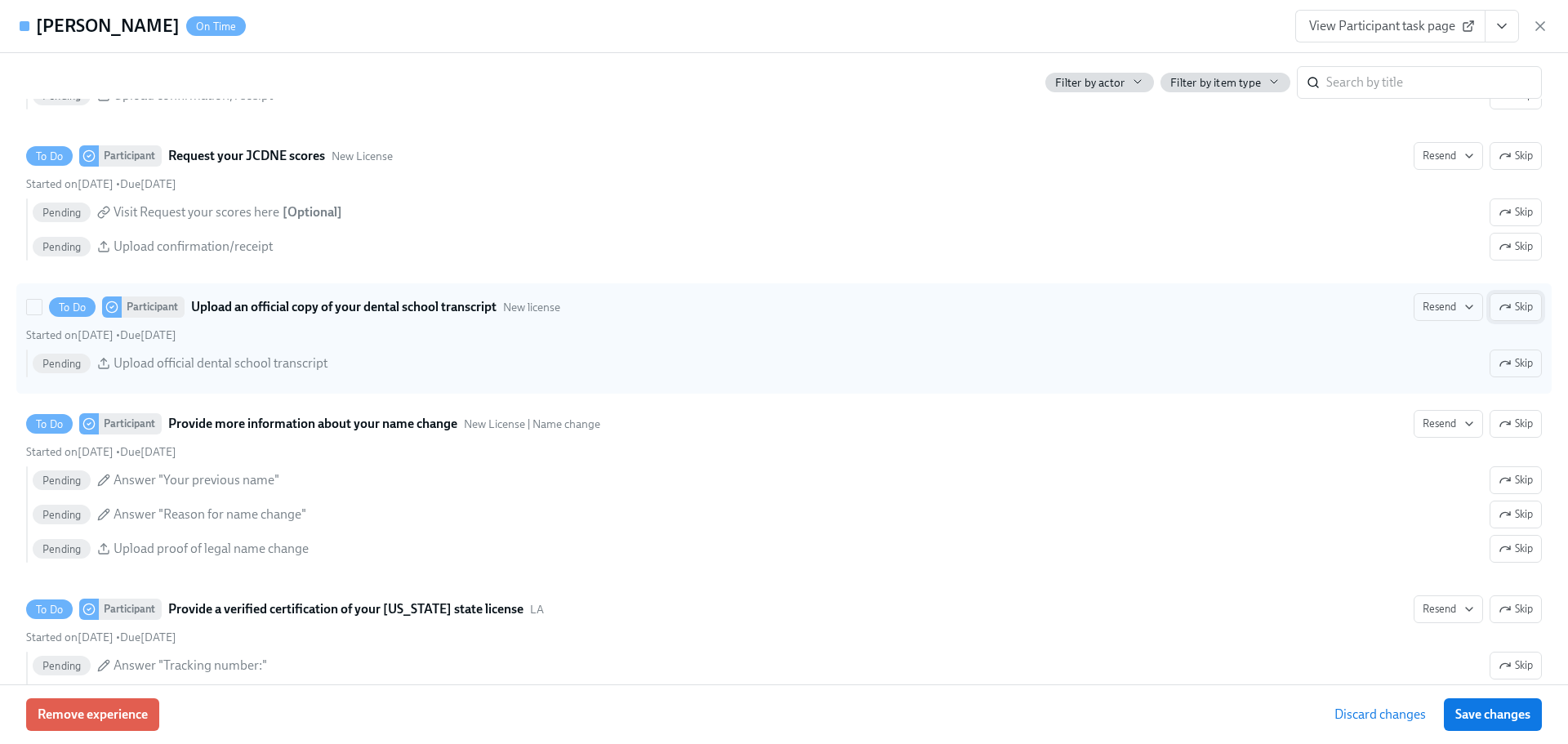
click at [1503, 309] on span "Skip" at bounding box center [1516, 307] width 34 height 16
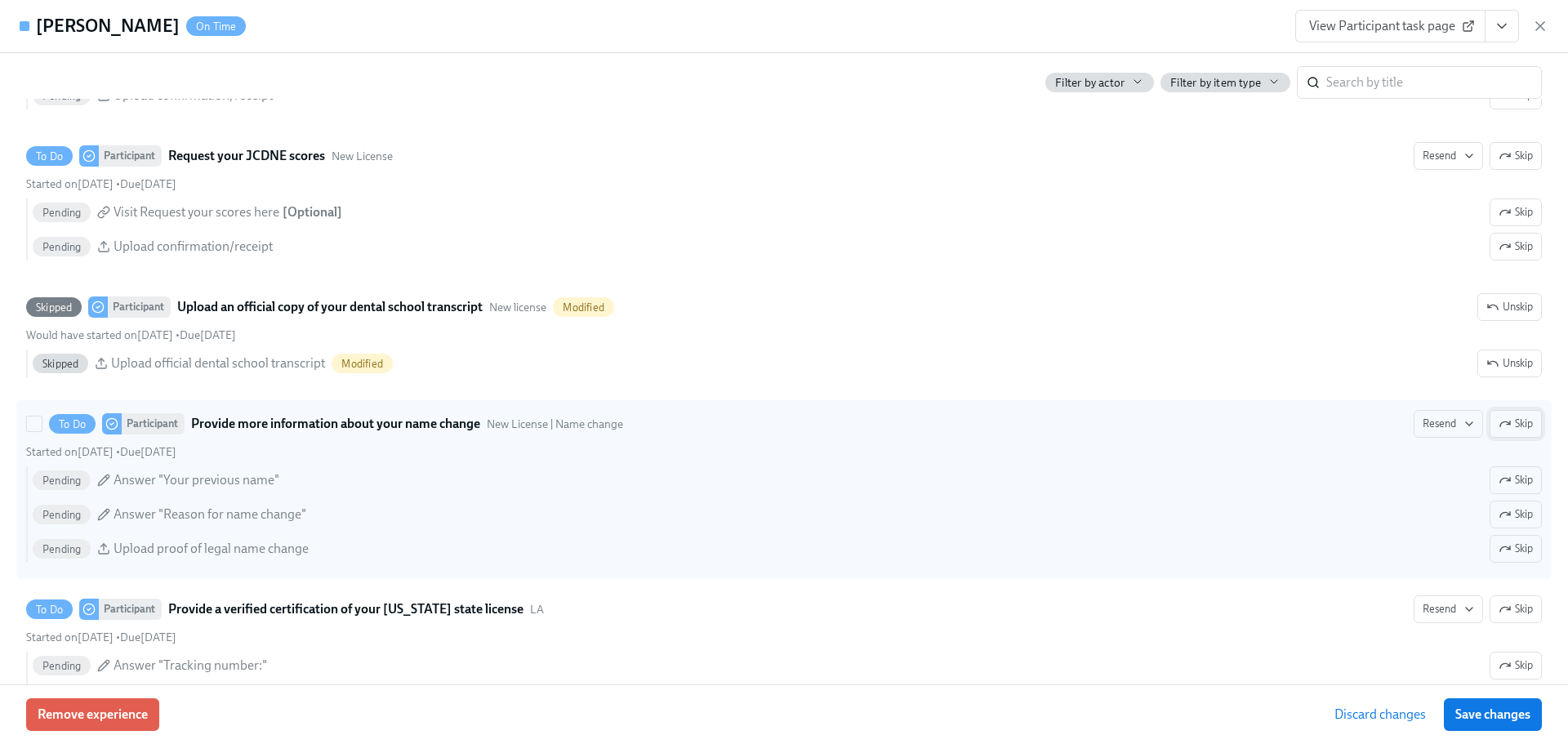
click at [1512, 428] on span "Skip" at bounding box center [1516, 423] width 34 height 16
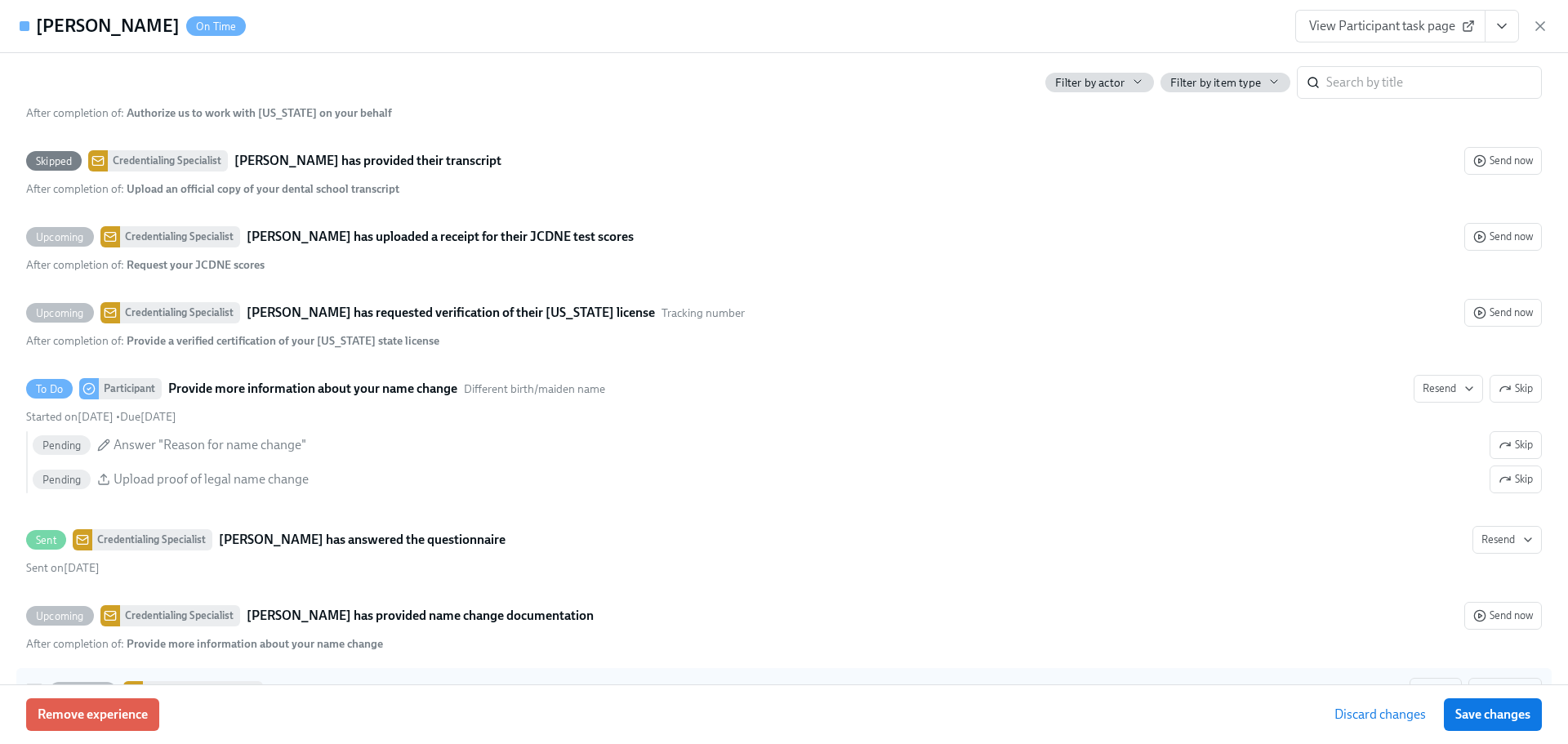
scroll to position [4082, 0]
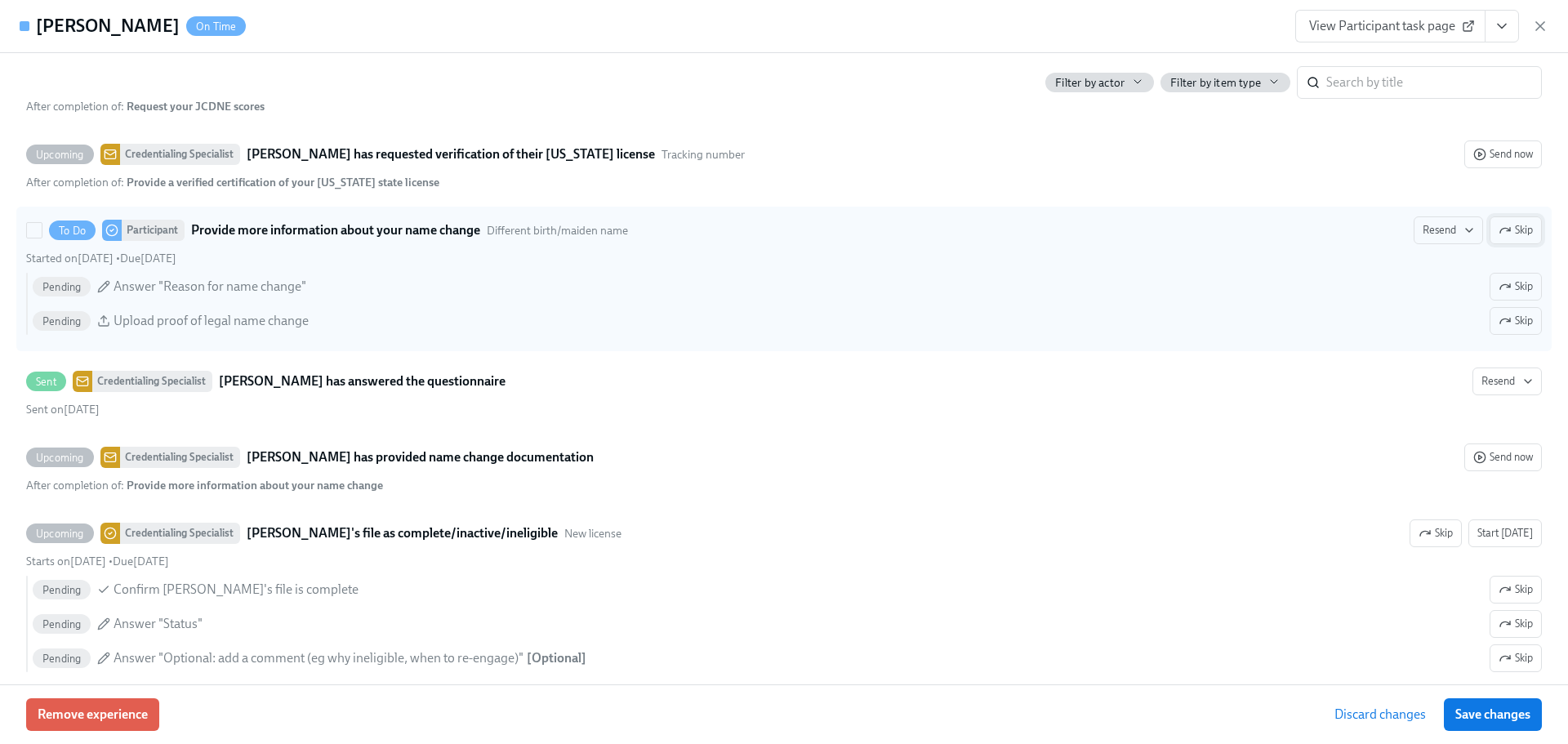
click at [1517, 229] on span "Skip" at bounding box center [1516, 229] width 34 height 16
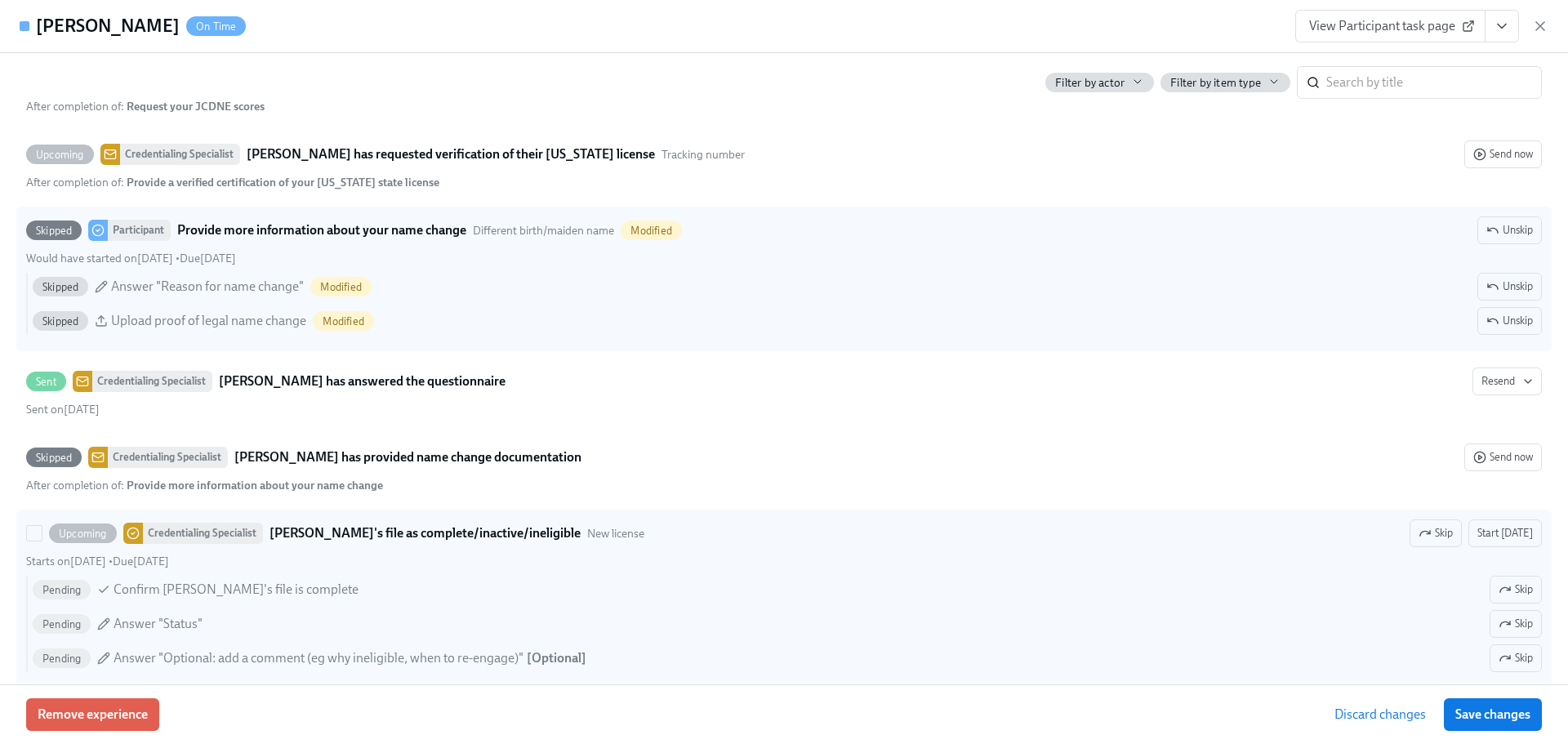
scroll to position [4106, 0]
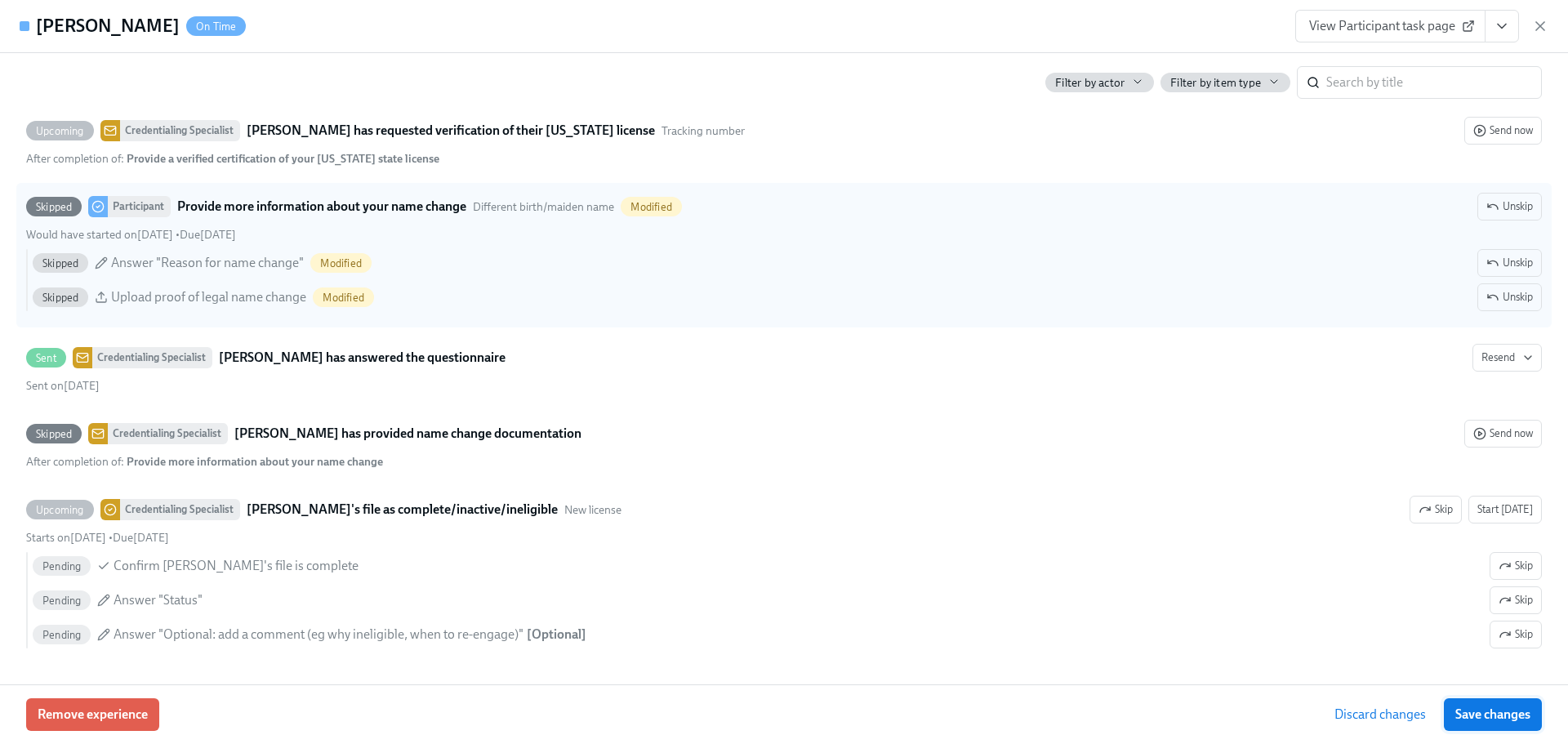
click at [1484, 720] on span "Save changes" at bounding box center [1493, 714] width 75 height 16
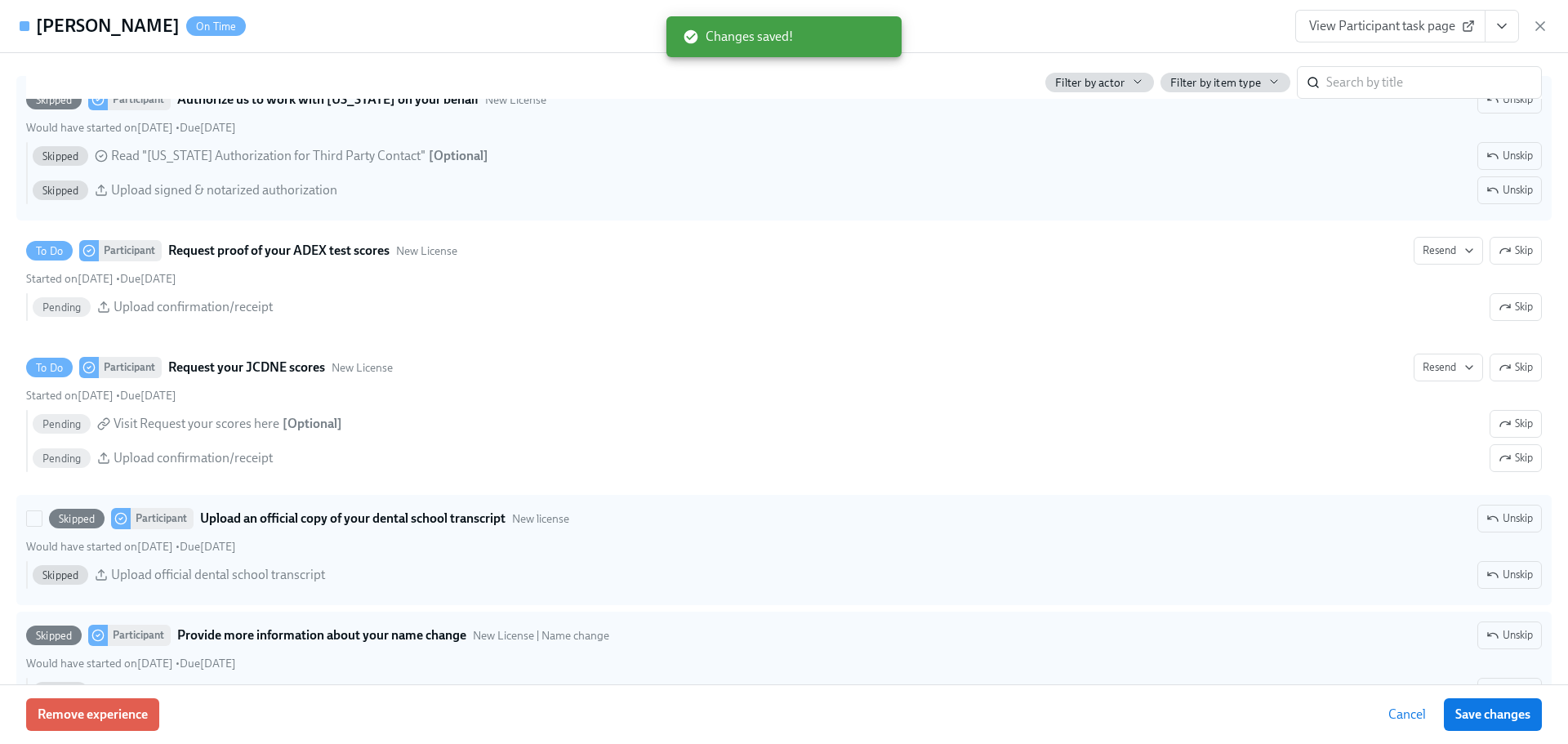
scroll to position [2800, 0]
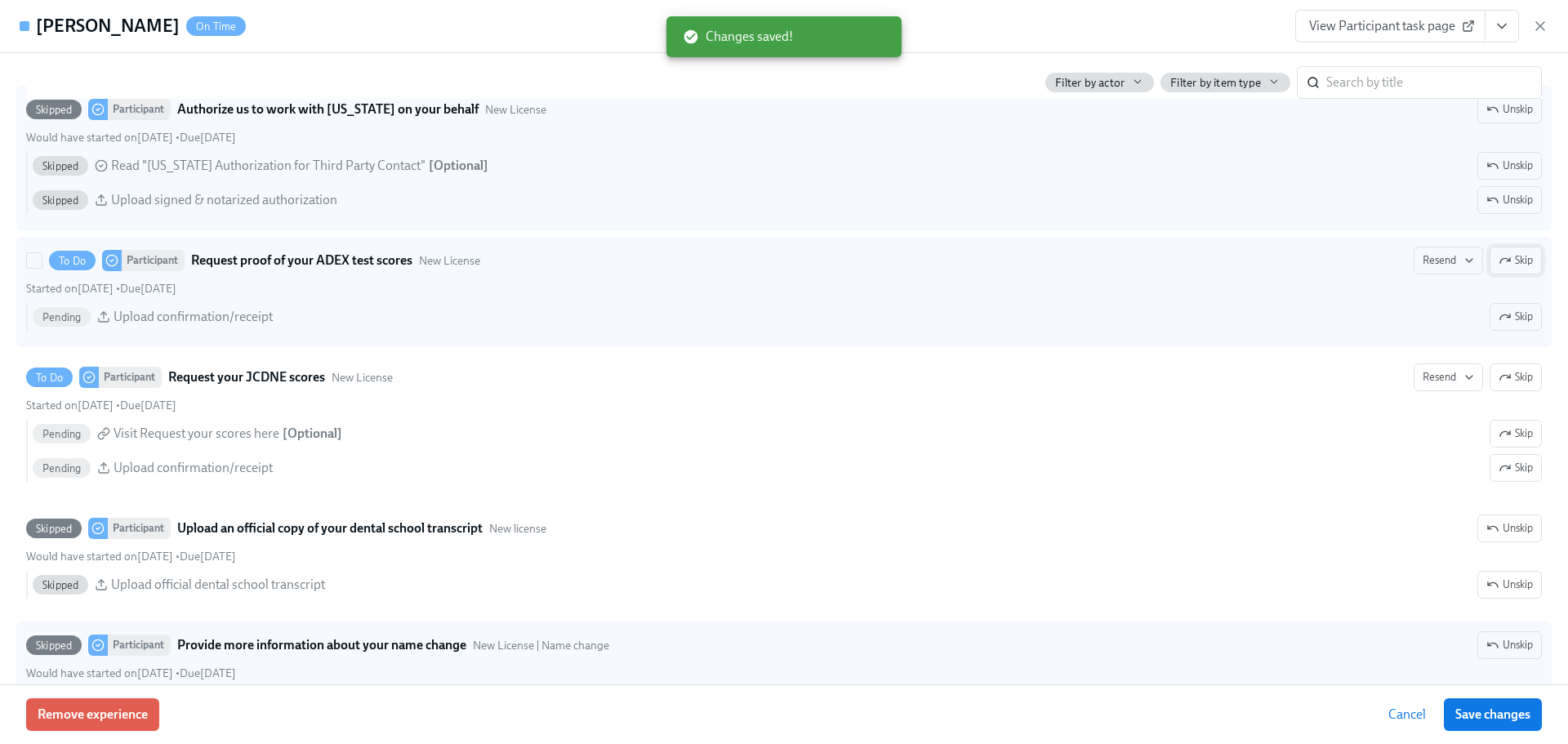
click at [1500, 260] on icon "button" at bounding box center [1505, 260] width 9 height 5
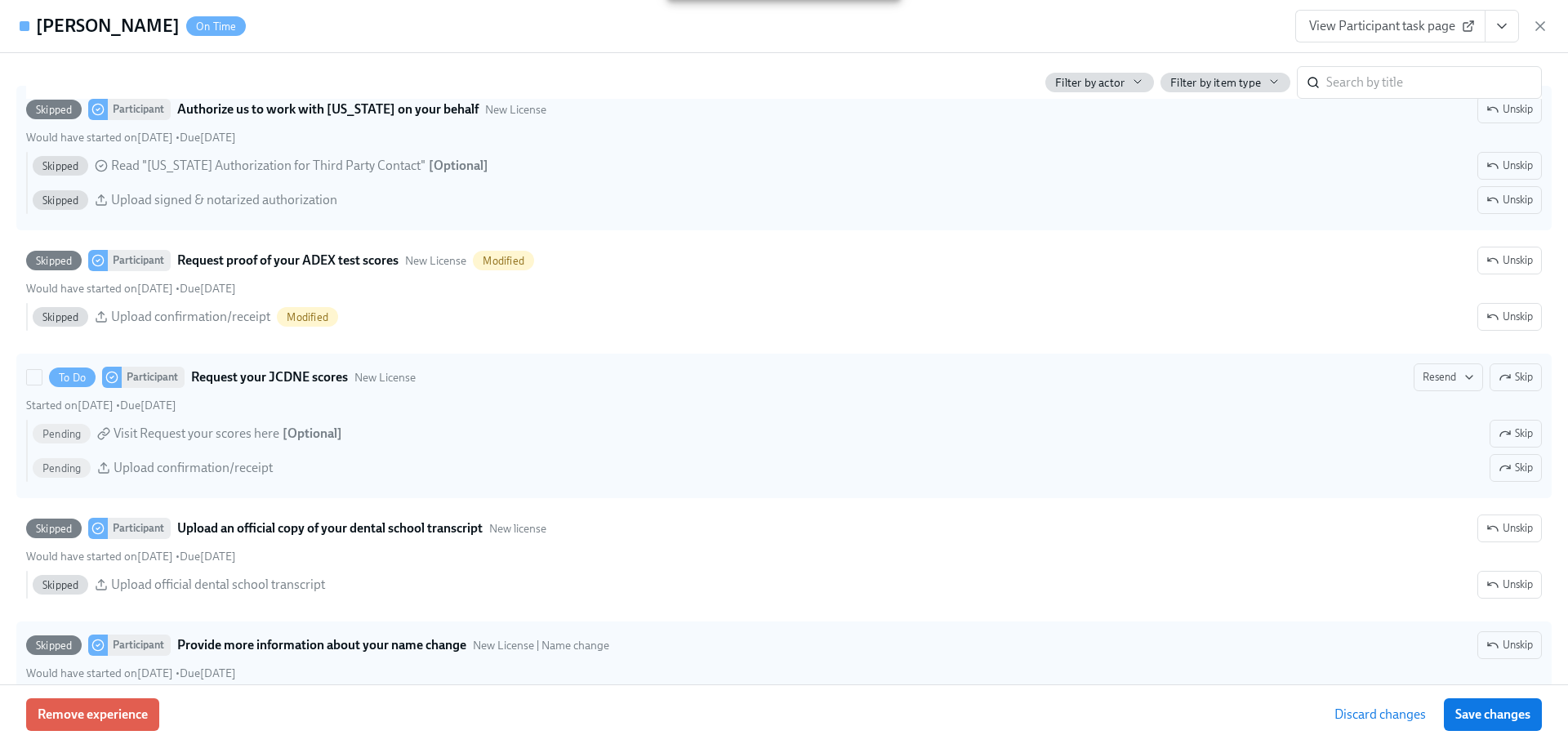
click at [1499, 372] on icon "button" at bounding box center [1505, 377] width 13 height 13
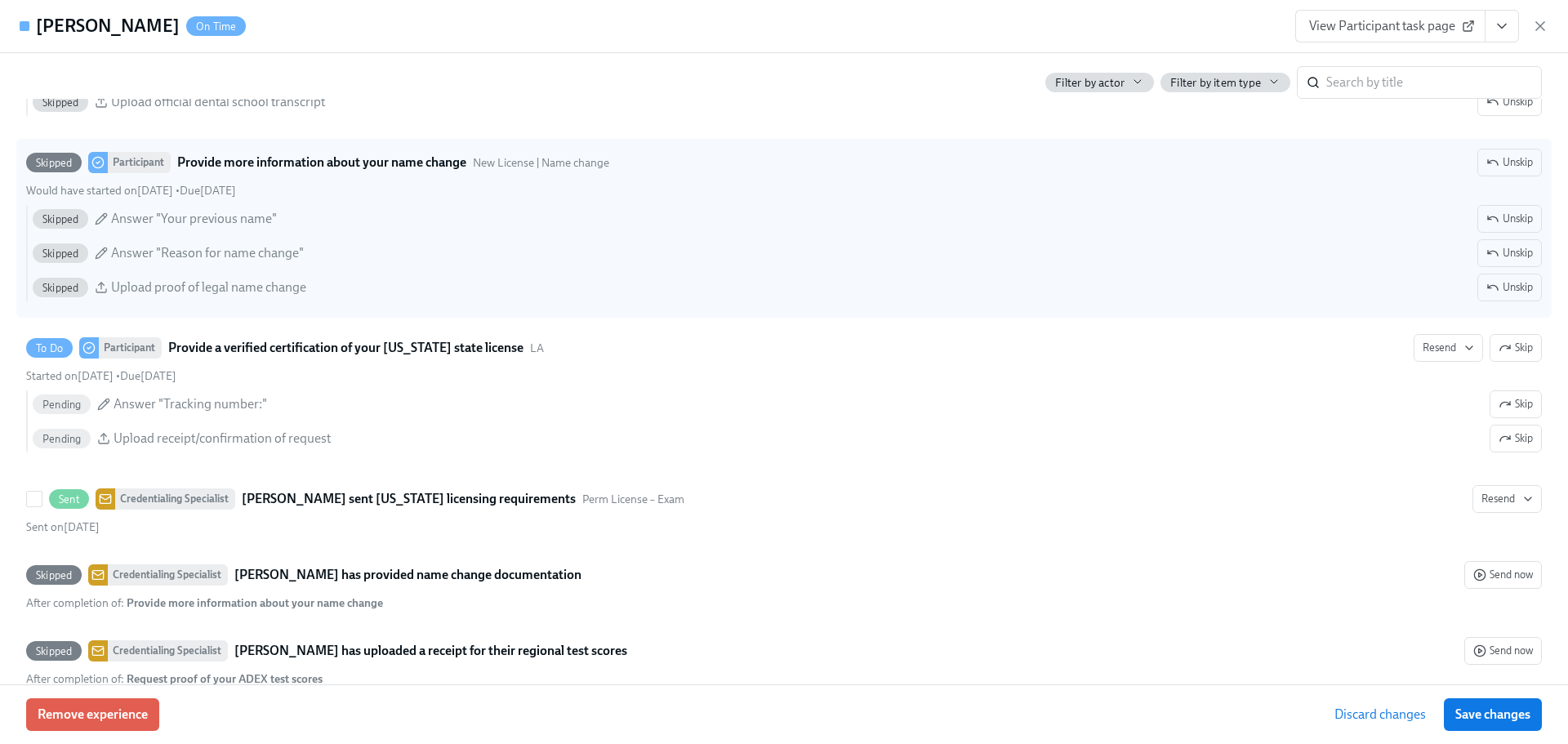
scroll to position [3289, 0]
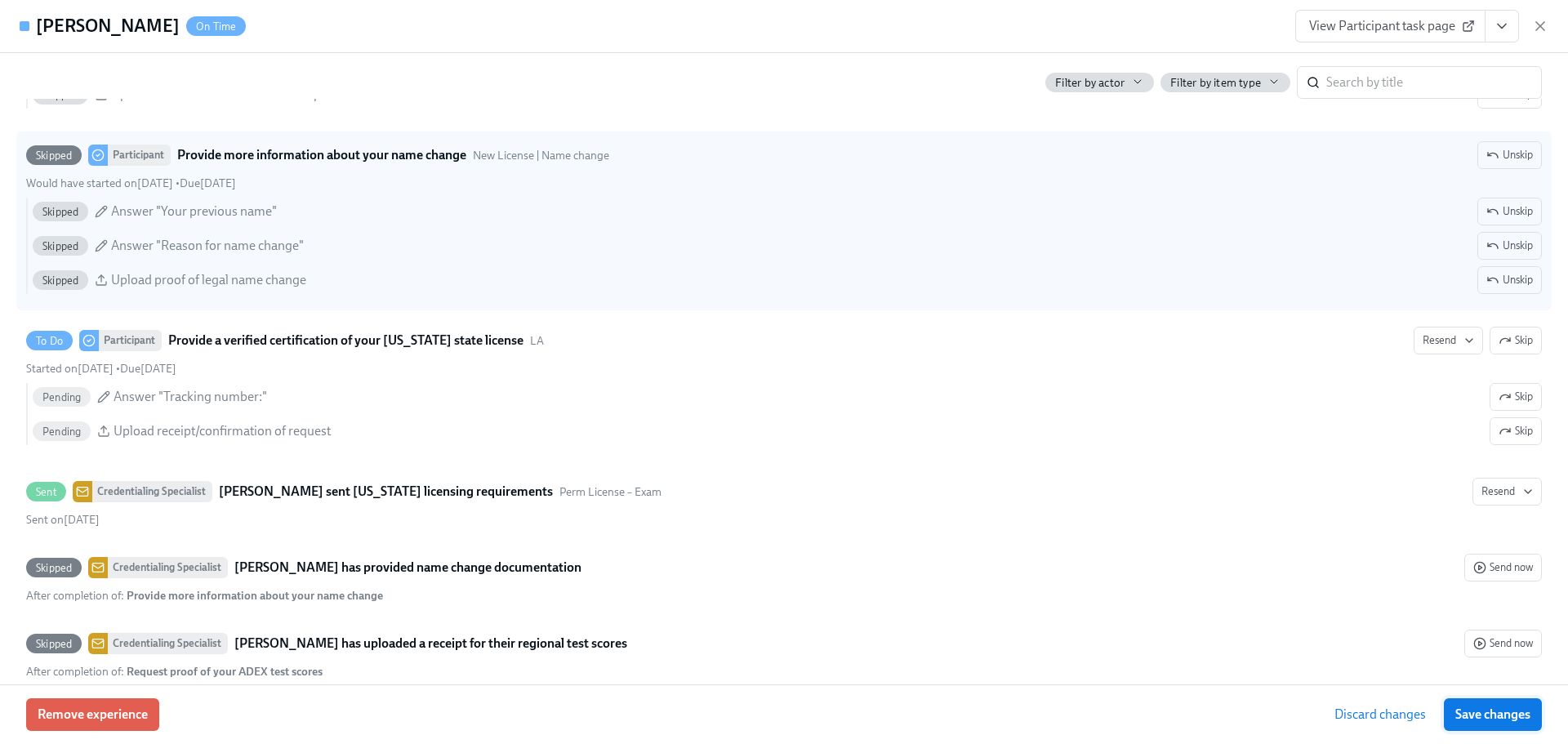
click at [1501, 715] on span "Save changes" at bounding box center [1493, 714] width 75 height 16
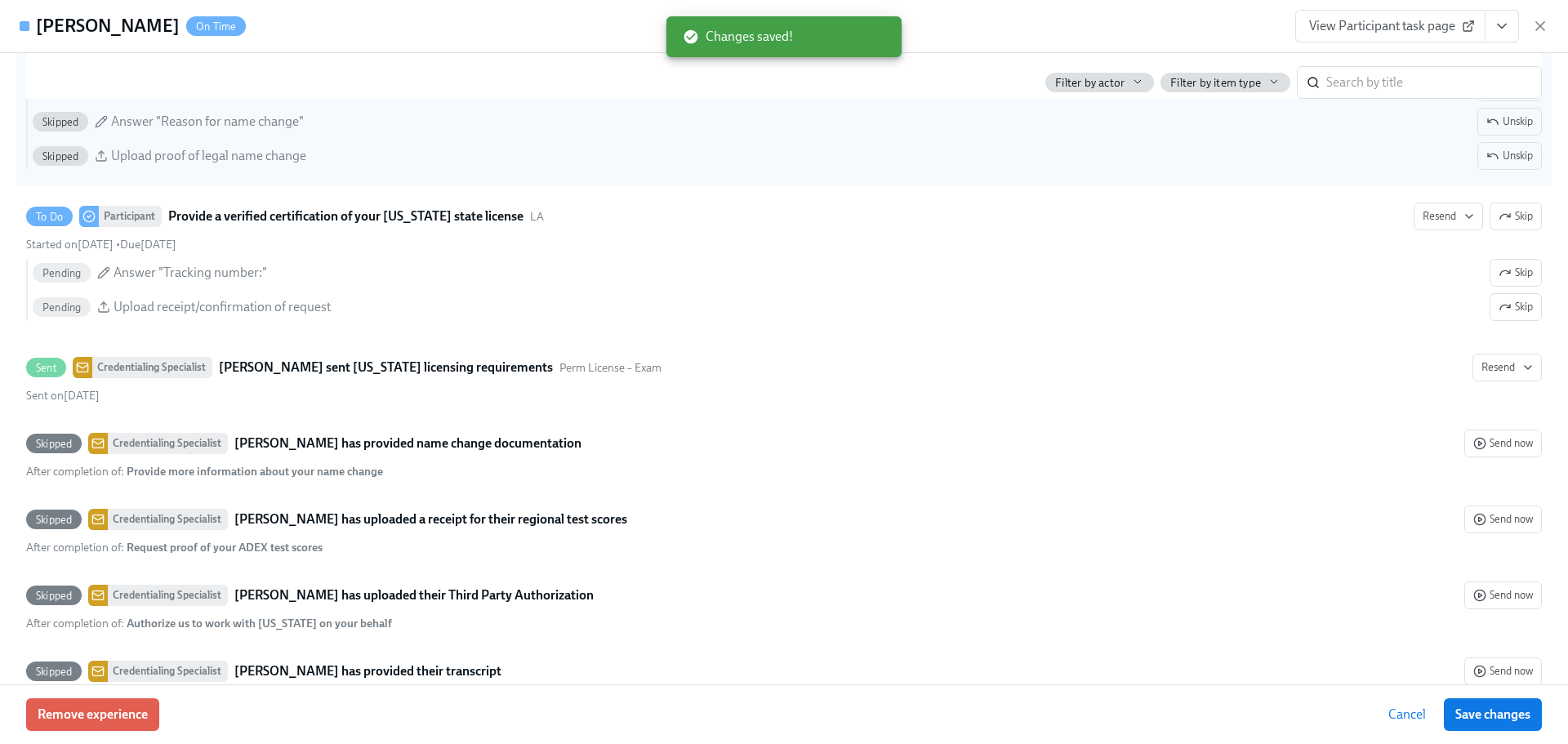
scroll to position [3372, 0]
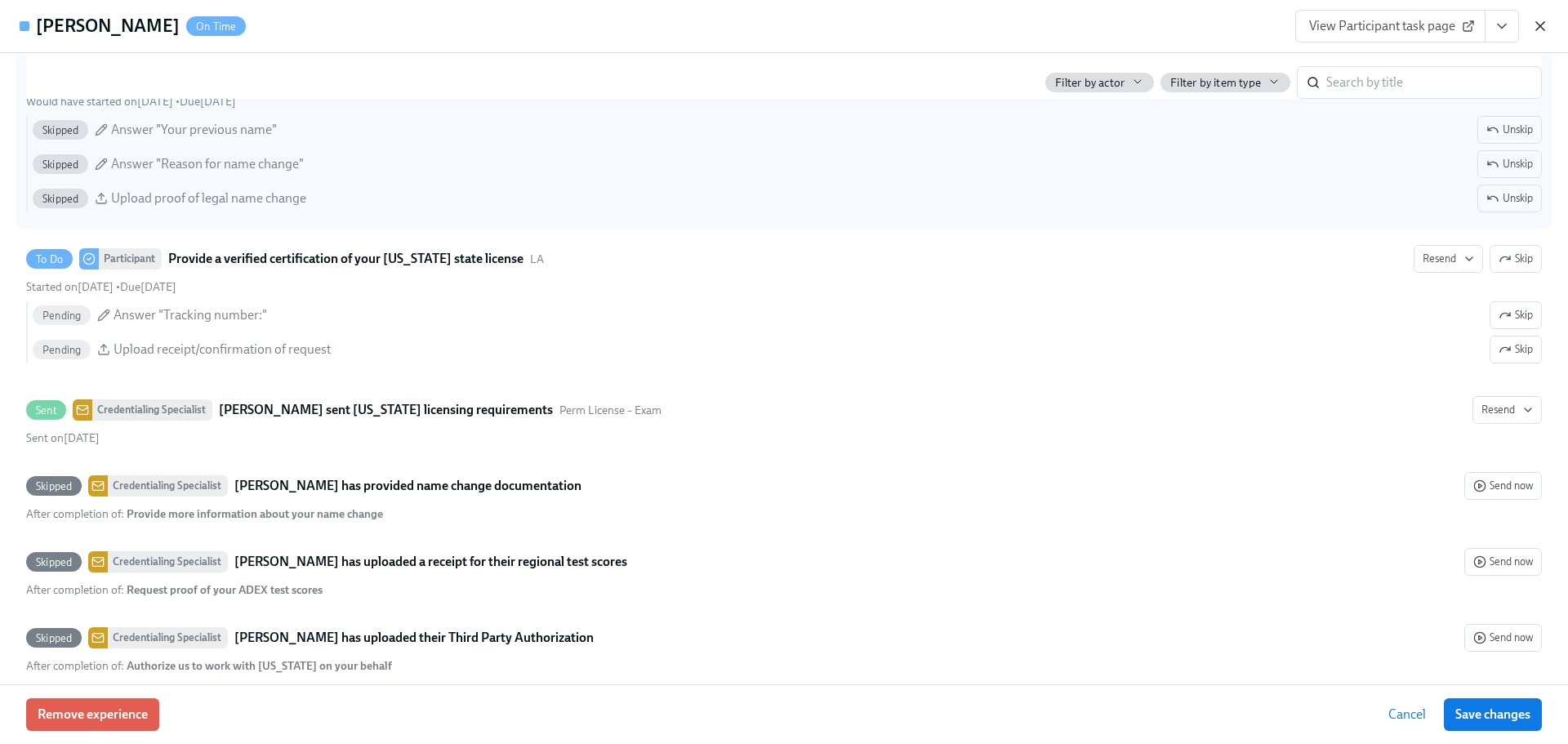
click at [1537, 31] on icon "button" at bounding box center [1540, 26] width 16 height 16
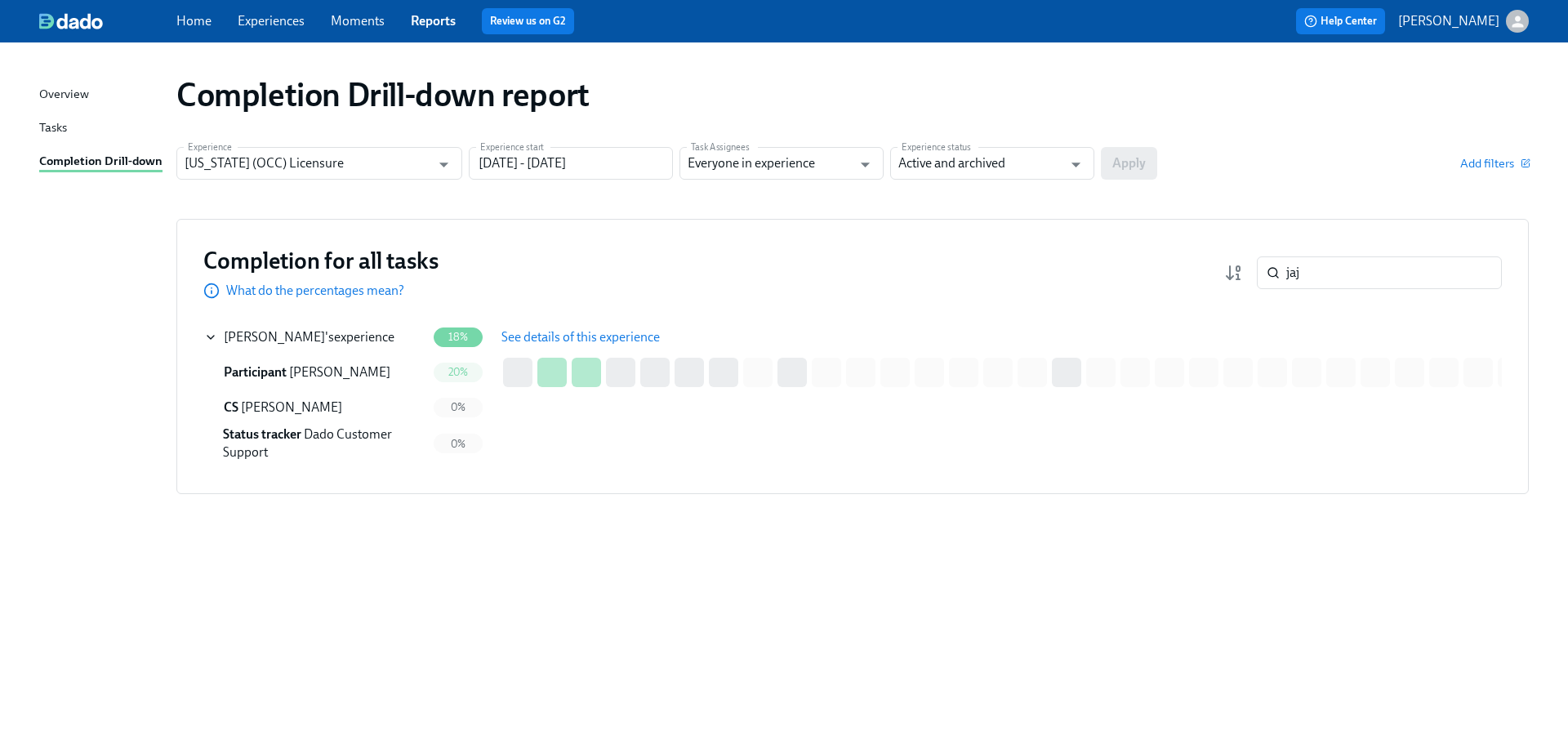
click at [913, 82] on div "Completion Drill-down report" at bounding box center [852, 95] width 1352 height 39
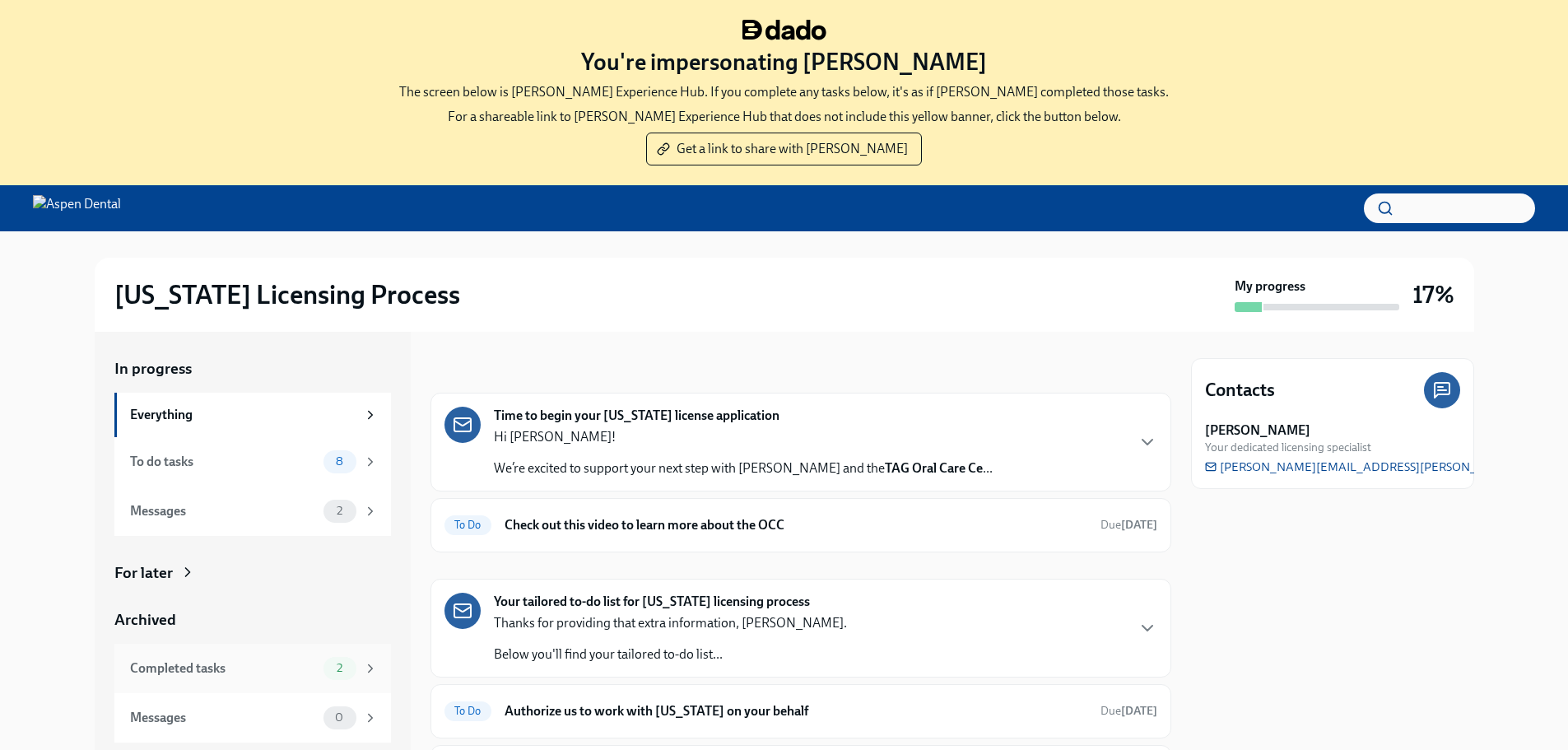
click at [246, 666] on div "Completed tasks" at bounding box center [224, 668] width 186 height 18
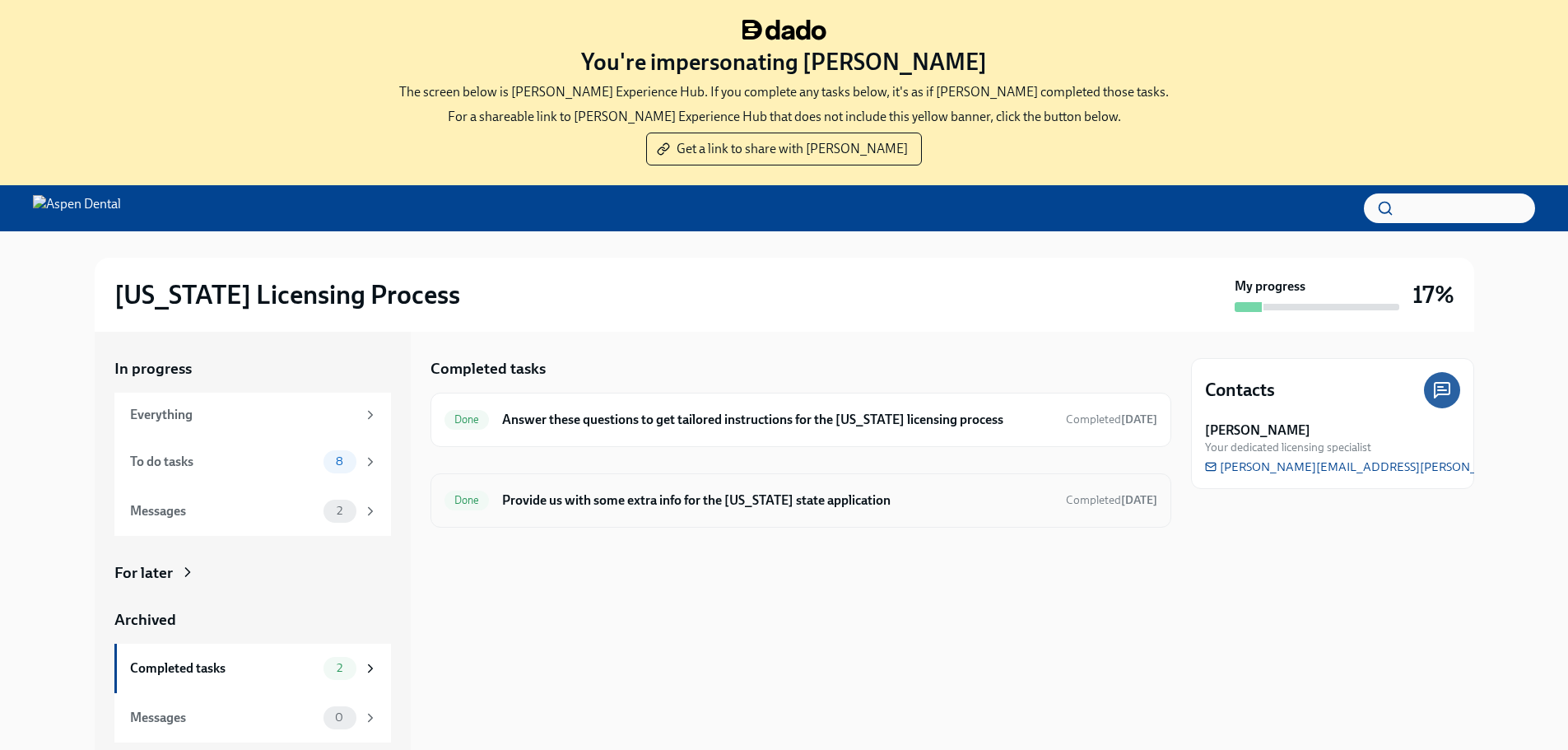
click at [641, 503] on h6 "Provide us with some extra info for the [US_STATE] state application" at bounding box center [777, 500] width 550 height 18
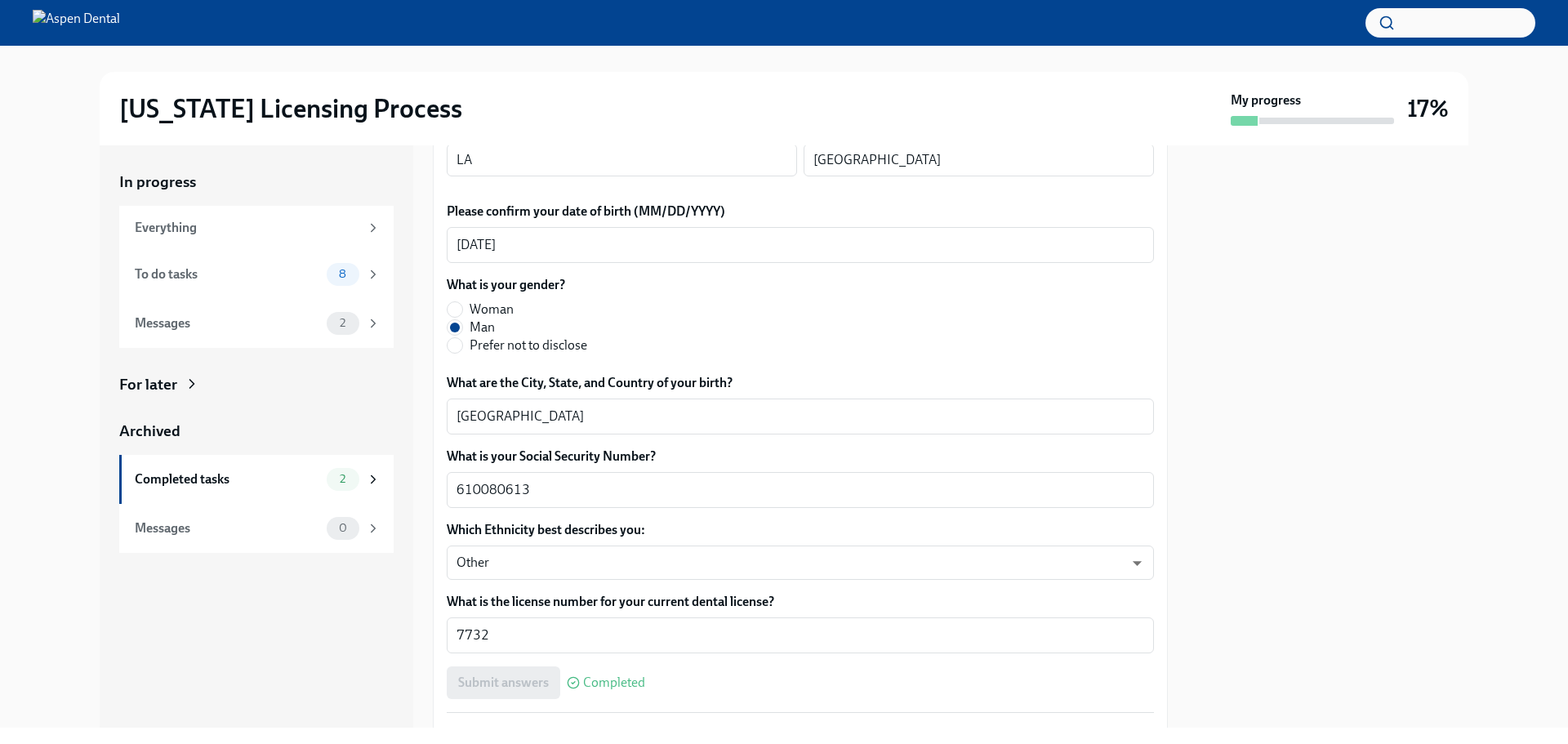
scroll to position [651, 0]
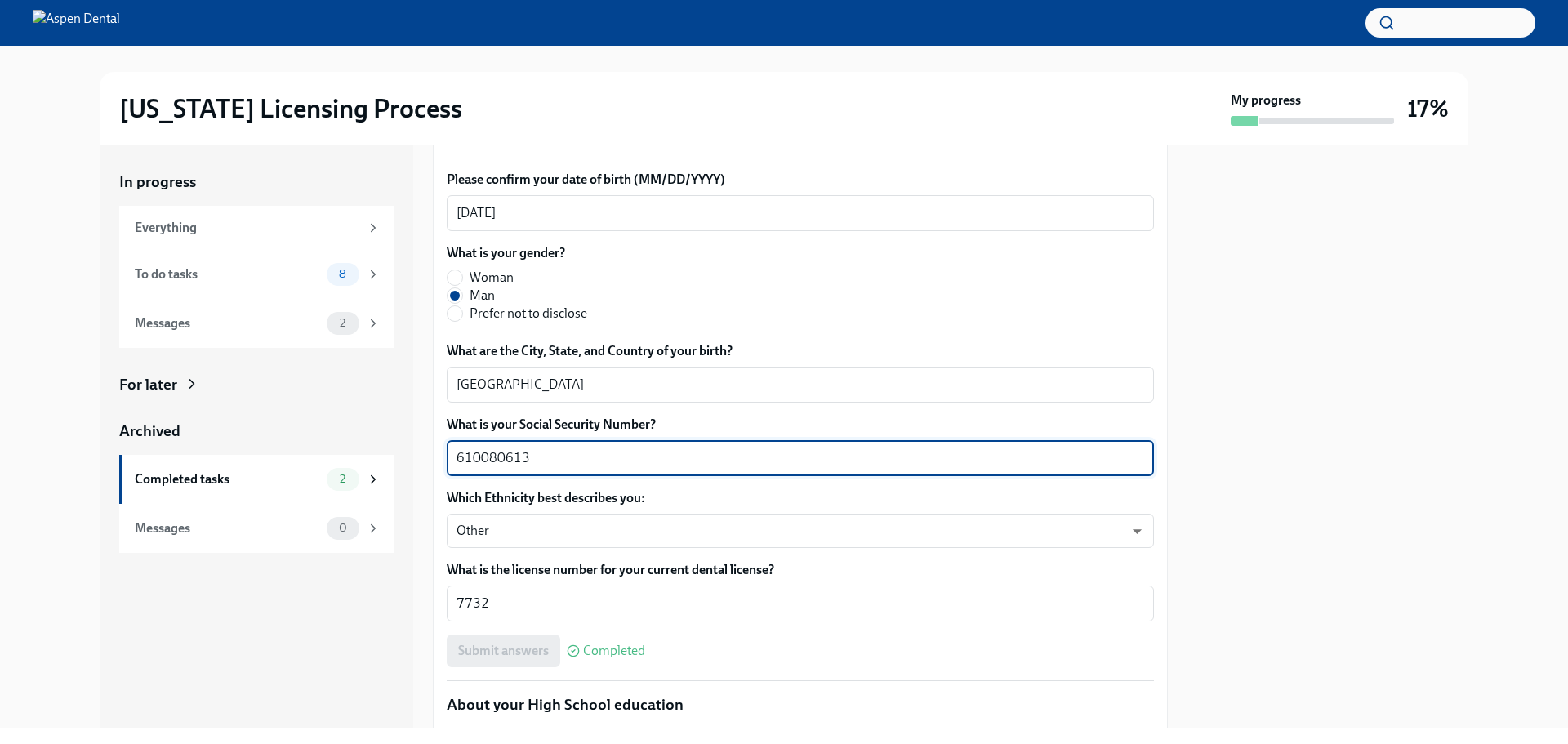
drag, startPoint x: 529, startPoint y: 460, endPoint x: 439, endPoint y: 466, distance: 90.2
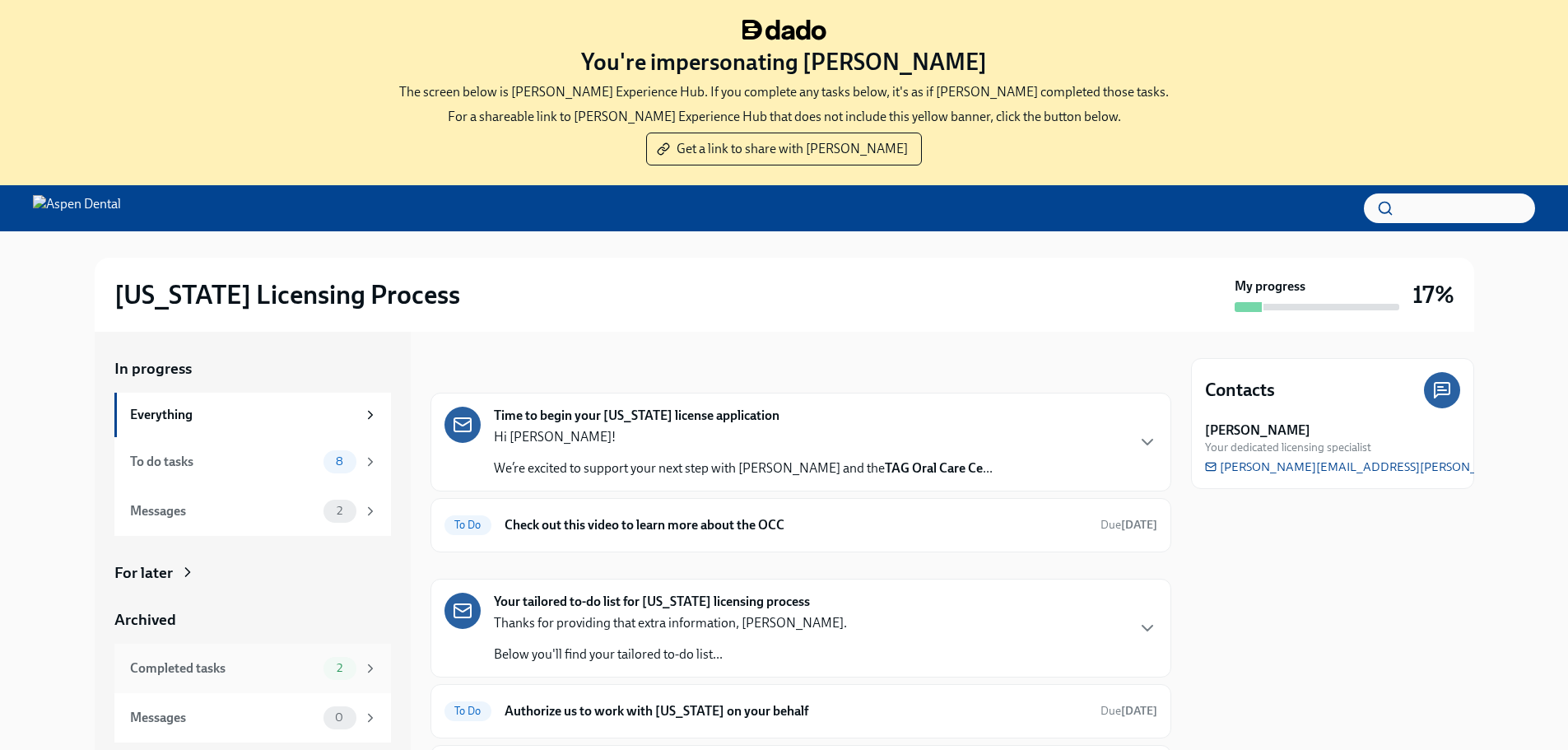
click at [222, 665] on div "Completed tasks" at bounding box center [224, 668] width 186 height 18
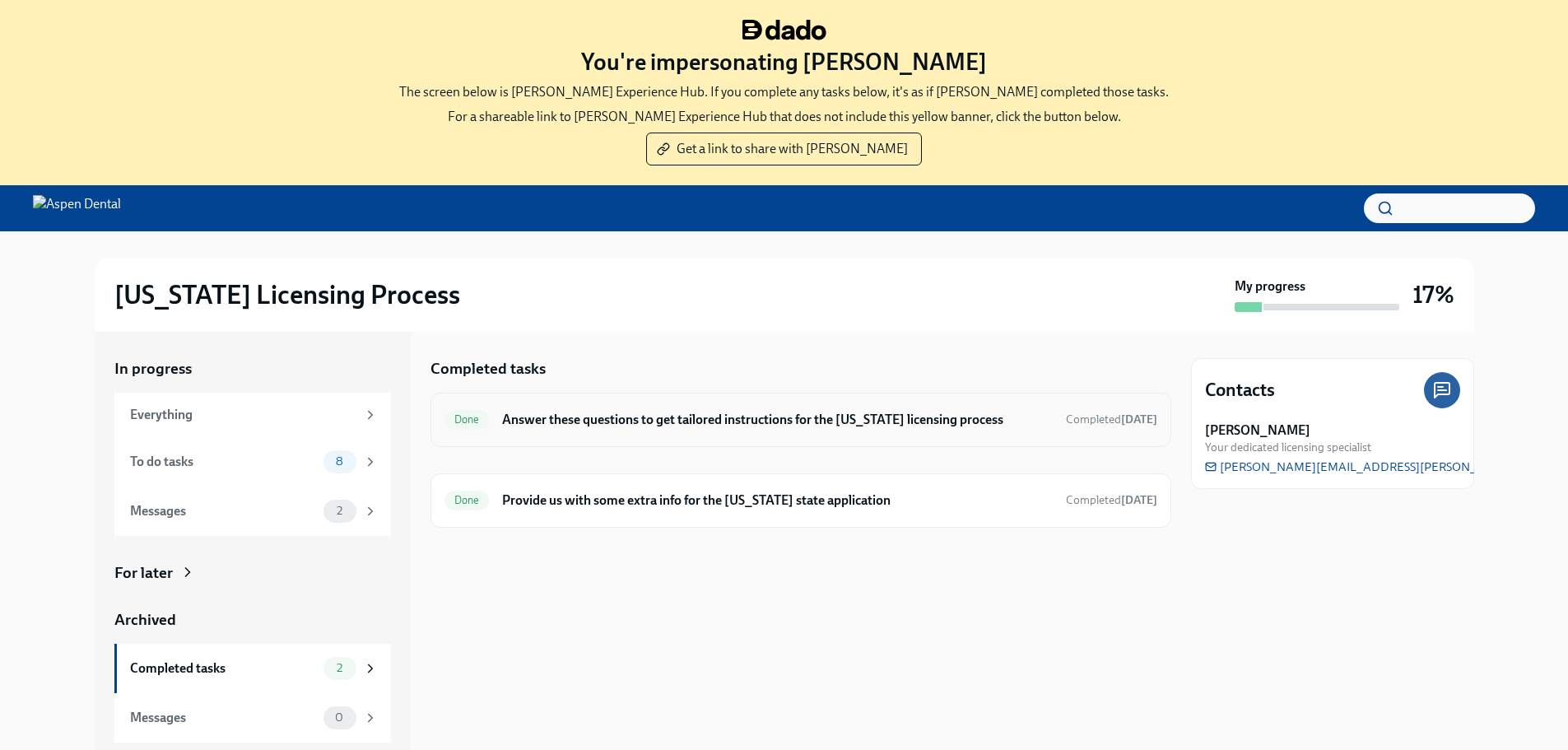
click at [715, 412] on h6 "Answer these questions to get tailored instructions for the [US_STATE] licensin…" at bounding box center [777, 419] width 550 height 18
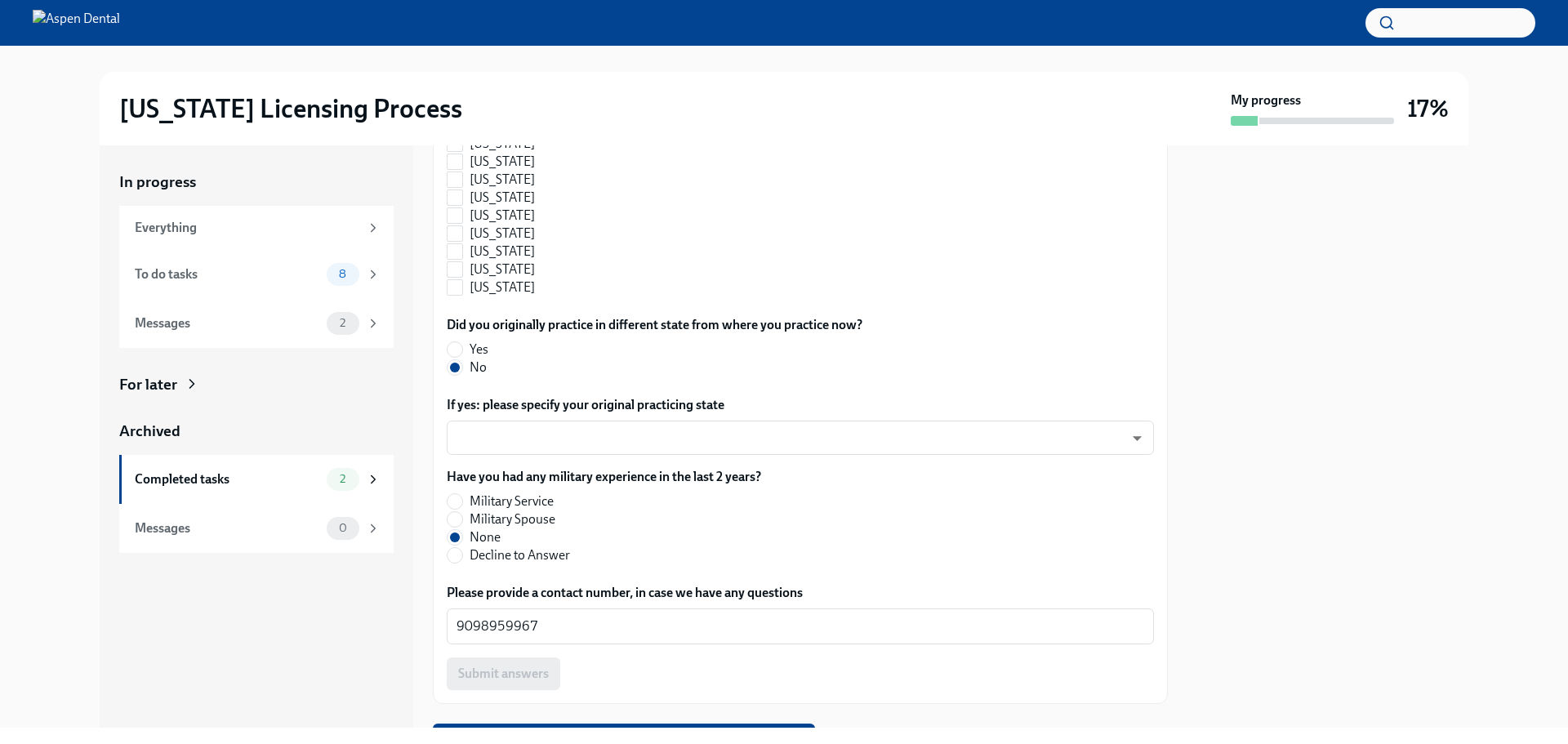
scroll to position [1702, 0]
